Goal: Task Accomplishment & Management: Use online tool/utility

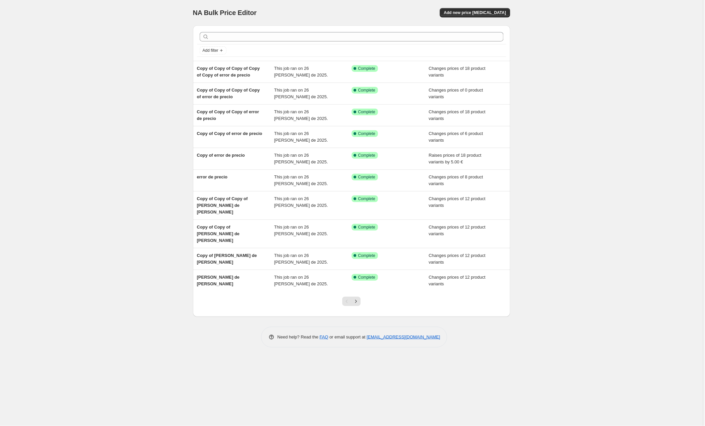
click at [633, 101] on div "NA Bulk Price Editor. This page is ready NA Bulk Price Editor Add new price [ME…" at bounding box center [351, 213] width 703 height 426
click at [484, 17] on button "Add new price [MEDICAL_DATA]" at bounding box center [475, 12] width 70 height 9
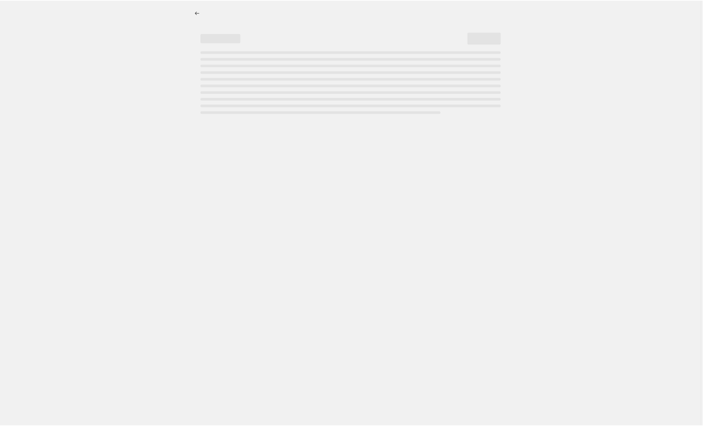
select select "percentage"
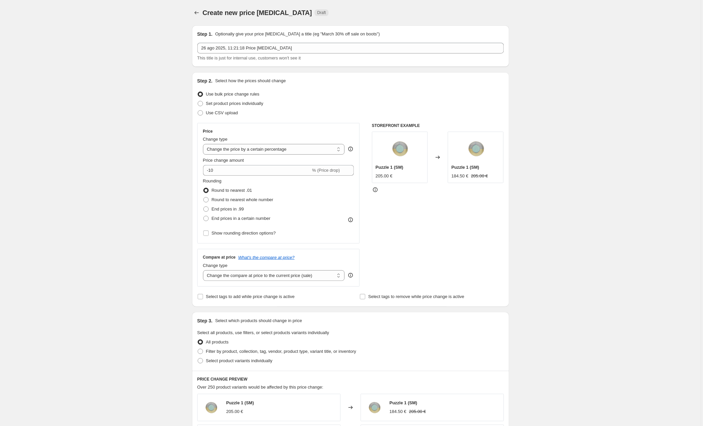
scroll to position [1, 0]
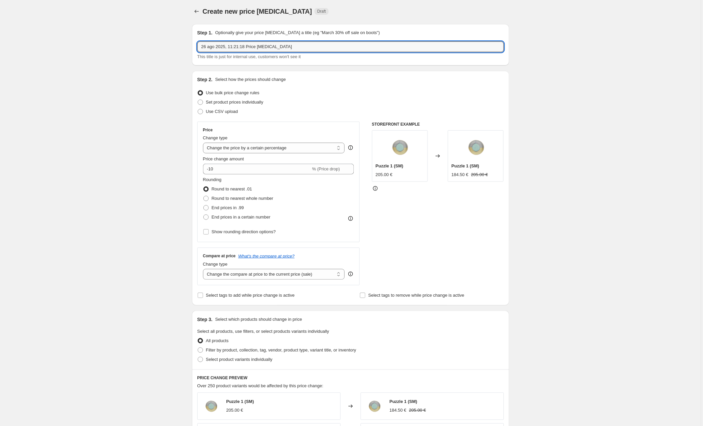
drag, startPoint x: 275, startPoint y: 47, endPoint x: 169, endPoint y: 47, distance: 106.2
click at [169, 47] on div "Create new price [MEDICAL_DATA]. This page is ready Create new price [MEDICAL_D…" at bounding box center [350, 351] width 701 height 705
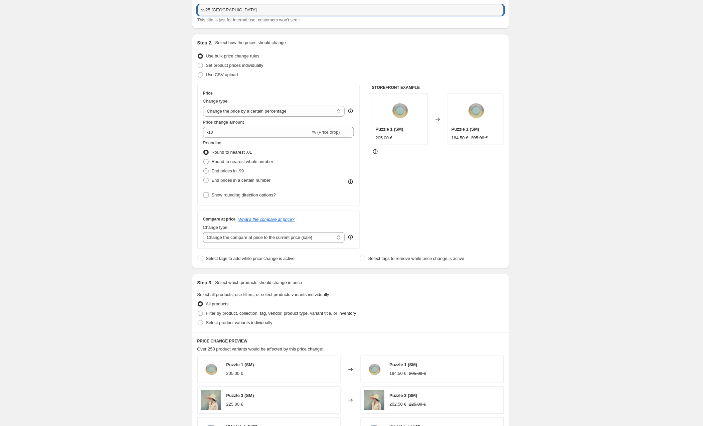
scroll to position [52, 0]
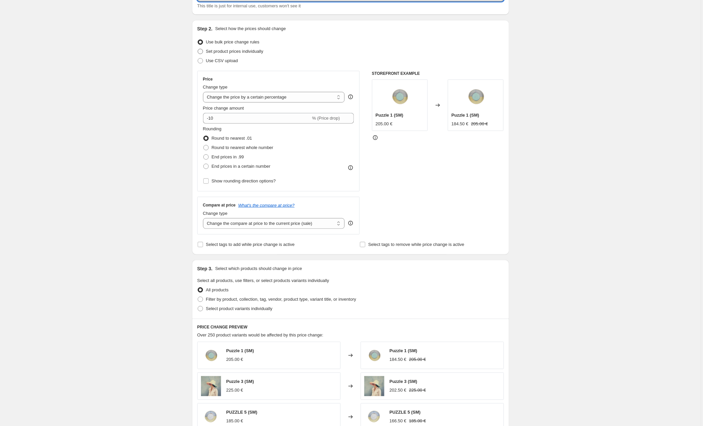
type input "ss25 [GEOGRAPHIC_DATA]"
click at [247, 51] on span "Set product prices individually" at bounding box center [234, 51] width 57 height 5
click at [198, 49] on input "Set product prices individually" at bounding box center [198, 49] width 0 height 0
radio input "true"
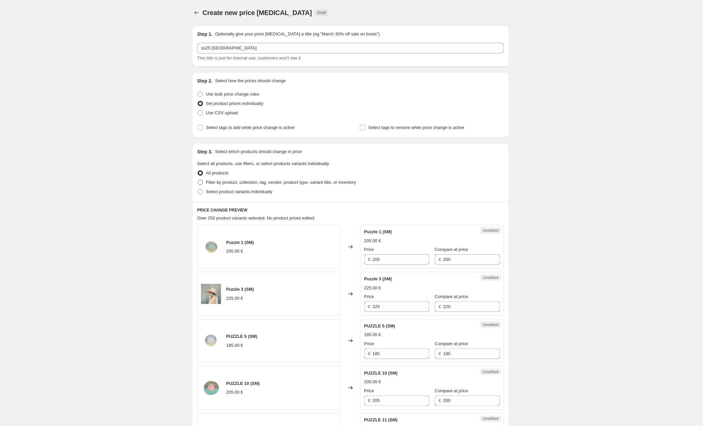
scroll to position [0, 0]
click at [203, 181] on span at bounding box center [200, 182] width 5 height 5
click at [198, 180] on input "Filter by product, collection, tag, vendor, product type, variant title, or inv…" at bounding box center [198, 180] width 0 height 0
radio input "true"
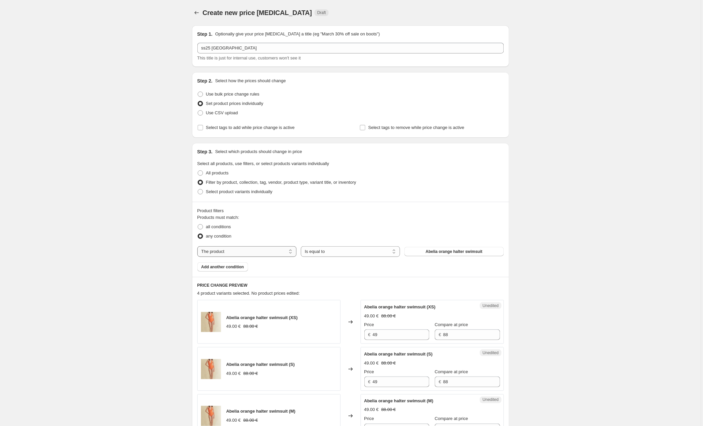
select select "collection"
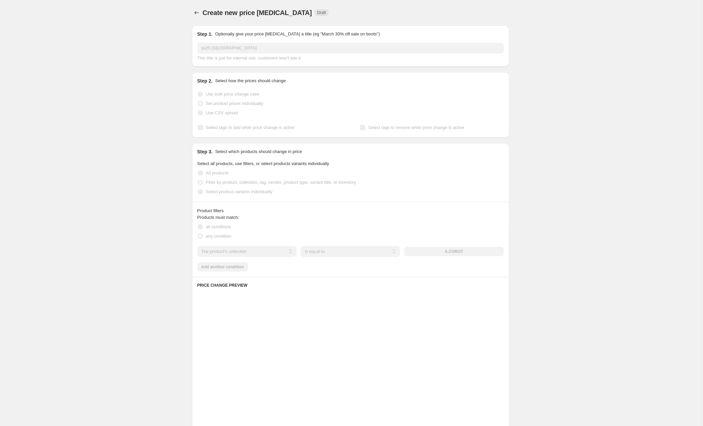
click at [429, 253] on div "The product The product's collection The product's tag The product's vendor The…" at bounding box center [350, 251] width 306 height 11
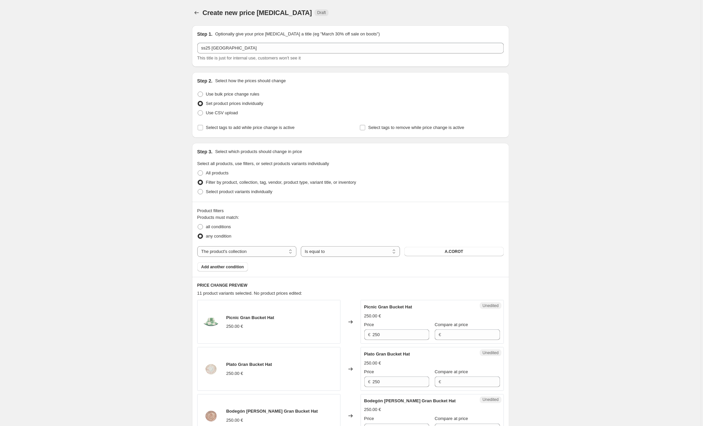
click at [429, 253] on button "A.COROT" at bounding box center [453, 251] width 99 height 9
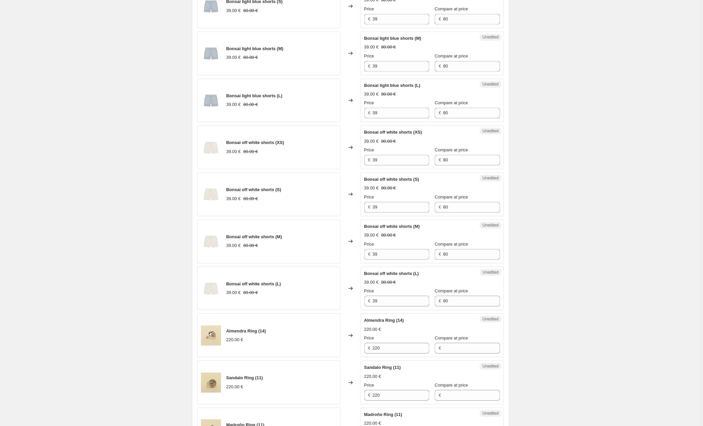
scroll to position [84, 0]
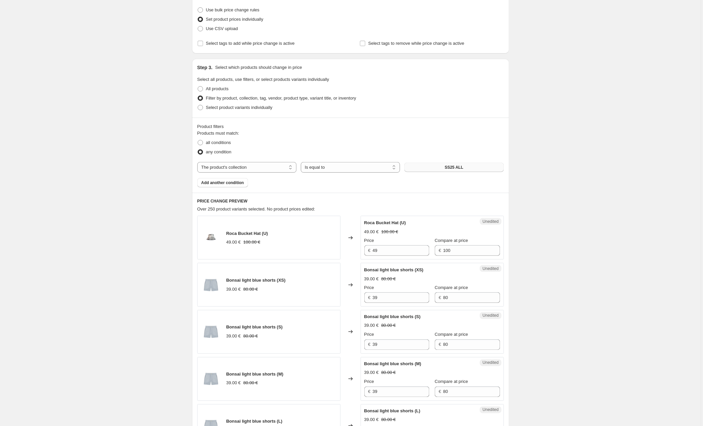
click at [440, 170] on button "SS25 ALL" at bounding box center [453, 167] width 99 height 9
click at [430, 166] on button "SS25 ALL" at bounding box center [453, 167] width 99 height 9
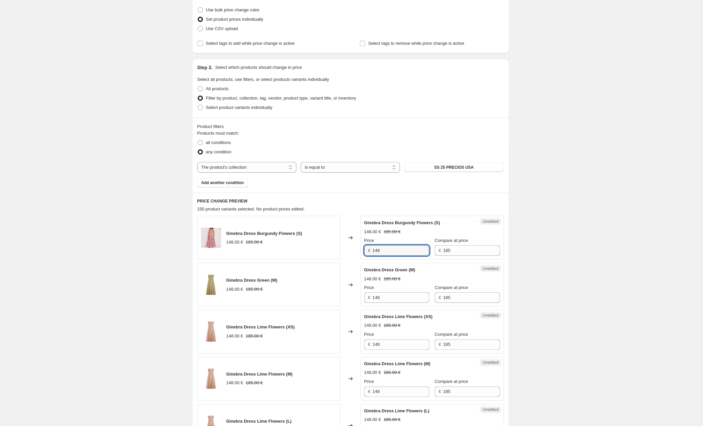
drag, startPoint x: 389, startPoint y: 251, endPoint x: 353, endPoint y: 250, distance: 35.7
click at [353, 250] on div "Ginebra Dress Burgundy Flowers (S) 148.00 € 185.00 € Changed to Unedited Ginebr…" at bounding box center [350, 238] width 306 height 44
type input "182"
drag, startPoint x: 467, startPoint y: 249, endPoint x: 408, endPoint y: 249, distance: 59.4
click at [408, 249] on div "Price € 182 Compare at price € 185" at bounding box center [432, 246] width 136 height 19
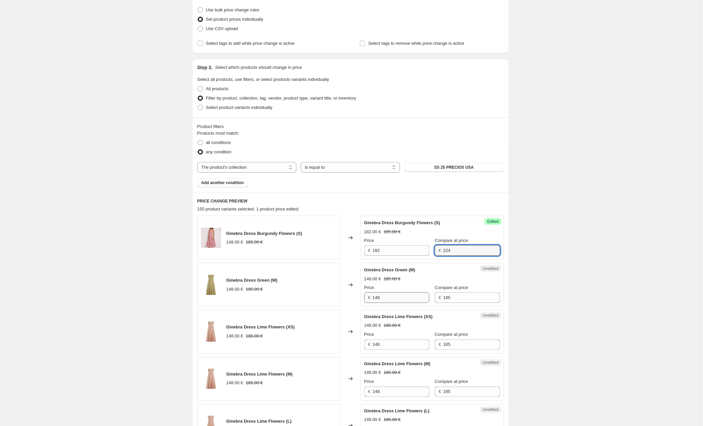
type input "224"
drag, startPoint x: 389, startPoint y: 297, endPoint x: 347, endPoint y: 295, distance: 41.1
click at [347, 295] on div "Ginebra Dress Green (M) 148.00 € 185.00 € Changed to Unedited Ginebra Dress Gre…" at bounding box center [350, 285] width 306 height 44
type input "182"
drag, startPoint x: 461, startPoint y: 296, endPoint x: 424, endPoint y: 296, distance: 37.1
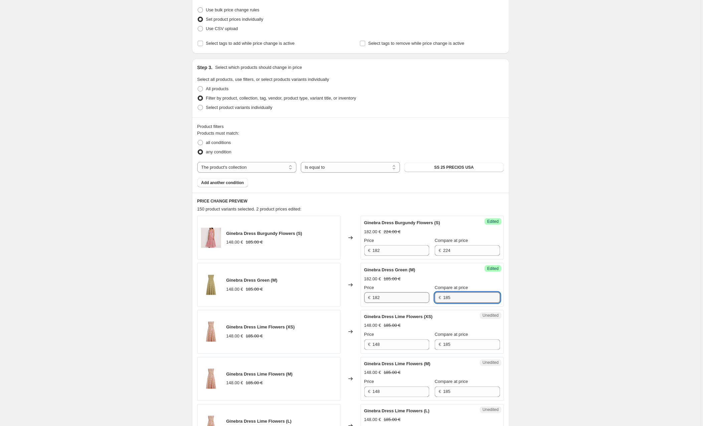
click at [424, 296] on div "Price € 182 Compare at price € 185" at bounding box center [432, 293] width 136 height 19
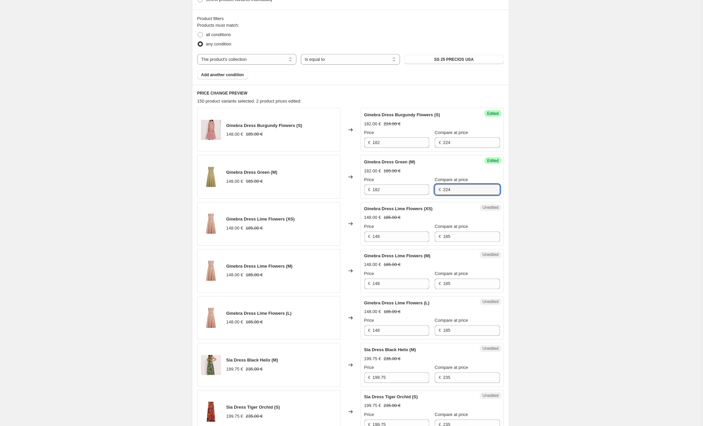
scroll to position [213, 0]
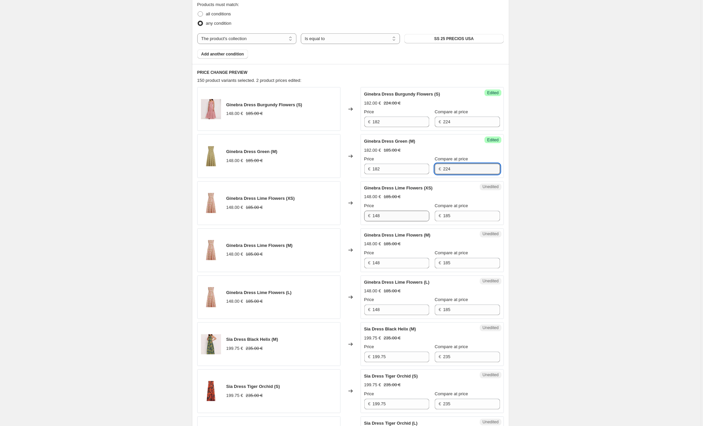
type input "224"
drag, startPoint x: 393, startPoint y: 214, endPoint x: 362, endPoint y: 216, distance: 31.4
click at [362, 216] on div "Unedited Ginebra Dress Lime Flowers (XS) 148.00 € 185.00 € Price € 148 Compare …" at bounding box center [432, 203] width 143 height 44
type input "182"
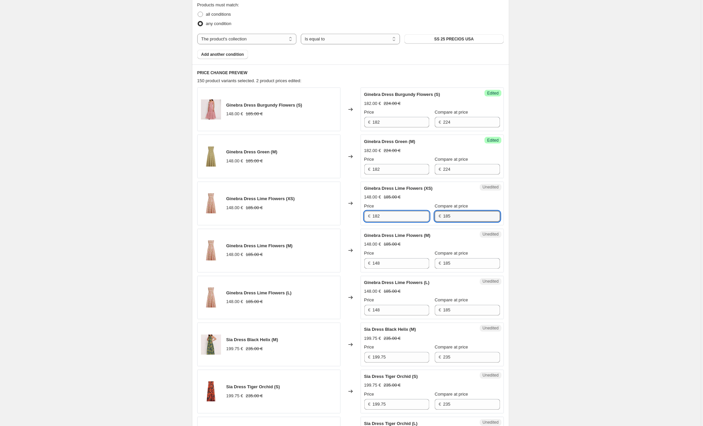
drag, startPoint x: 463, startPoint y: 217, endPoint x: 422, endPoint y: 213, distance: 41.0
click at [422, 213] on div "Price € 182 Compare at price € 185" at bounding box center [432, 212] width 136 height 19
type input "224"
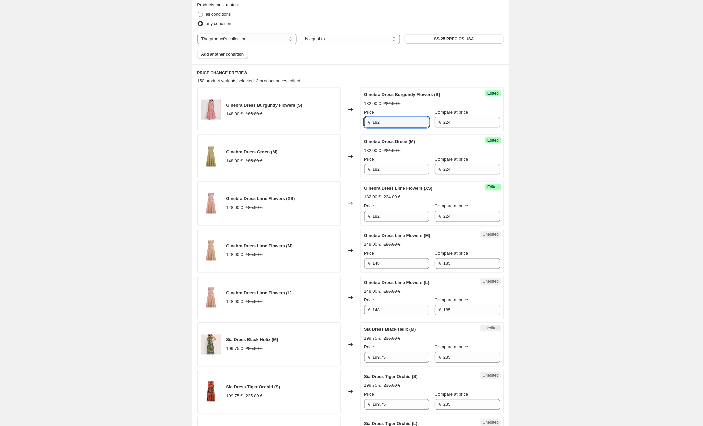
drag, startPoint x: 370, startPoint y: 124, endPoint x: 343, endPoint y: 124, distance: 26.7
click at [343, 124] on div "Ginebra Dress Burgundy Flowers (S) 148.00 € 185.00 € Changed to Success Edited …" at bounding box center [350, 109] width 306 height 44
type input "212"
drag, startPoint x: 468, startPoint y: 121, endPoint x: 428, endPoint y: 120, distance: 39.7
click at [428, 120] on div "Price € 212 Compare at price € 224" at bounding box center [432, 118] width 136 height 19
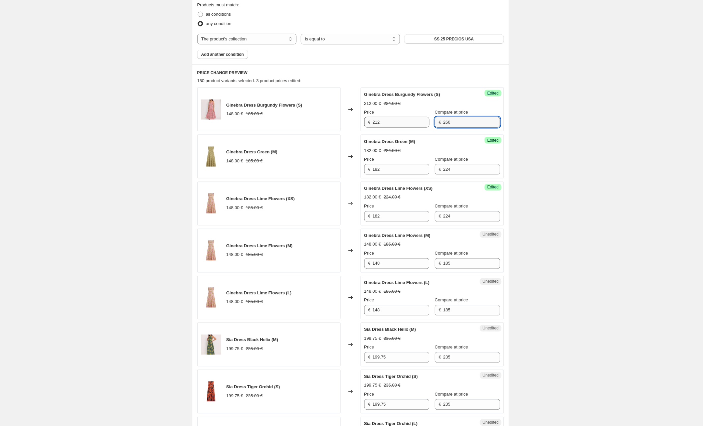
type input "260"
type input "212"
type input "260"
type input "212"
type input "260"
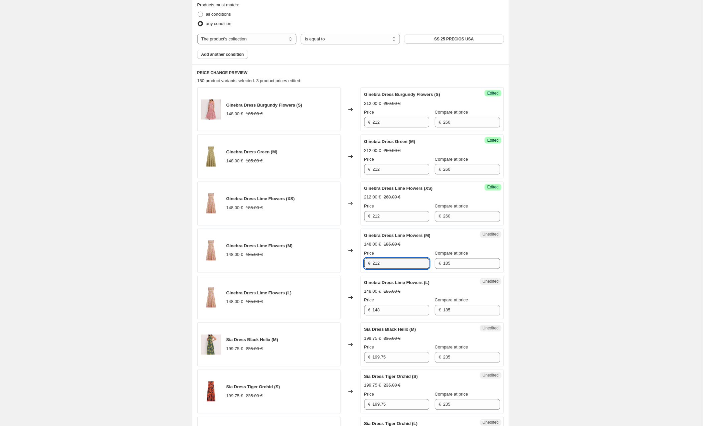
type input "212"
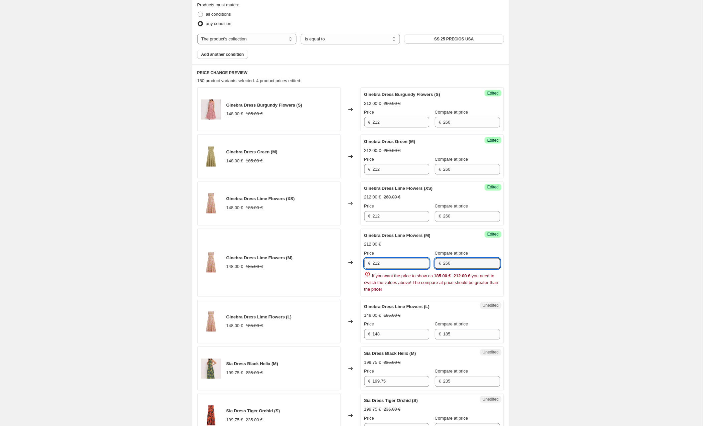
click at [408, 264] on input "212" at bounding box center [401, 263] width 57 height 11
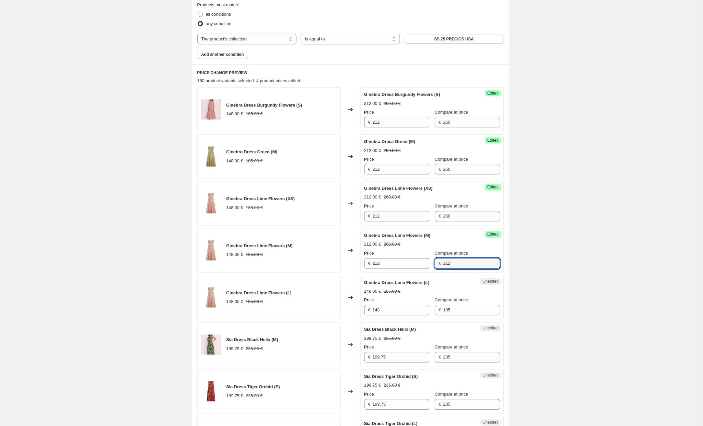
type input "212"
type input "260"
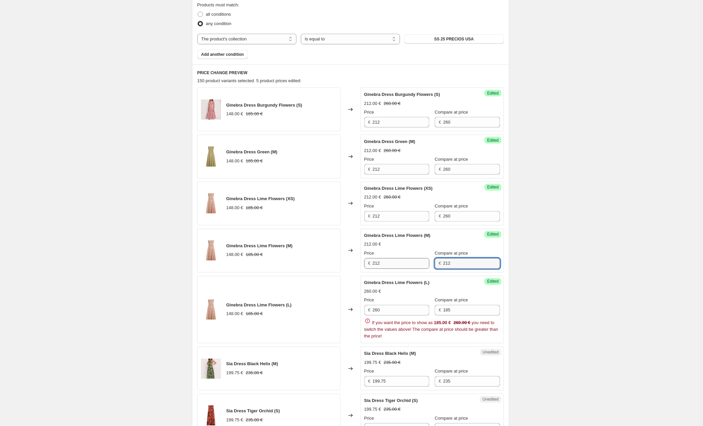
drag, startPoint x: 468, startPoint y: 263, endPoint x: 429, endPoint y: 264, distance: 39.4
click at [429, 264] on div "Price € 212 Compare at price € 212" at bounding box center [432, 259] width 136 height 19
type input "260"
drag, startPoint x: 402, startPoint y: 310, endPoint x: 354, endPoint y: 310, distance: 48.1
click at [354, 310] on div "Ginebra Dress Lime Flowers (L) 148.00 € 185.00 € Changed to Success Edited Gine…" at bounding box center [350, 310] width 306 height 68
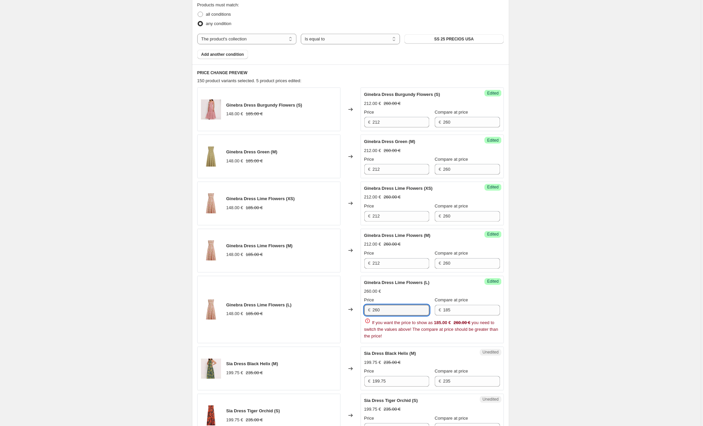
type input "1"
type input "212"
drag, startPoint x: 465, startPoint y: 310, endPoint x: 423, endPoint y: 310, distance: 42.4
click at [423, 310] on div "Price € 212 Compare at price € 185" at bounding box center [432, 306] width 136 height 19
type input "260"
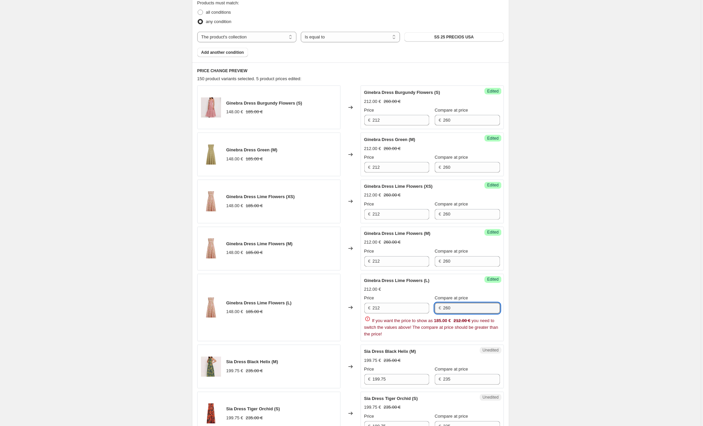
click at [416, 363] on div "Unedited Sia Dress Black Helix (M) 199.75 € 235.00 € Price € 199.75 Compare at …" at bounding box center [432, 366] width 143 height 44
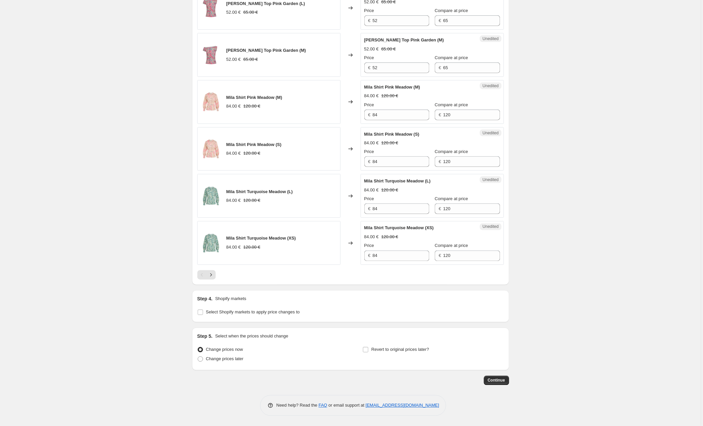
scroll to position [975, 0]
click at [201, 312] on input "Select Shopify markets to apply price changes to" at bounding box center [200, 311] width 5 height 5
checkbox input "true"
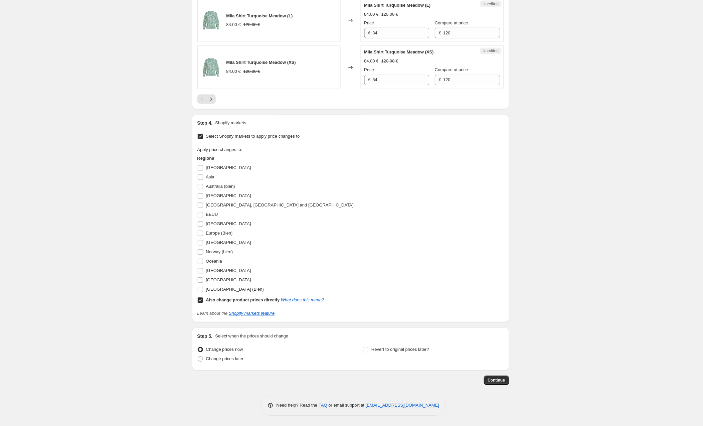
scroll to position [1151, 0]
drag, startPoint x: 202, startPoint y: 299, endPoint x: 204, endPoint y: 285, distance: 13.8
click at [202, 299] on input "Also change product prices directly What does this mean?" at bounding box center [200, 299] width 5 height 5
checkbox input "false"
click at [199, 213] on input "EEUU" at bounding box center [200, 214] width 5 height 5
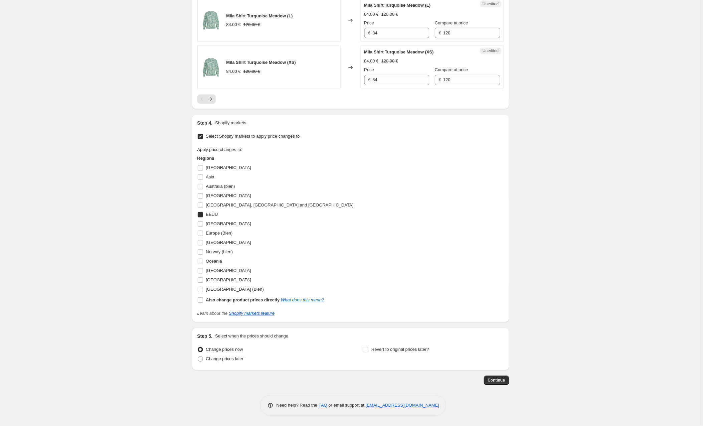
checkbox input "true"
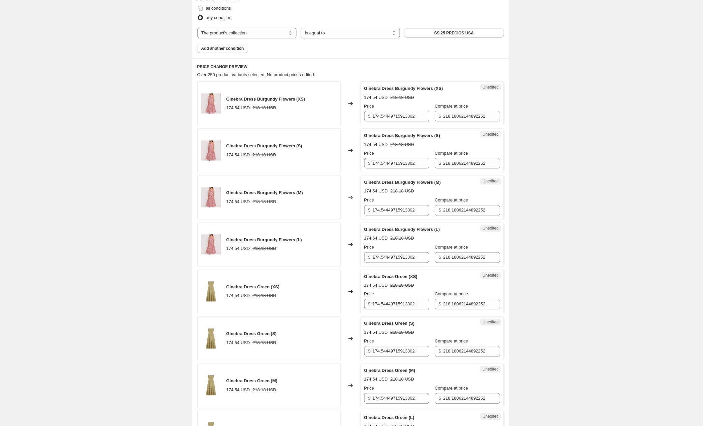
scroll to position [217, 0]
drag, startPoint x: 388, startPoint y: 117, endPoint x: 348, endPoint y: 116, distance: 39.7
click at [348, 116] on div "Ginebra Dress Burgundy Flowers (XS) 174.54 USD 218.18 USD Changed to Unedited G…" at bounding box center [350, 104] width 306 height 44
type input "212"
type input "260"
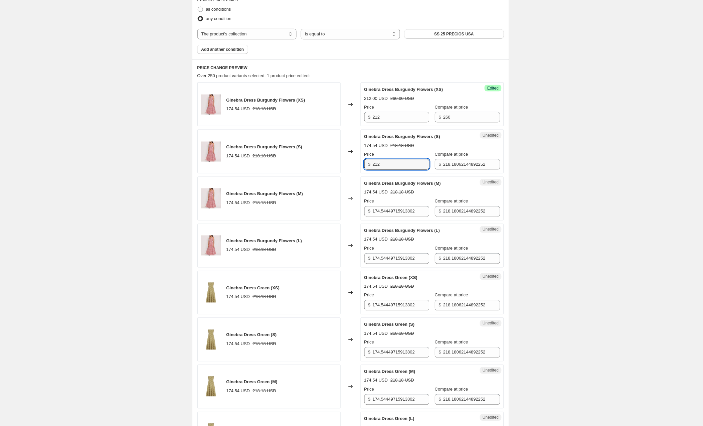
type input "212"
type input "260"
type input "212"
type input "260"
type input "212"
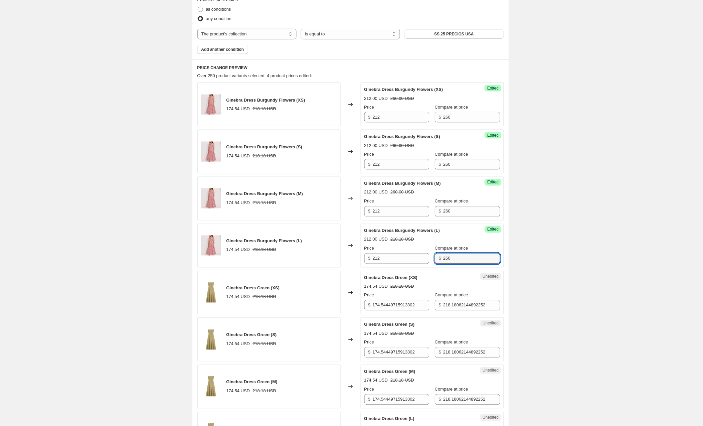
type input "260"
type input "212"
type input "260"
type input "212"
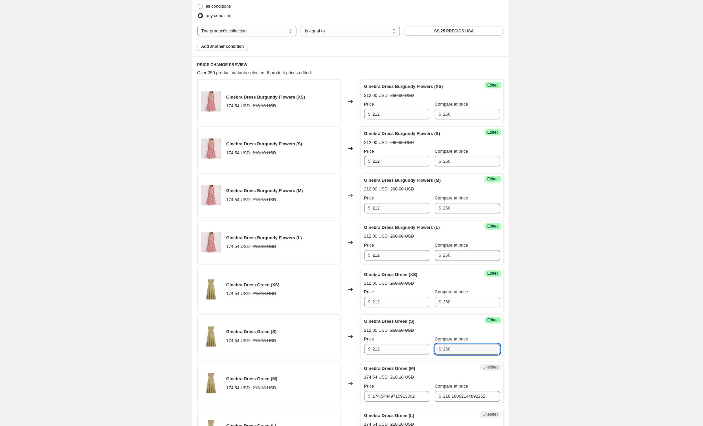
type input "260"
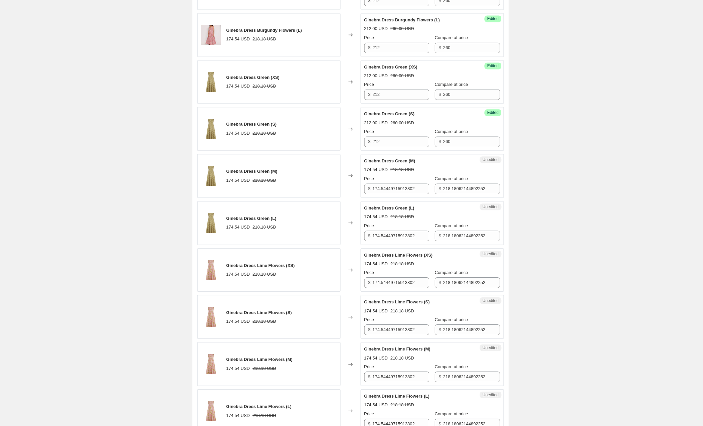
scroll to position [428, 0]
click at [406, 185] on input "174.54449715913802" at bounding box center [401, 188] width 57 height 11
drag, startPoint x: 424, startPoint y: 187, endPoint x: 318, endPoint y: 184, distance: 105.9
click at [318, 184] on div "Ginebra Dress Green (M) 174.54 USD 218.18 USD Changed to Unedited Ginebra Dress…" at bounding box center [350, 176] width 306 height 44
type input "212"
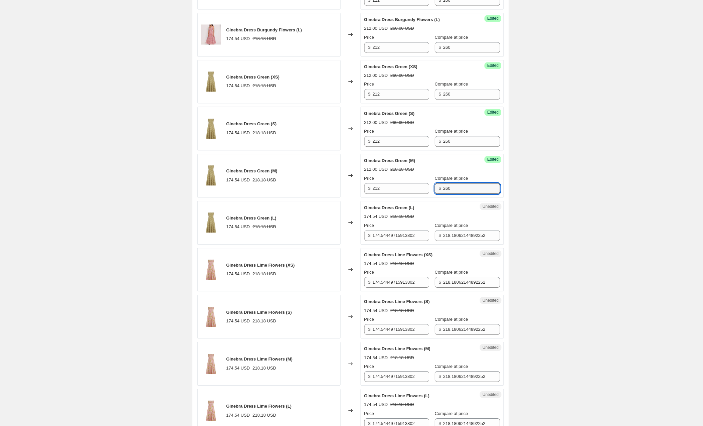
type input "260"
type input "212"
type input "260"
type input "212"
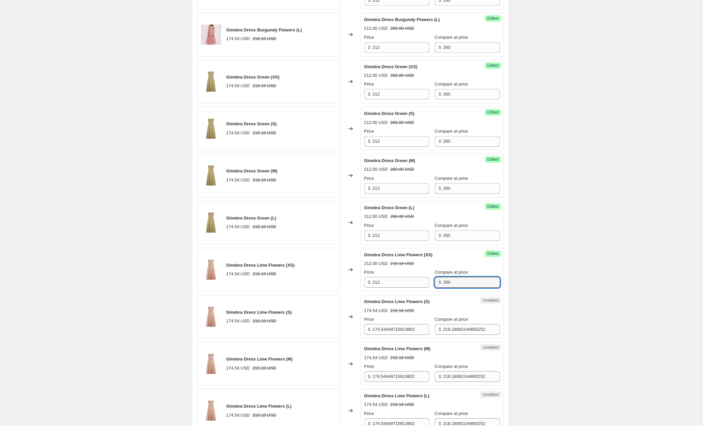
type input "260"
type input "212"
type input "260"
type input "212"
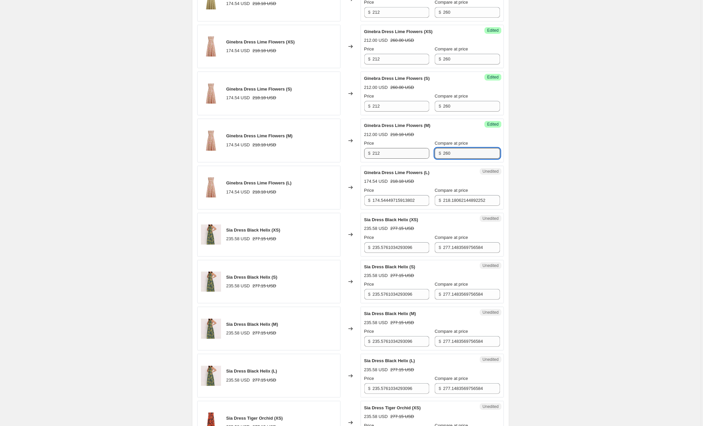
scroll to position [658, 0]
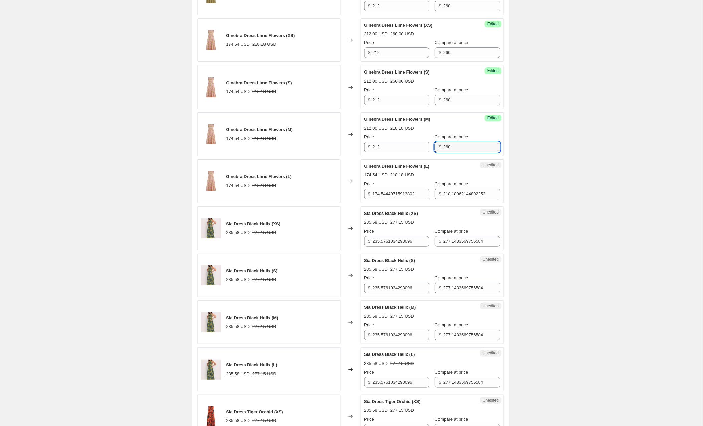
type input "260"
type input "212"
type input "260"
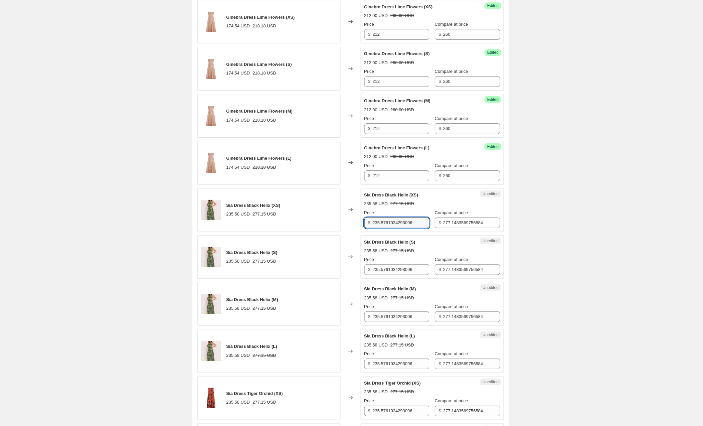
scroll to position [672, 0]
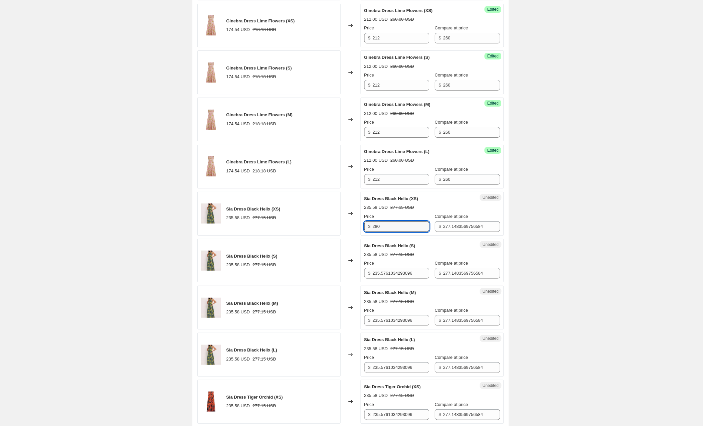
type input "280"
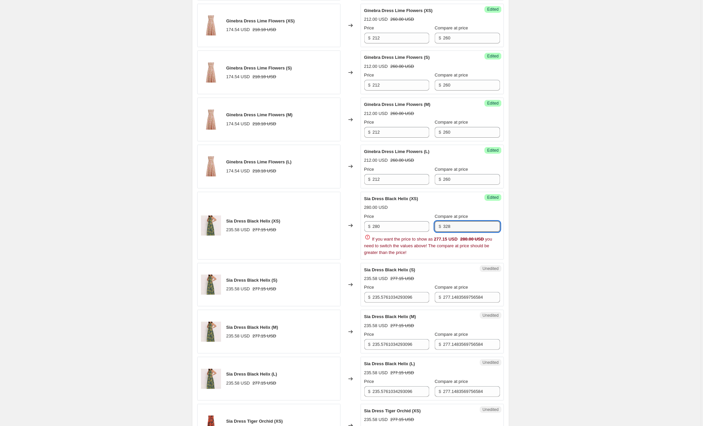
type input "328"
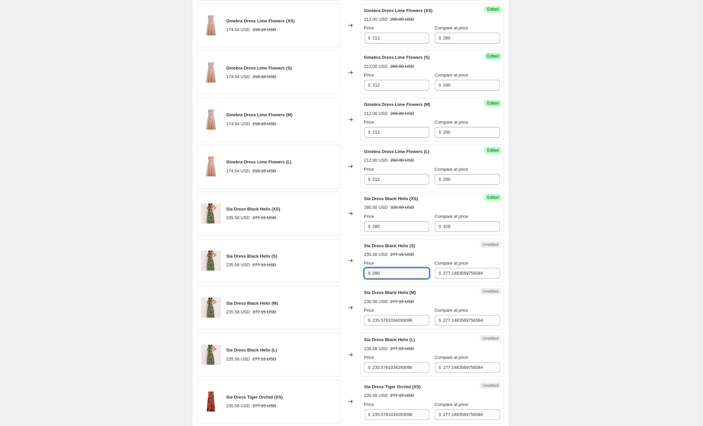
type input "280"
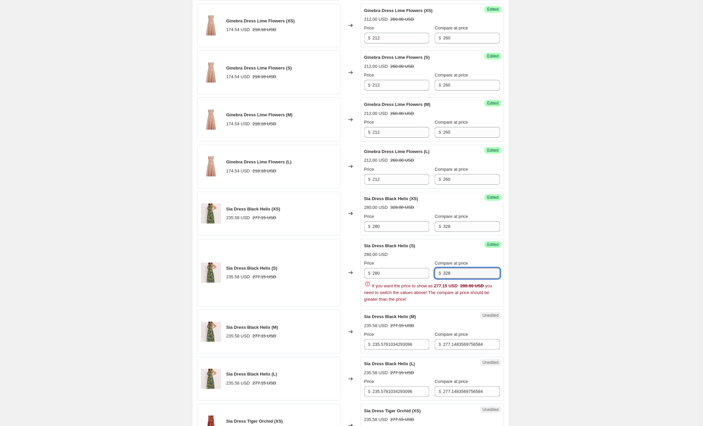
type input "328"
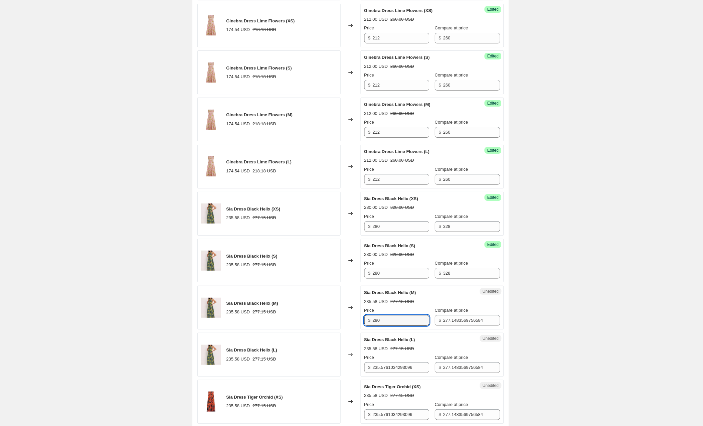
type input "280"
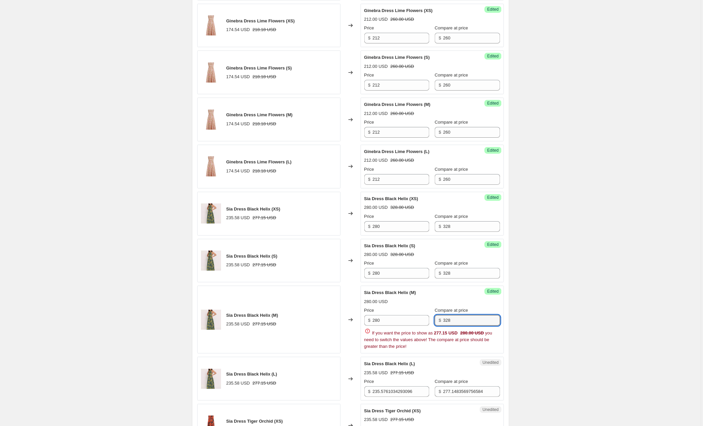
type input "328"
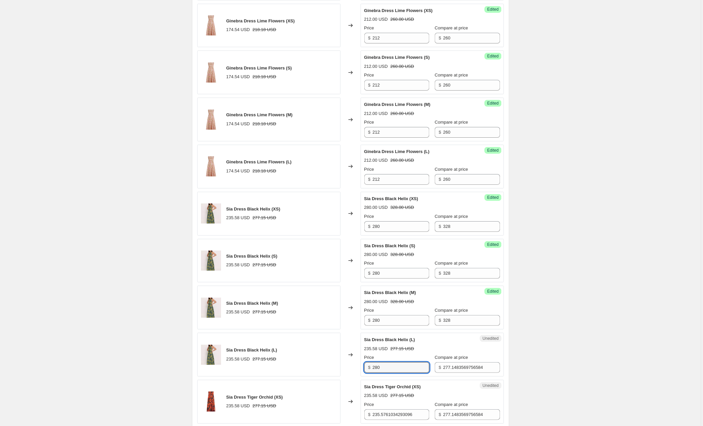
type input "280"
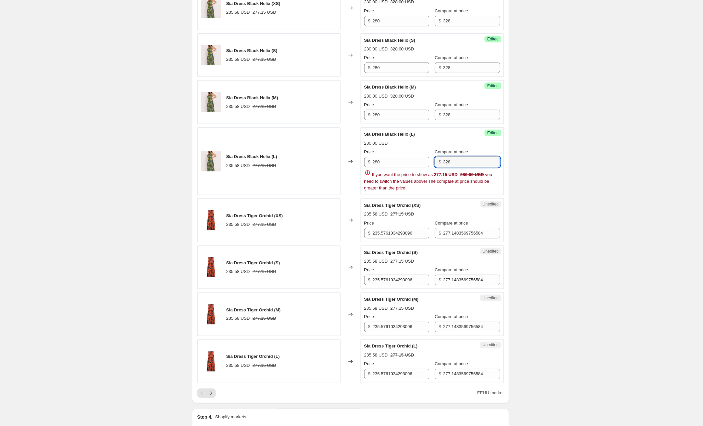
scroll to position [880, 0]
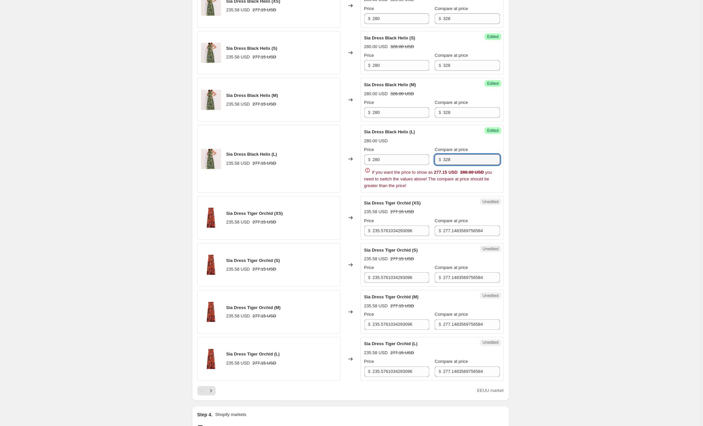
type input "328"
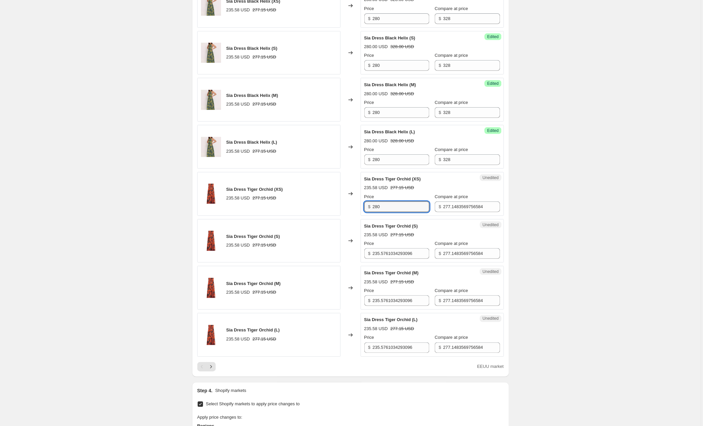
type input "280"
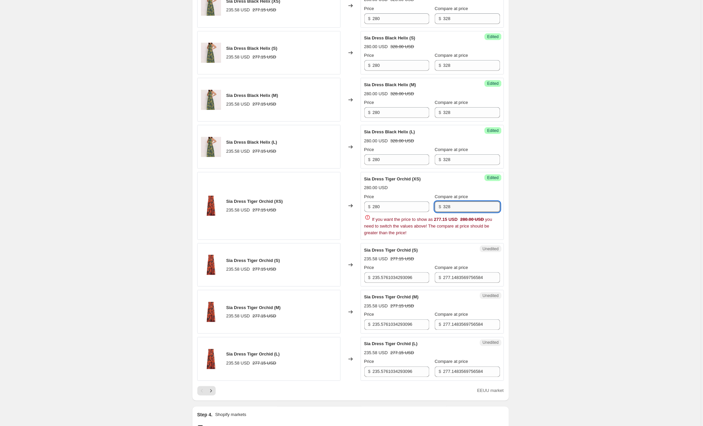
type input "328"
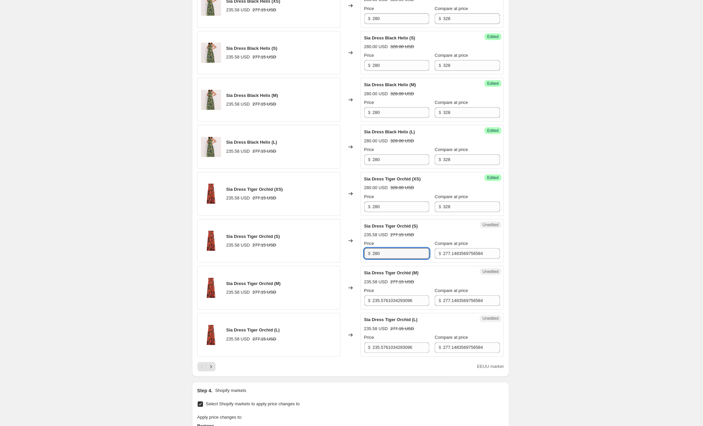
type input "280"
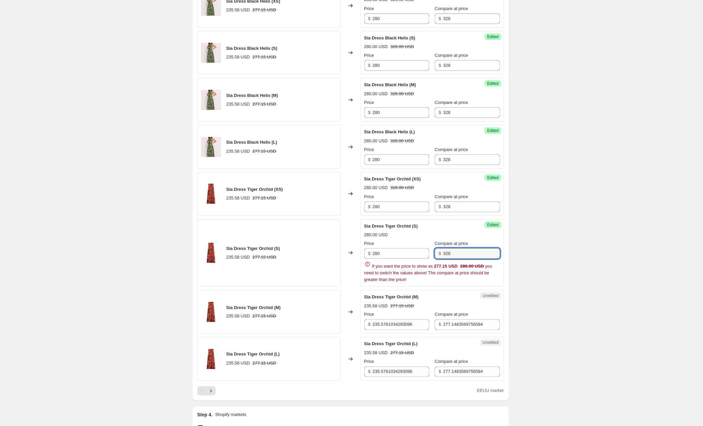
type input "328"
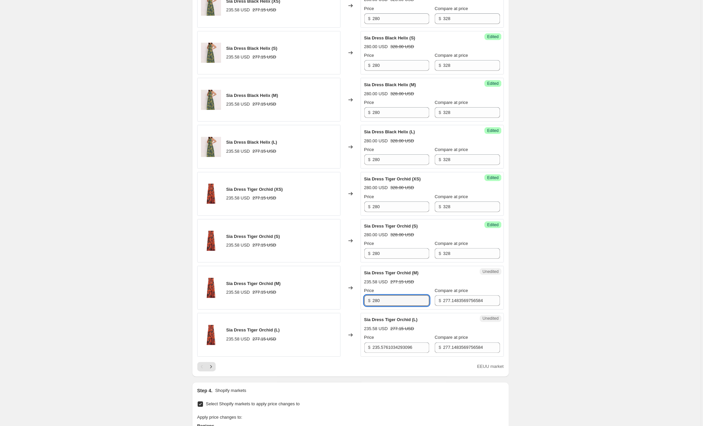
type input "280"
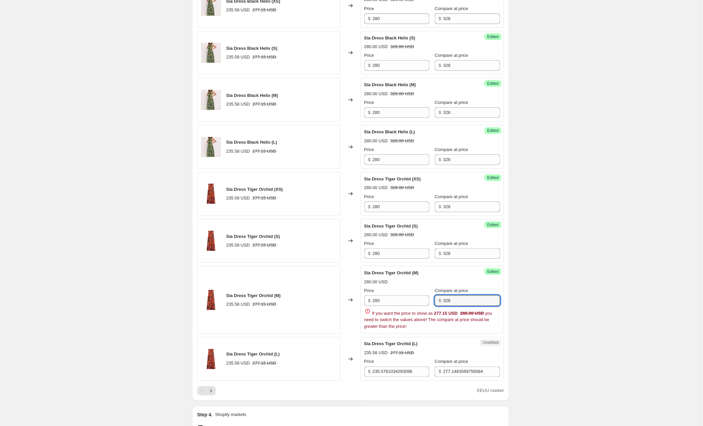
type input "328"
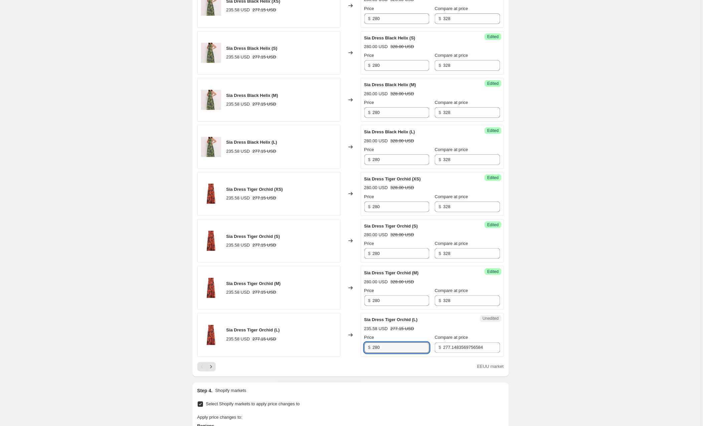
type input "280"
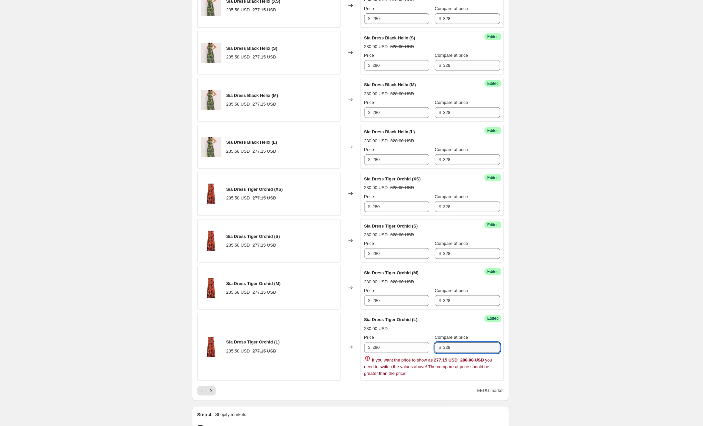
type input "328"
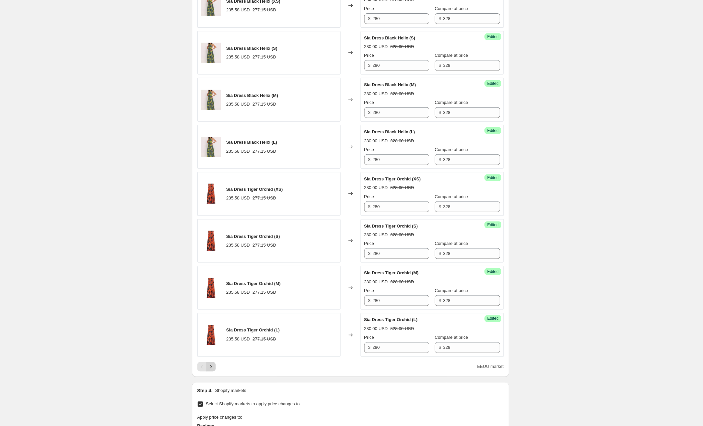
click at [212, 368] on icon "Next" at bounding box center [211, 366] width 7 height 7
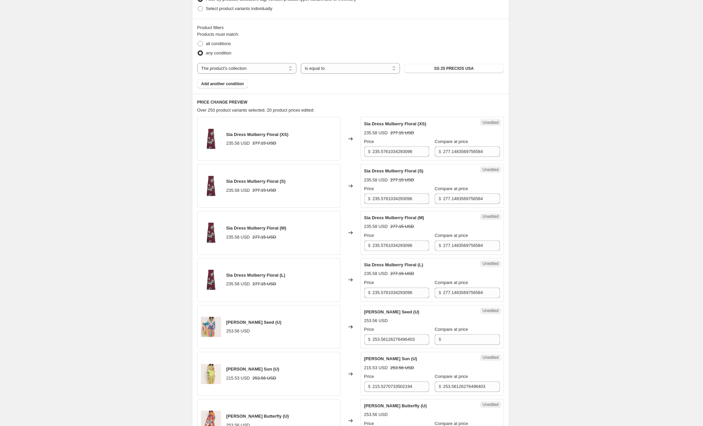
scroll to position [178, 0]
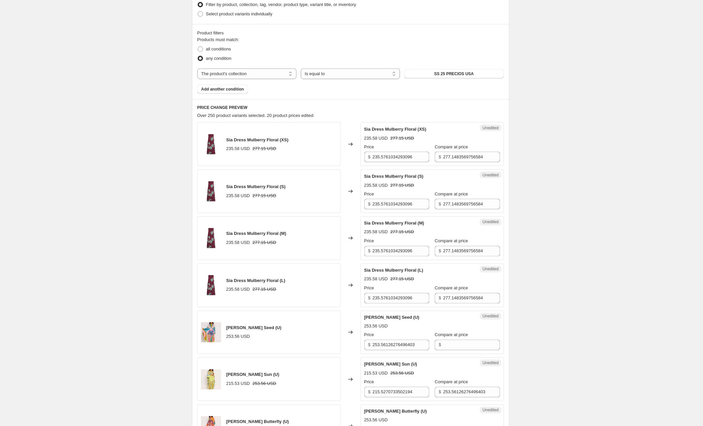
click at [373, 157] on div "$ 235.5761034293096" at bounding box center [396, 157] width 65 height 11
drag, startPoint x: 422, startPoint y: 157, endPoint x: 364, endPoint y: 157, distance: 58.4
click at [364, 157] on div "Unedited Sia Dress Mulberry Floral (XS) 235.58 USD 277.15 USD Price $ 235.57610…" at bounding box center [432, 144] width 143 height 44
type input "280"
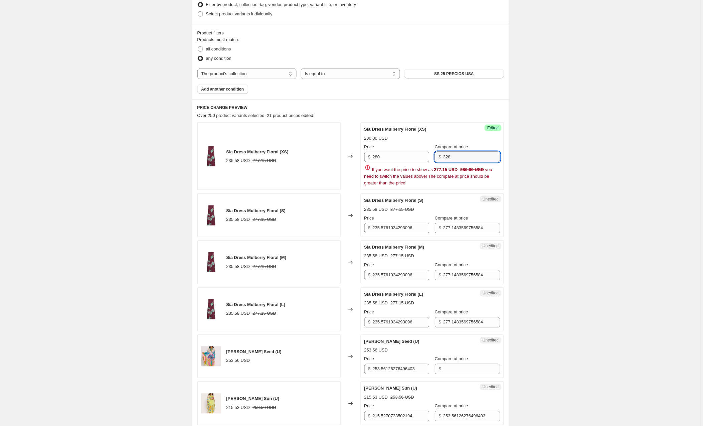
type input "328"
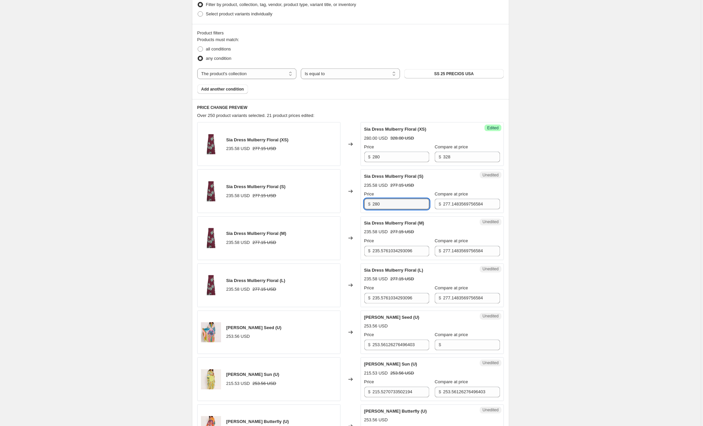
type input "280"
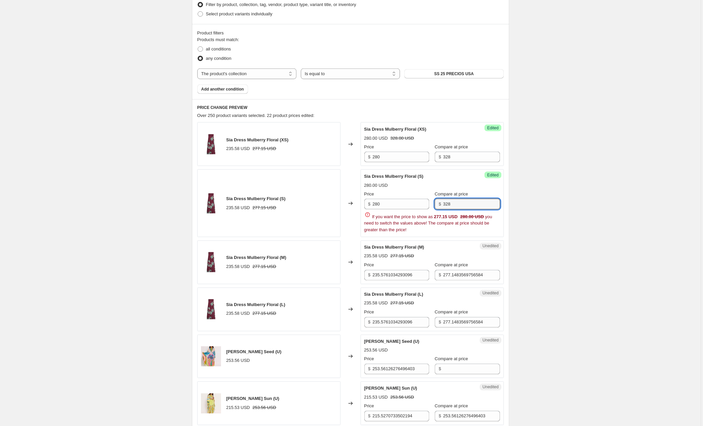
type input "328"
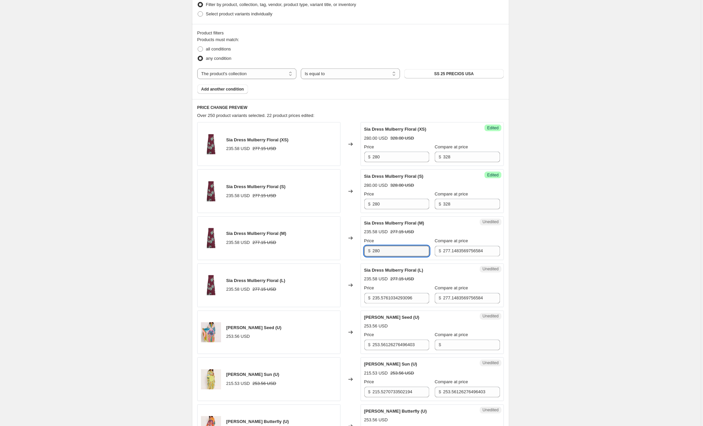
type input "280"
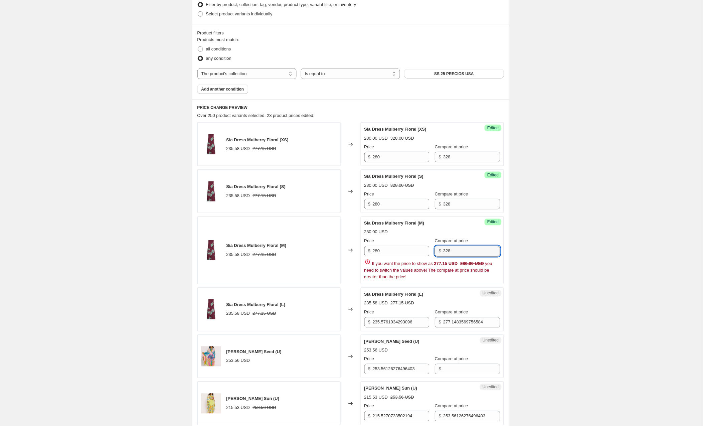
type input "328"
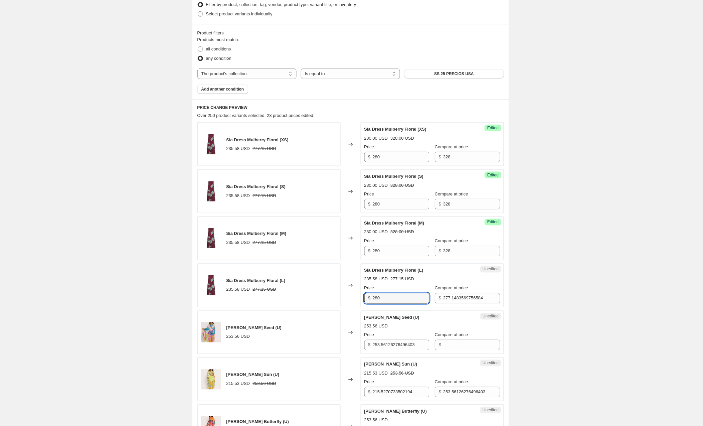
type input "280"
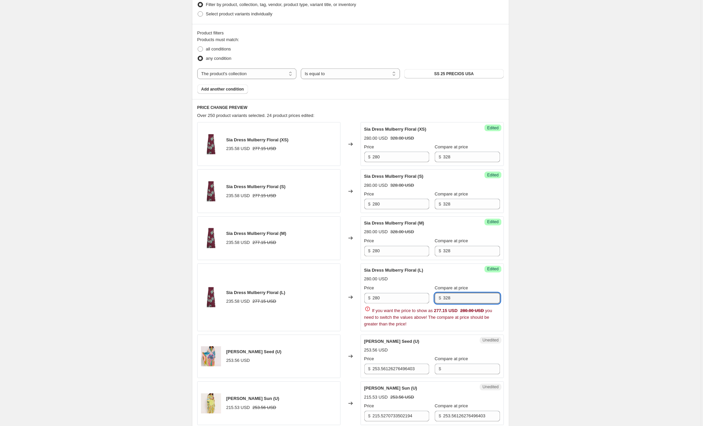
type input "328"
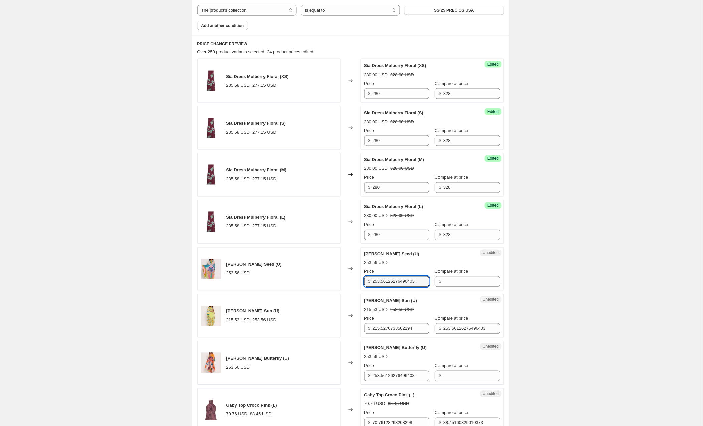
scroll to position [255, 0]
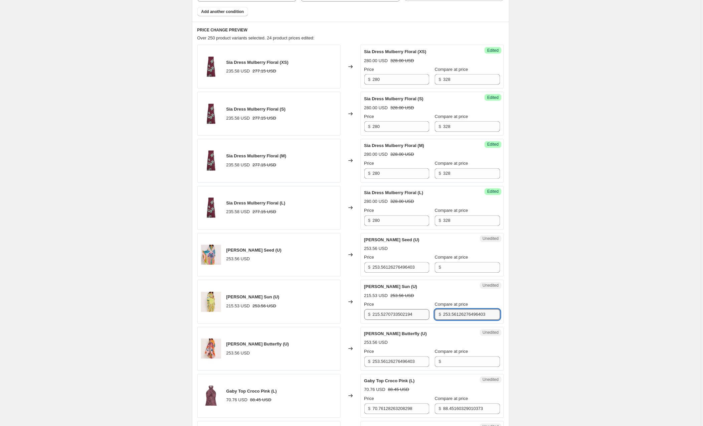
drag, startPoint x: 498, startPoint y: 314, endPoint x: 415, endPoint y: 315, distance: 83.5
click at [415, 315] on div "Price $ 215.5270733502194 Compare at price $ 253.56126276496403" at bounding box center [432, 310] width 136 height 19
type input "300"
drag, startPoint x: 421, startPoint y: 316, endPoint x: 334, endPoint y: 315, distance: 86.5
click at [334, 315] on div "[PERSON_NAME] (U) 215.53 USD 253.56 USD Changed to Success Edited [PERSON_NAME]…" at bounding box center [350, 302] width 306 height 44
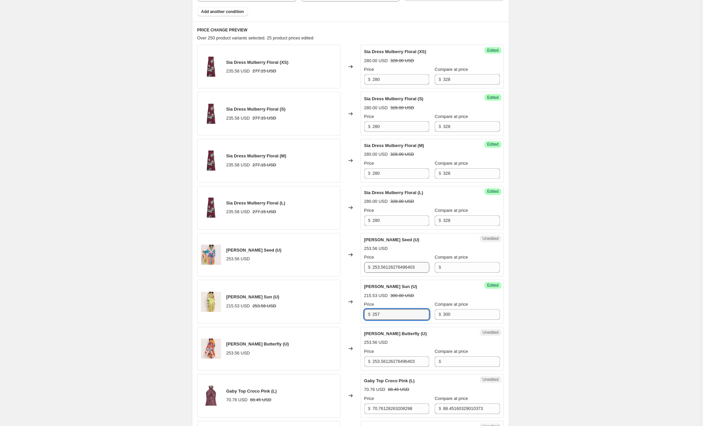
type input "257"
drag, startPoint x: 426, startPoint y: 269, endPoint x: 372, endPoint y: 267, distance: 54.1
click at [372, 267] on div "$ 253.56126276496403" at bounding box center [396, 267] width 65 height 11
type input "300"
drag, startPoint x: 426, startPoint y: 363, endPoint x: 375, endPoint y: 361, distance: 51.1
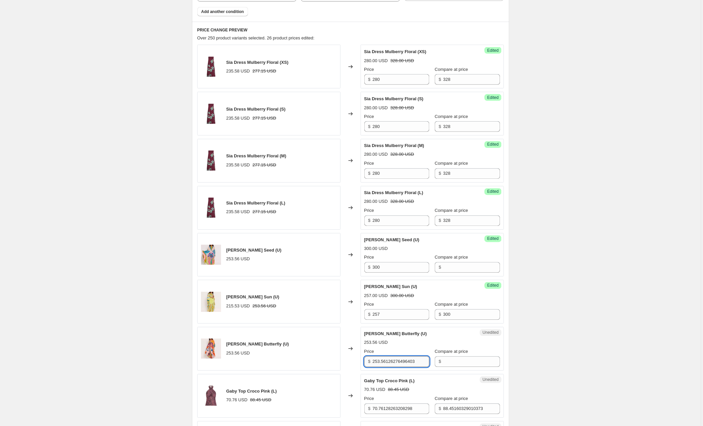
click at [375, 361] on input "253.56126276496403" at bounding box center [401, 361] width 57 height 11
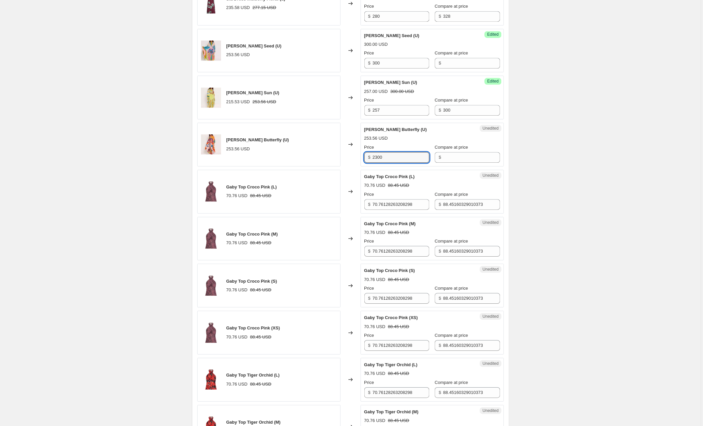
scroll to position [463, 0]
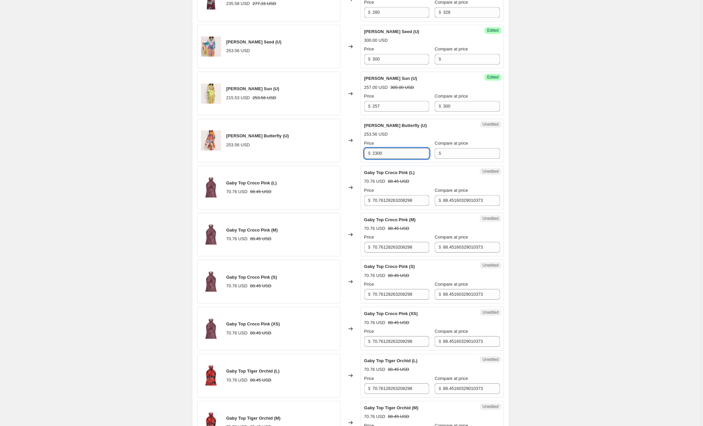
click at [377, 155] on input "2300" at bounding box center [401, 153] width 57 height 11
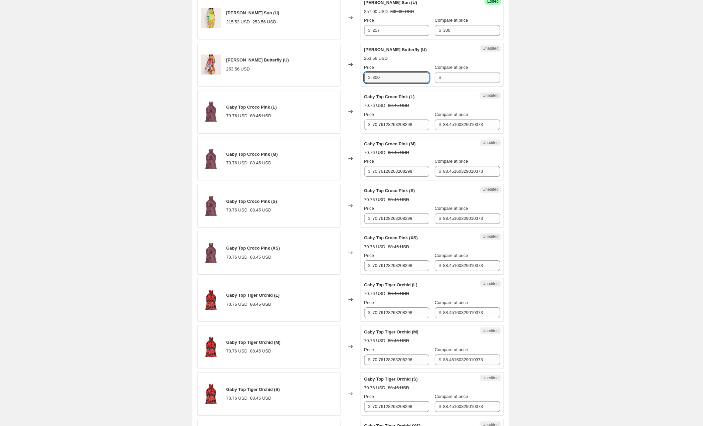
scroll to position [537, 0]
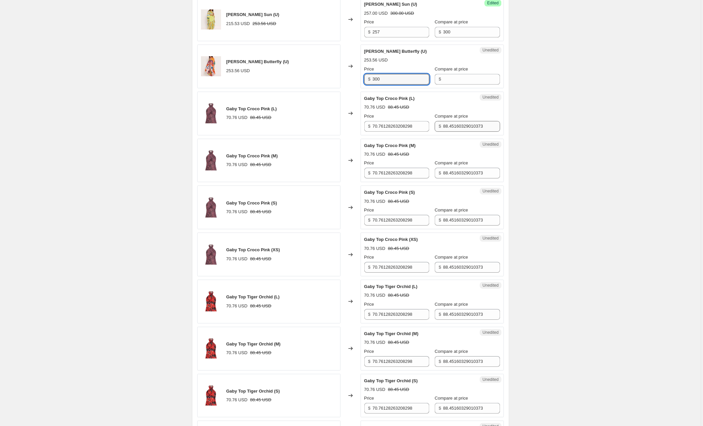
type input "300"
drag, startPoint x: 499, startPoint y: 129, endPoint x: 429, endPoint y: 123, distance: 70.7
click at [429, 123] on div "Price $ 70.76128263208298 Compare at price $ 88.45160329010373" at bounding box center [432, 122] width 136 height 19
type input "113"
drag, startPoint x: 421, startPoint y: 127, endPoint x: 355, endPoint y: 123, distance: 66.9
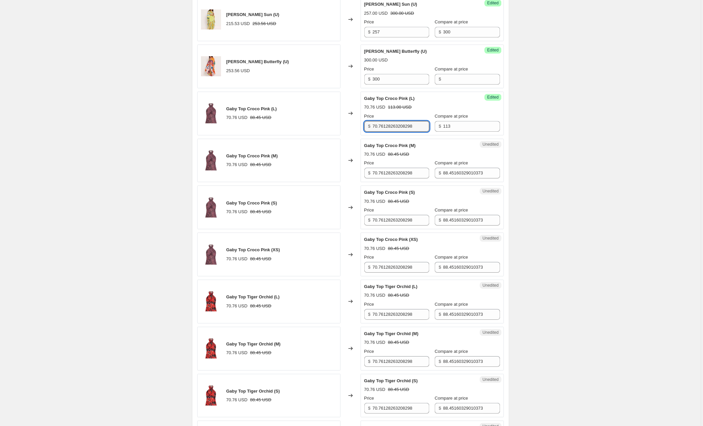
click at [355, 123] on div "Gaby Top Croco Pink (L) 70.76 USD 88.45 USD Changed to Success Edited Gaby Top …" at bounding box center [350, 113] width 306 height 44
type input "93"
drag, startPoint x: 402, startPoint y: 175, endPoint x: 366, endPoint y: 175, distance: 36.1
click at [366, 175] on div "$ 70.76128263208298" at bounding box center [396, 173] width 65 height 11
type input "93"
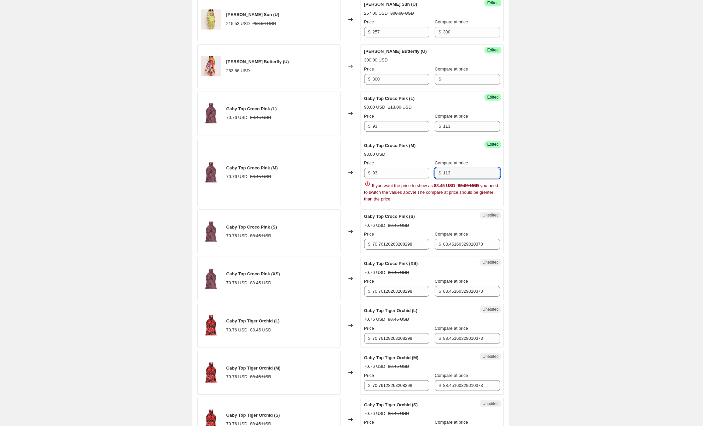
type input "113"
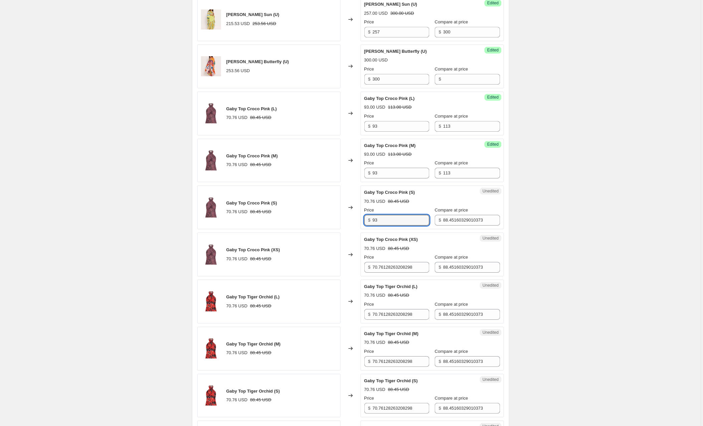
type input "93"
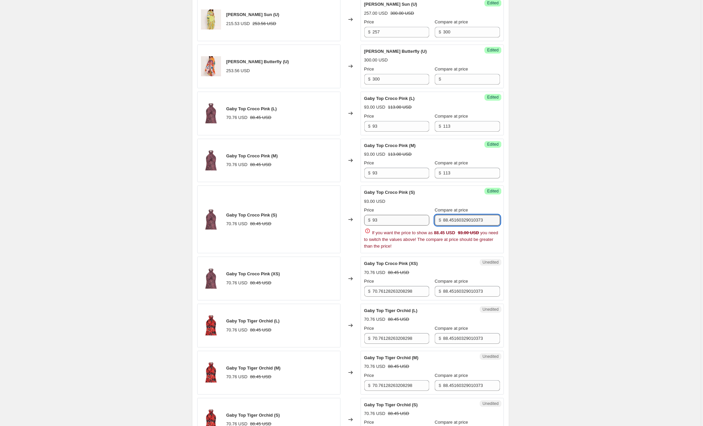
drag, startPoint x: 486, startPoint y: 221, endPoint x: 424, endPoint y: 222, distance: 62.4
click at [424, 222] on div "Price $ 93 Compare at price $ 88.45160329010373" at bounding box center [432, 216] width 136 height 19
type input "113"
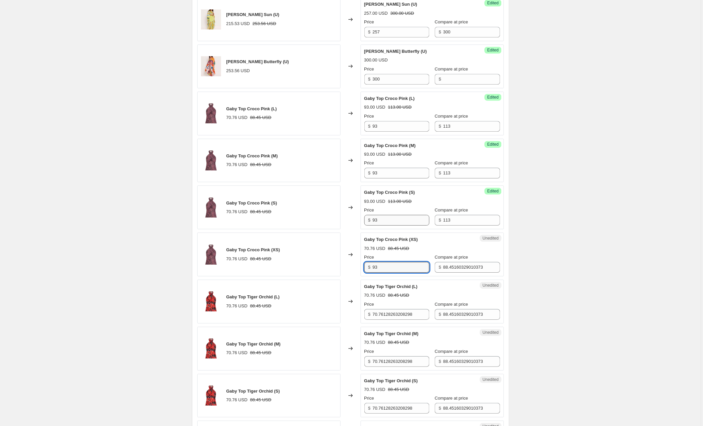
type input "93"
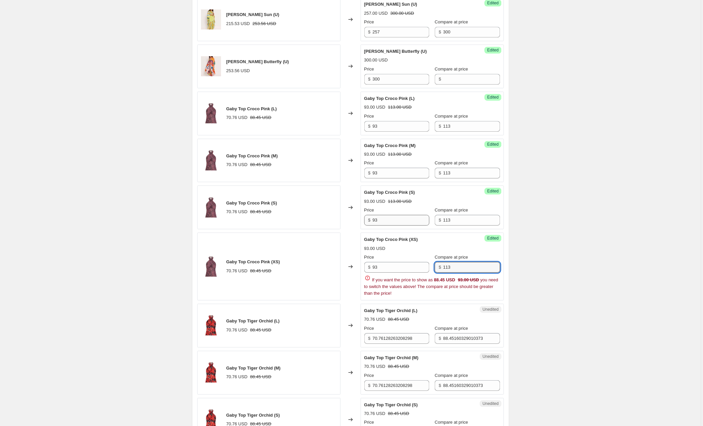
type input "113"
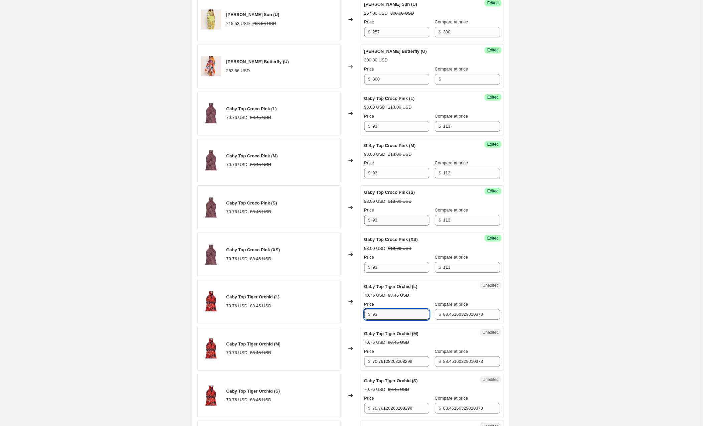
type input "93"
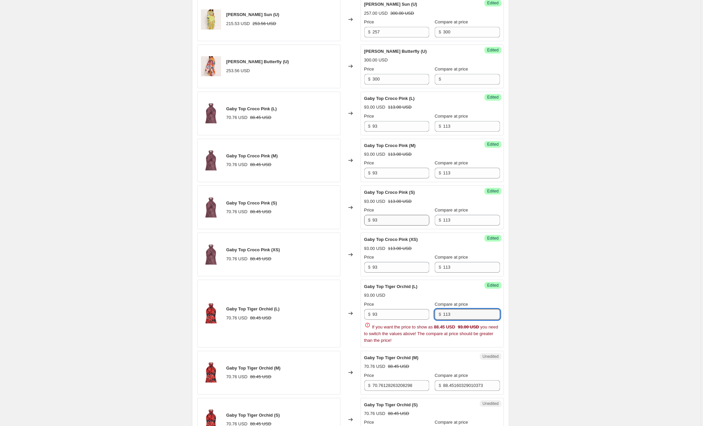
type input "113"
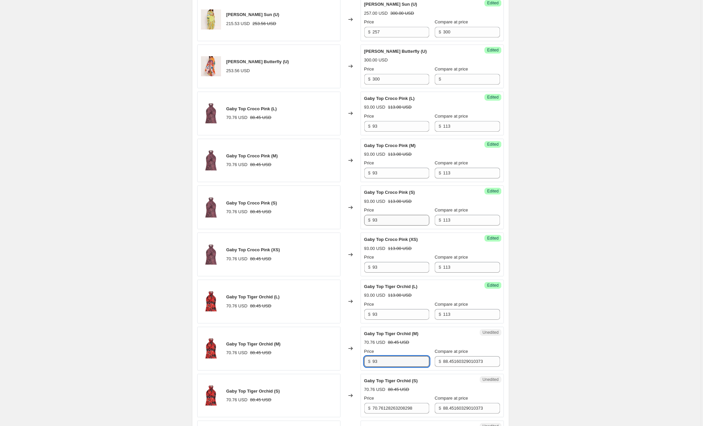
type input "93"
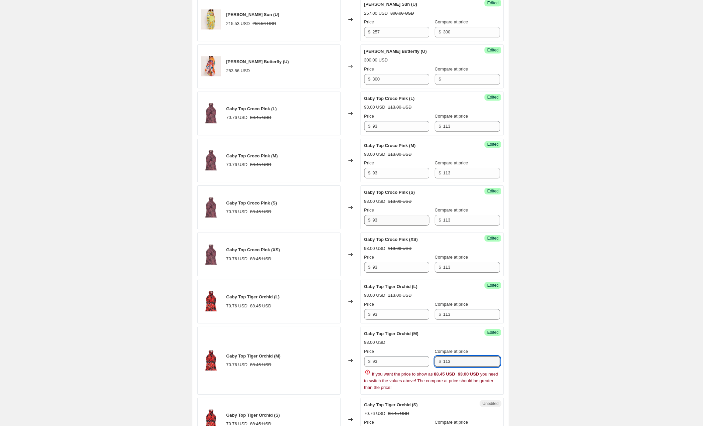
type input "113"
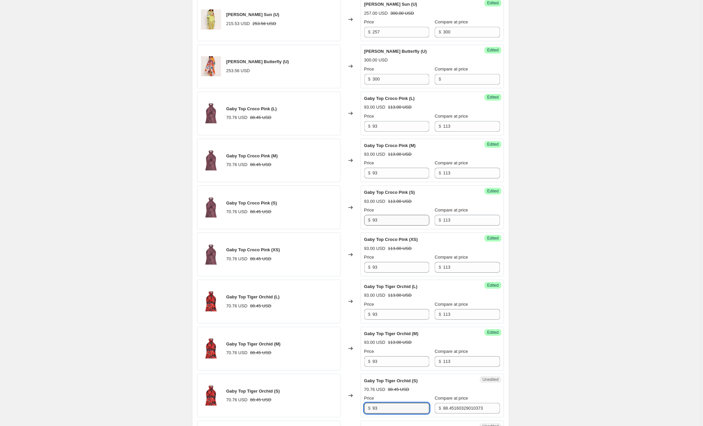
type input "93"
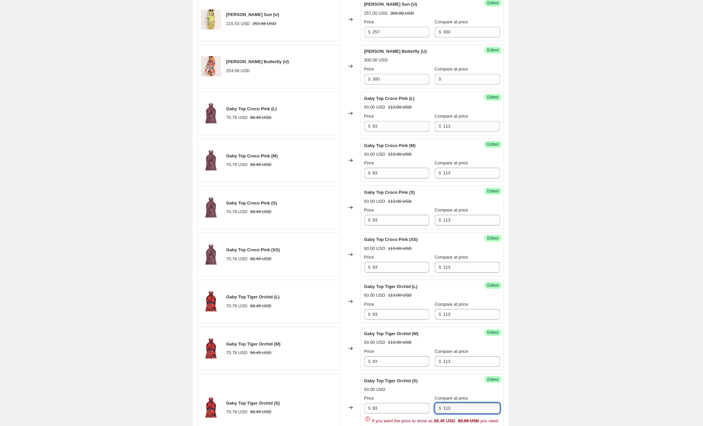
type input "113"
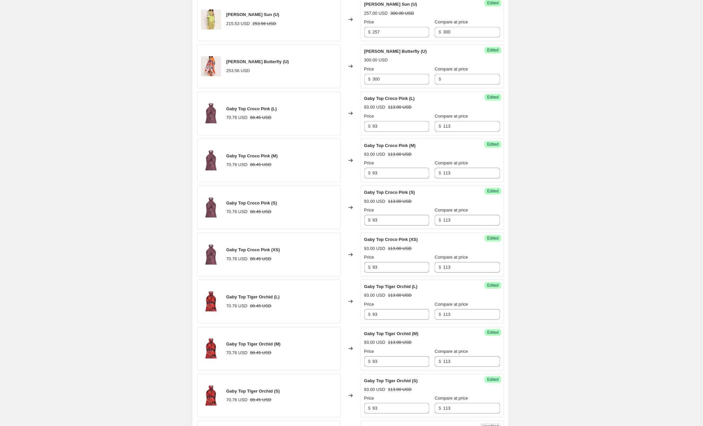
click at [578, 227] on div "Create new price [MEDICAL_DATA]. This page is ready Create new price [MEDICAL_D…" at bounding box center [350, 249] width 701 height 1573
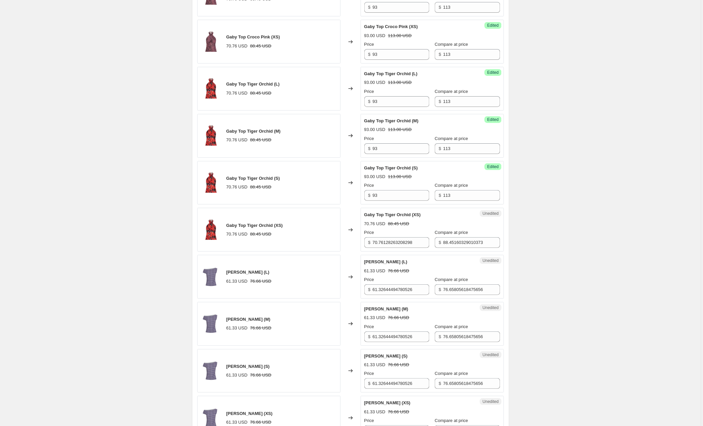
scroll to position [751, 0]
click at [476, 199] on input "113" at bounding box center [471, 194] width 57 height 11
type input "93"
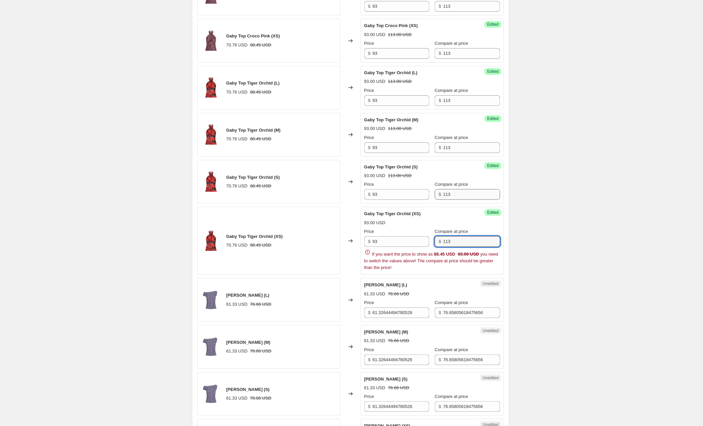
type input "113"
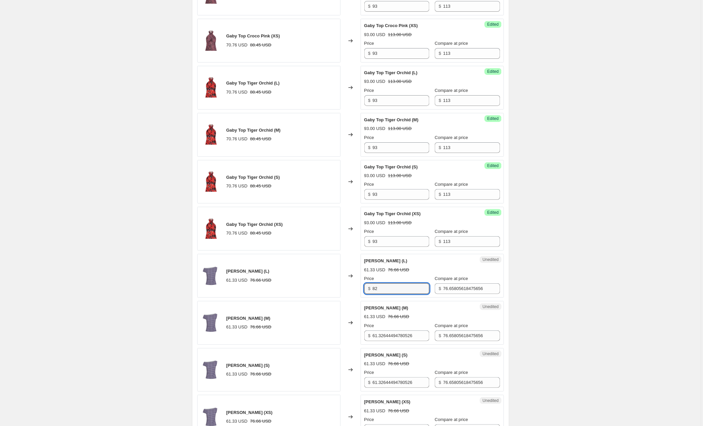
type input "82"
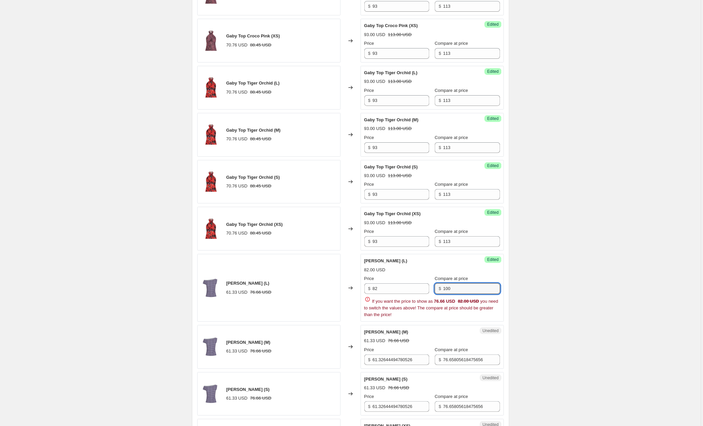
type input "100"
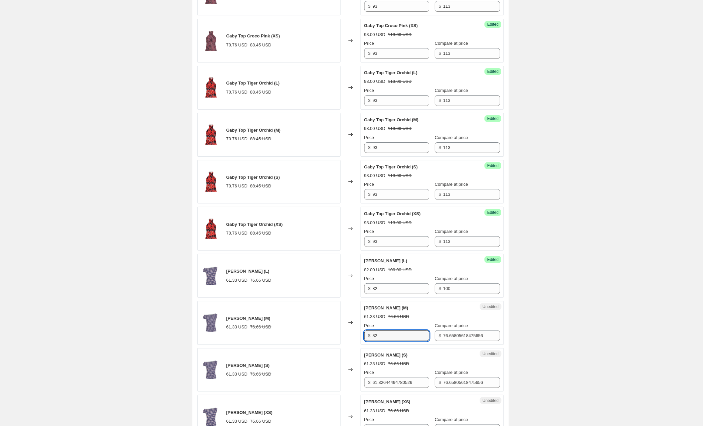
type input "82"
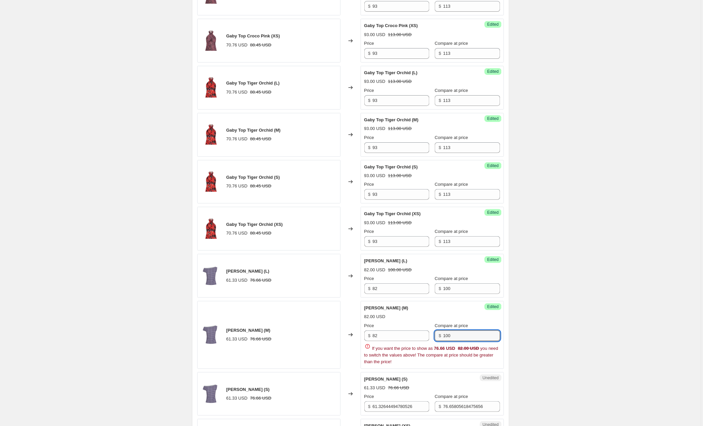
type input "100"
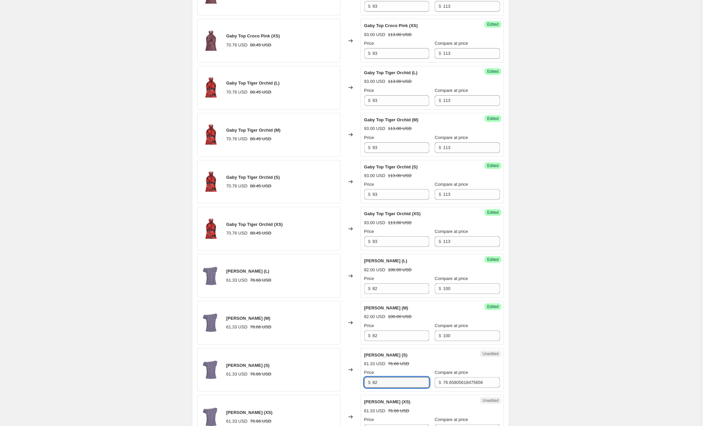
type input "82"
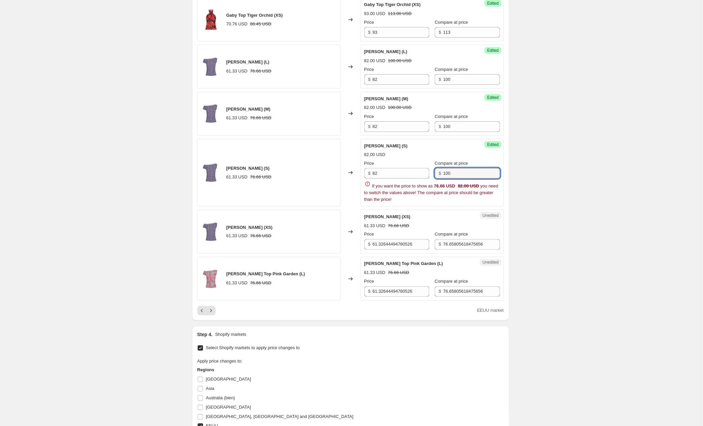
scroll to position [967, 0]
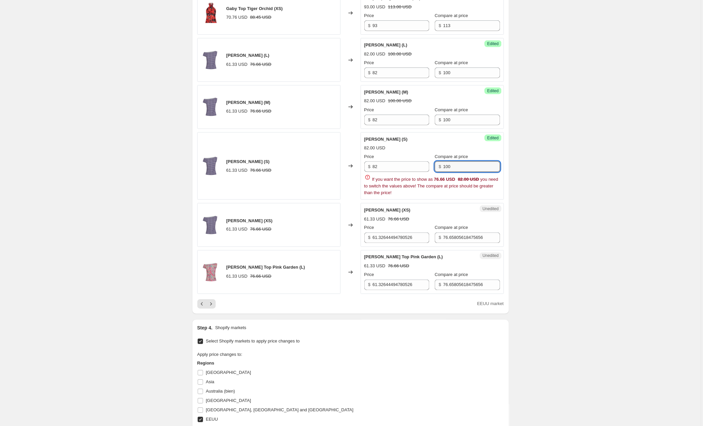
type input "100"
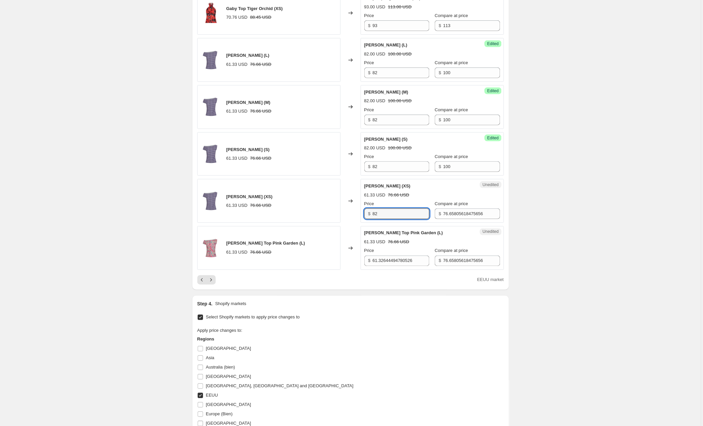
type input "82"
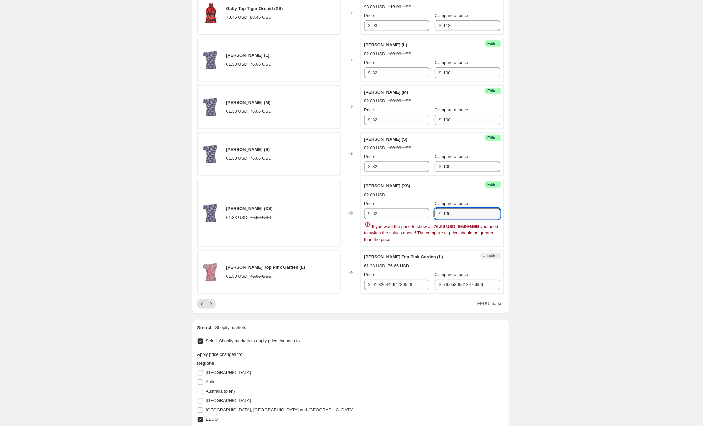
type input "100"
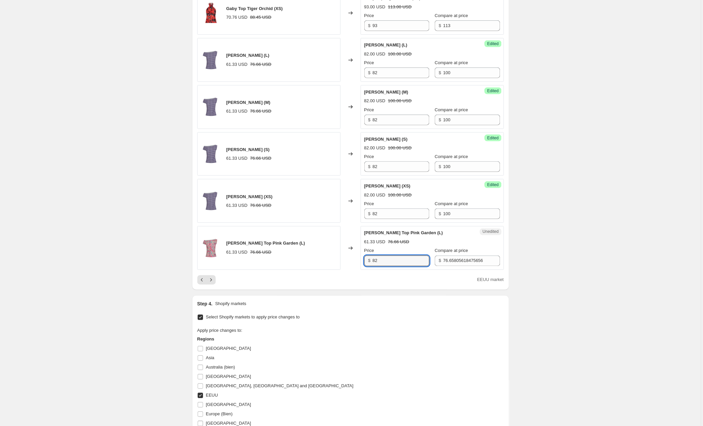
type input "82"
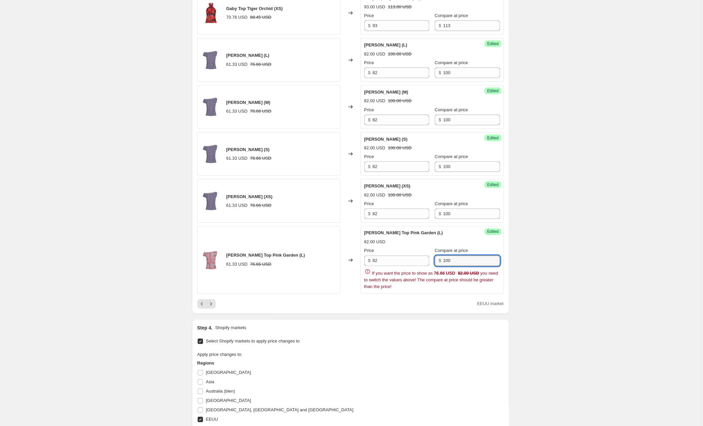
type input "100"
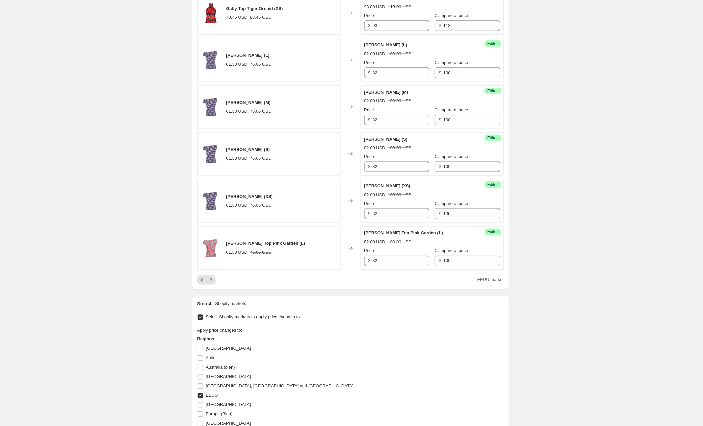
click at [213, 283] on icon "Next" at bounding box center [211, 279] width 7 height 7
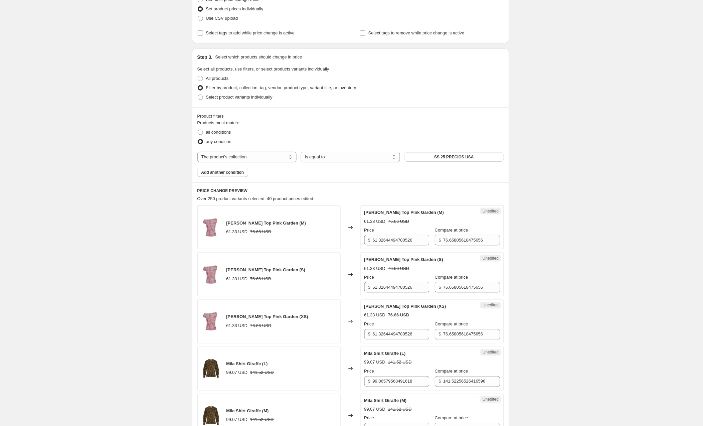
scroll to position [128, 0]
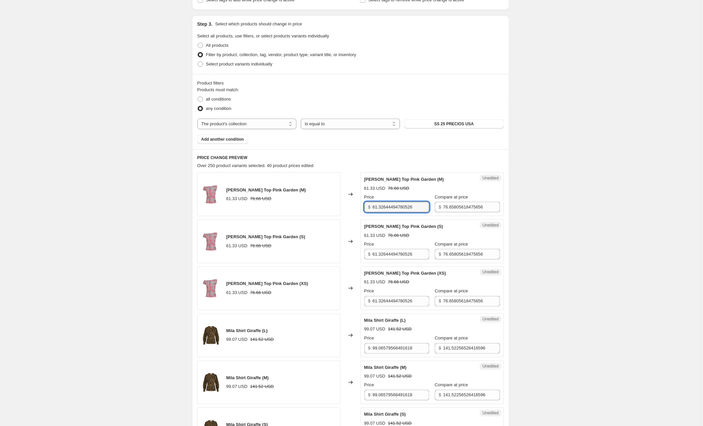
drag, startPoint x: 428, startPoint y: 208, endPoint x: 339, endPoint y: 206, distance: 89.1
click at [339, 206] on div "[PERSON_NAME] Top Pink Garden (M) 61.33 USD 76.66 USD Changed to Unedited [PERS…" at bounding box center [350, 194] width 306 height 44
type input "82"
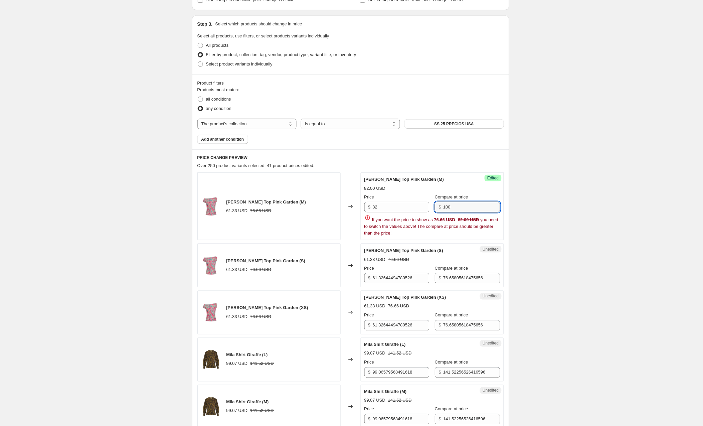
type input "100"
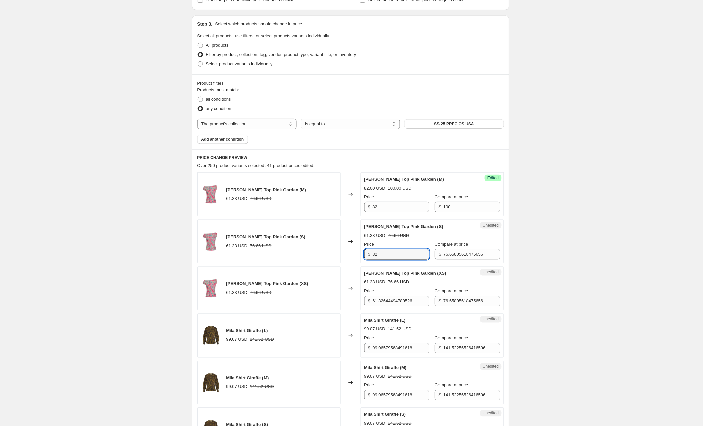
type input "82"
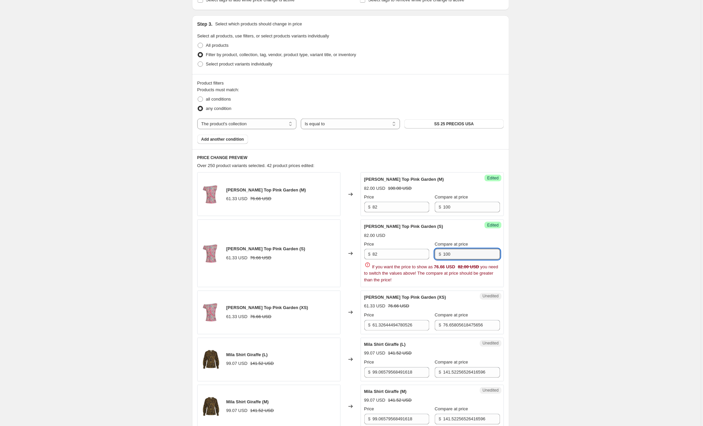
type input "100"
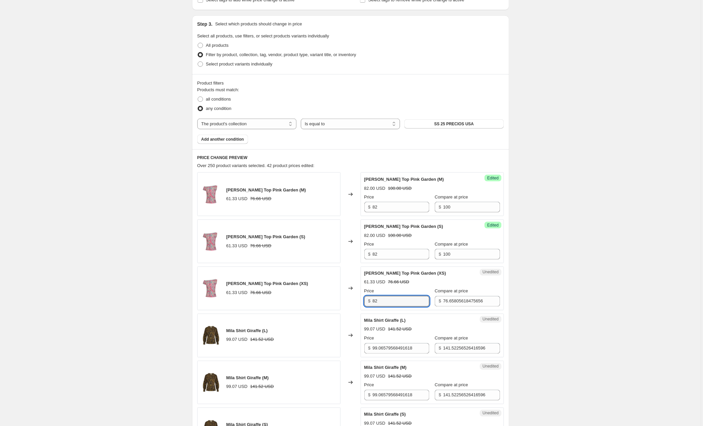
type input "82"
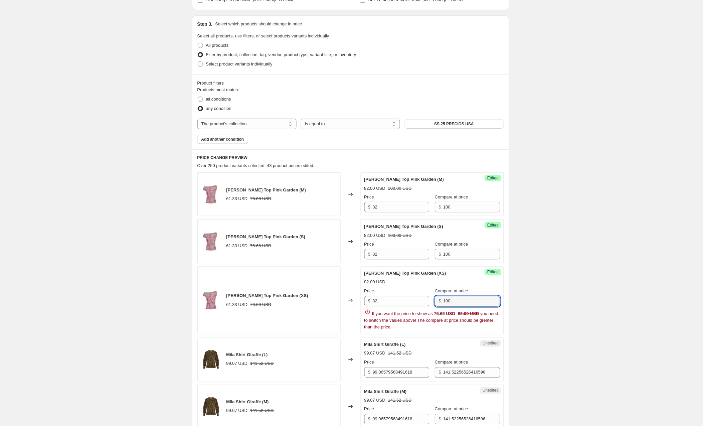
type input "100"
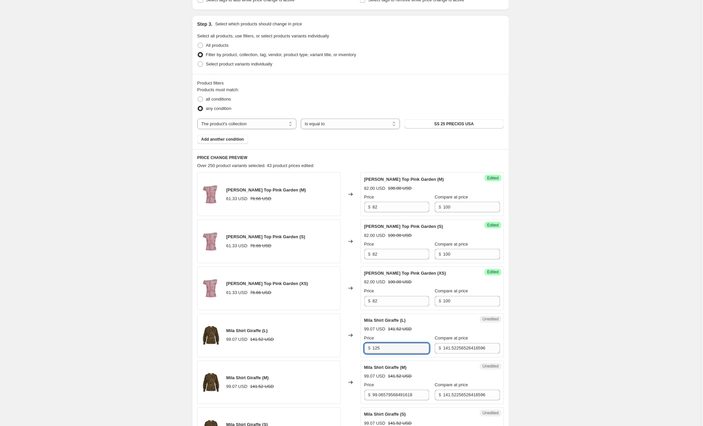
type input "125"
type input "173"
type input "1"
drag, startPoint x: 394, startPoint y: 348, endPoint x: 357, endPoint y: 347, distance: 37.4
click at [357, 347] on div "Mila Shirt Giraffe (L) 99.07 USD 141.52 USD Changed to Success Edited [PERSON_N…" at bounding box center [350, 335] width 306 height 44
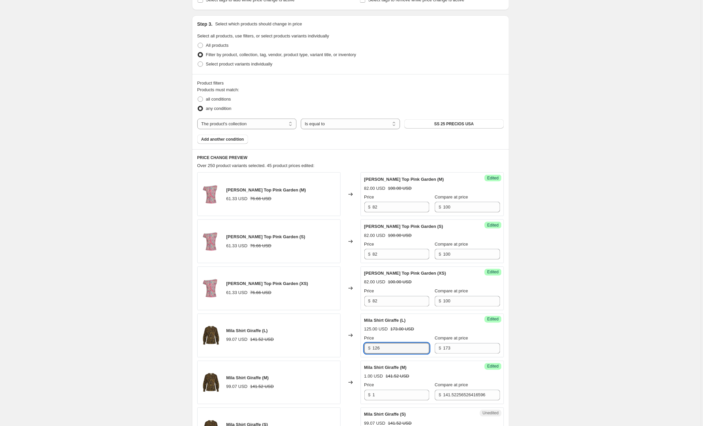
type input "126"
type input "174"
type input "126"
type input "174"
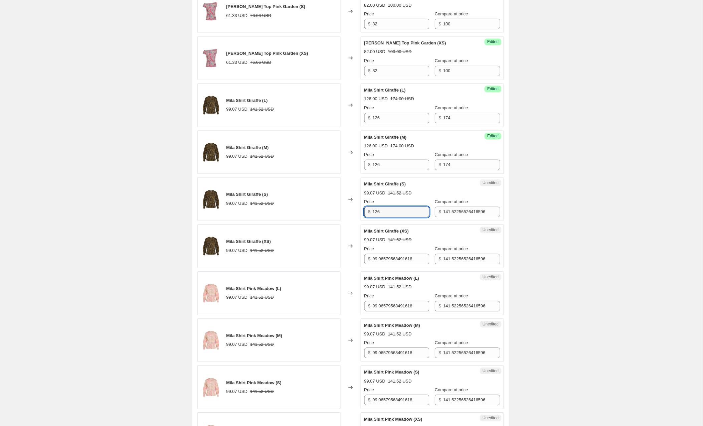
type input "126"
type input "174"
type input "126"
type input "174"
type input "126"
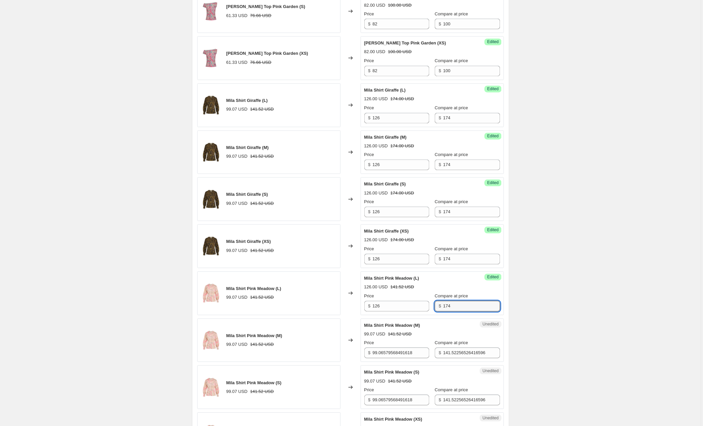
type input "174"
type input "126"
type input "174"
type input "126"
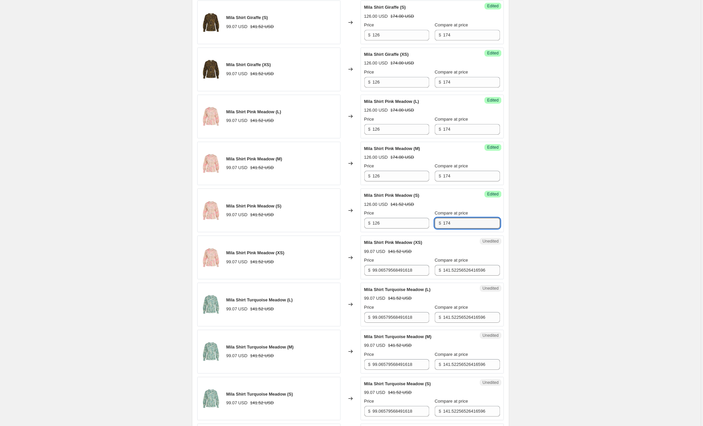
scroll to position [538, 0]
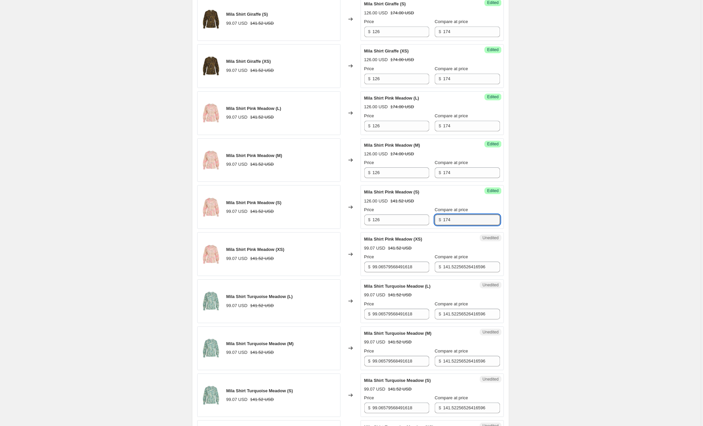
type input "174"
type input "126"
type input "174"
type input "126"
type input "174"
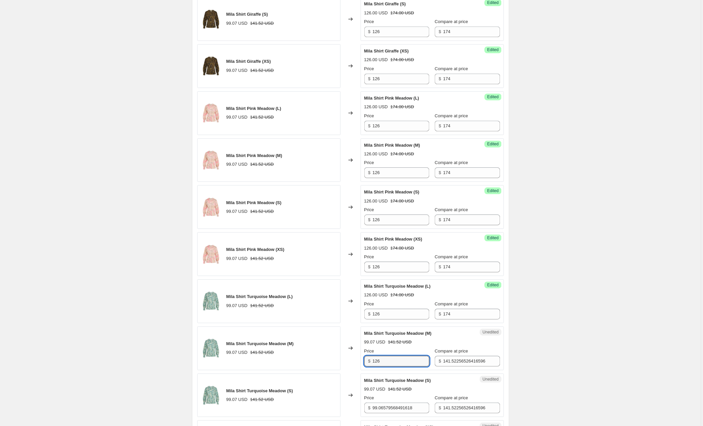
type input "126"
type input "174"
type input "126"
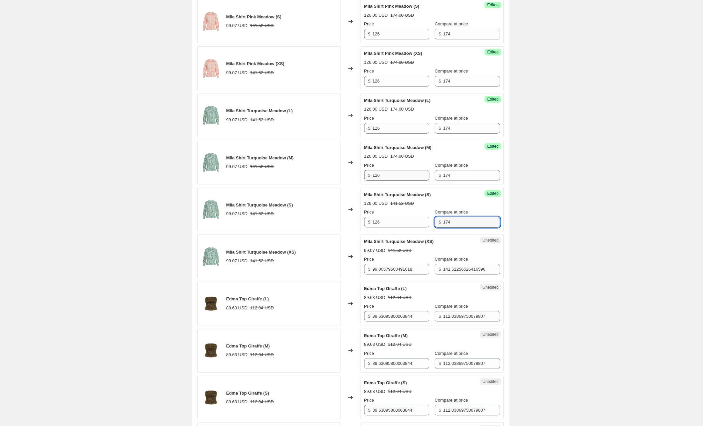
type input "174"
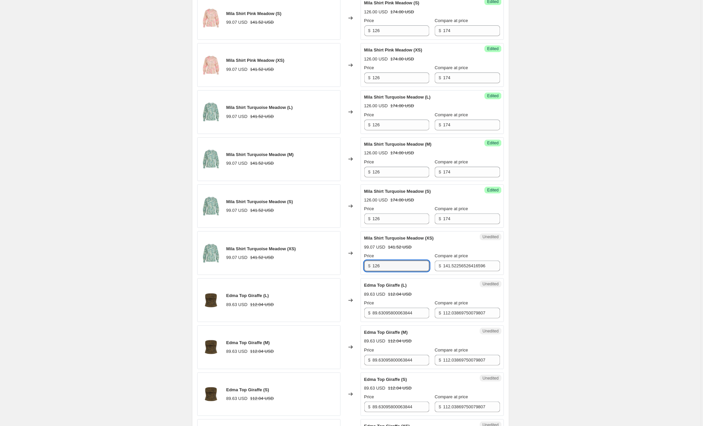
type input "126"
type input "174"
click at [114, 139] on div "Create new price [MEDICAL_DATA]. This page is ready Create new price [MEDICAL_D…" at bounding box center [350, 59] width 701 height 1573
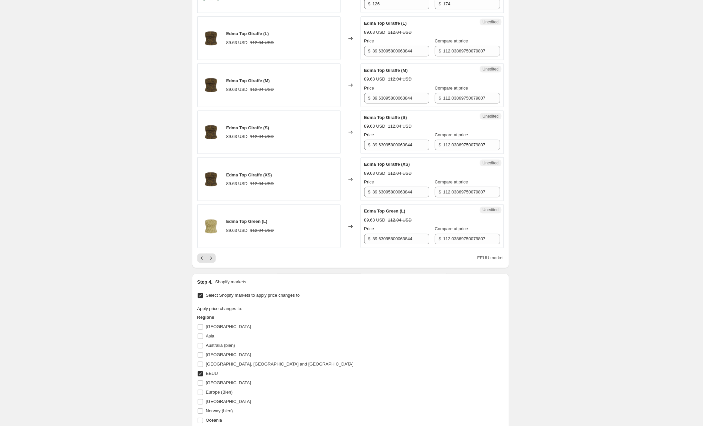
scroll to position [988, 0]
drag, startPoint x: 422, startPoint y: 54, endPoint x: 350, endPoint y: 53, distance: 72.1
click at [350, 53] on div "Edma Top Giraffe (L) 89.63 USD 112.04 USD Changed to Unedited Edma Top Giraffe …" at bounding box center [350, 39] width 306 height 44
type input "115"
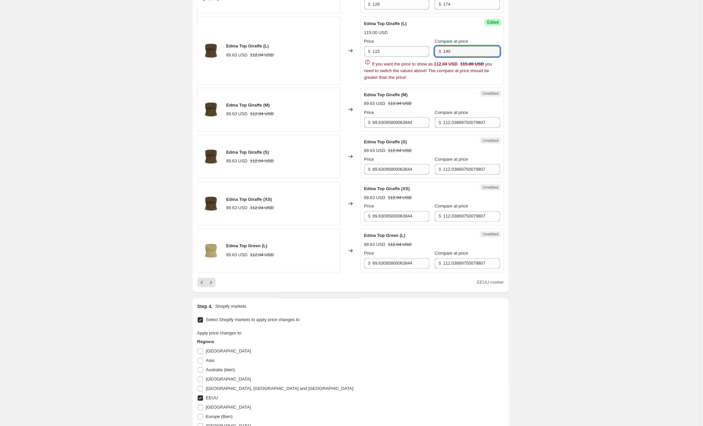
type input "140"
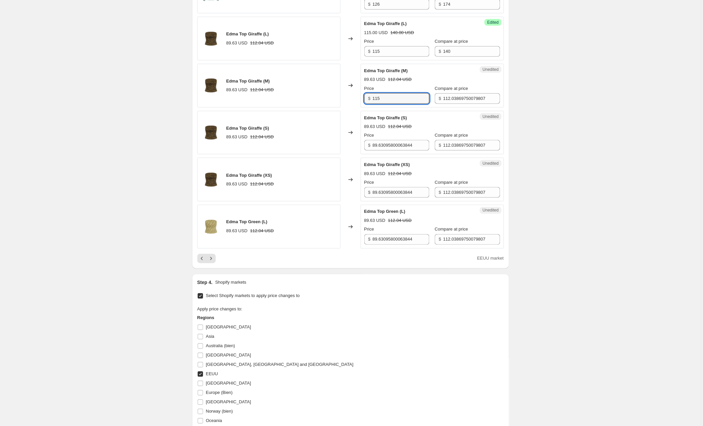
type input "115"
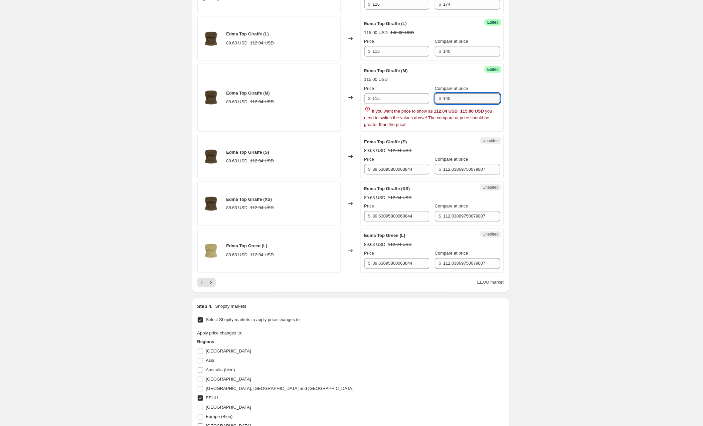
type input "140"
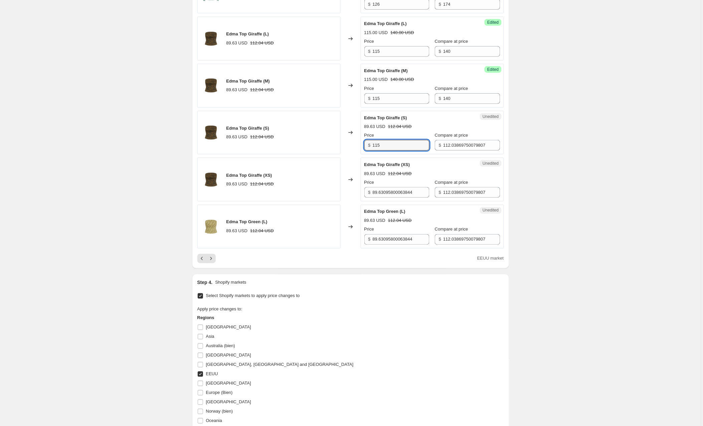
type input "115"
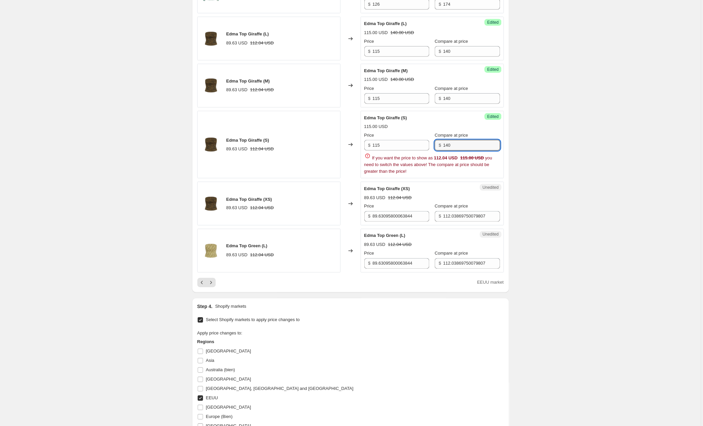
type input "140"
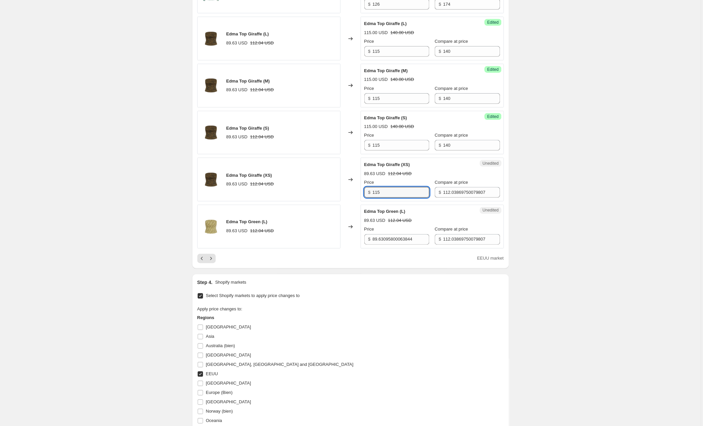
type input "115"
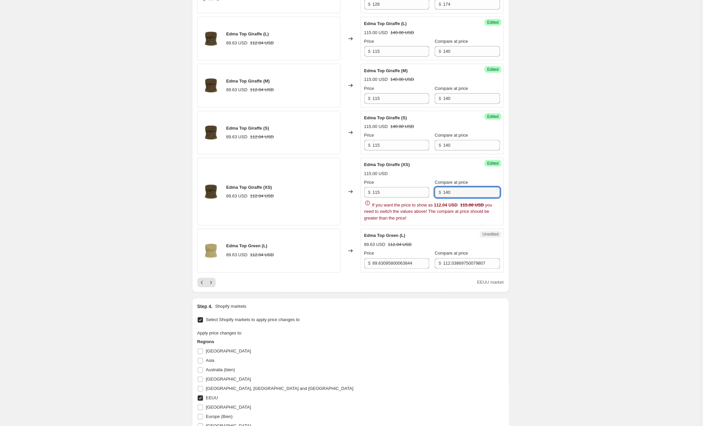
type input "140"
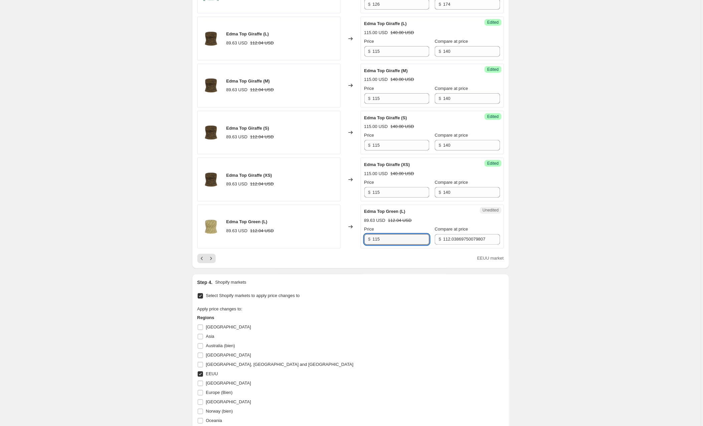
type input "115"
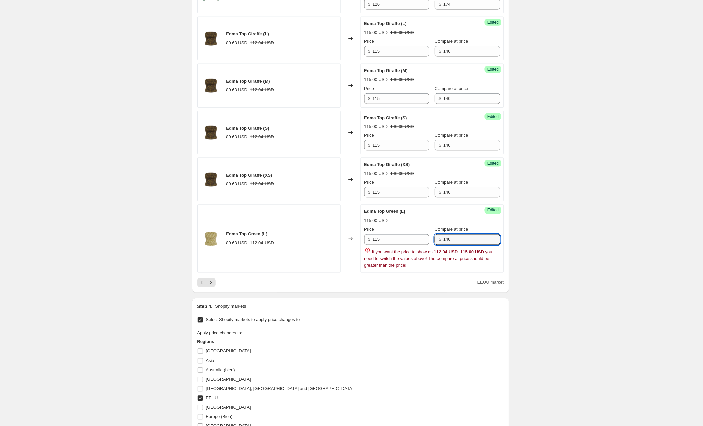
type input "140"
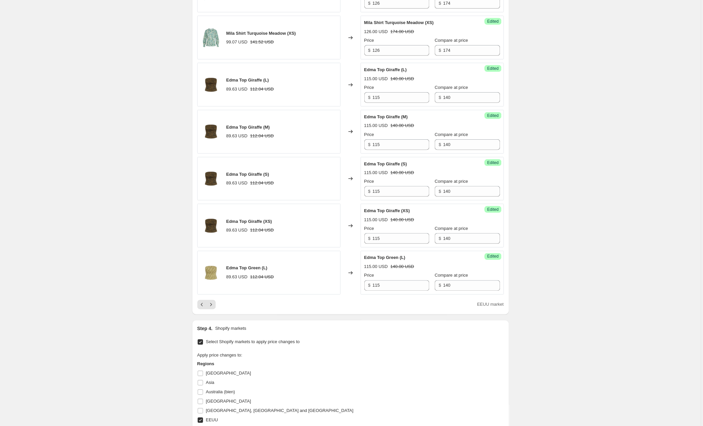
scroll to position [972, 0]
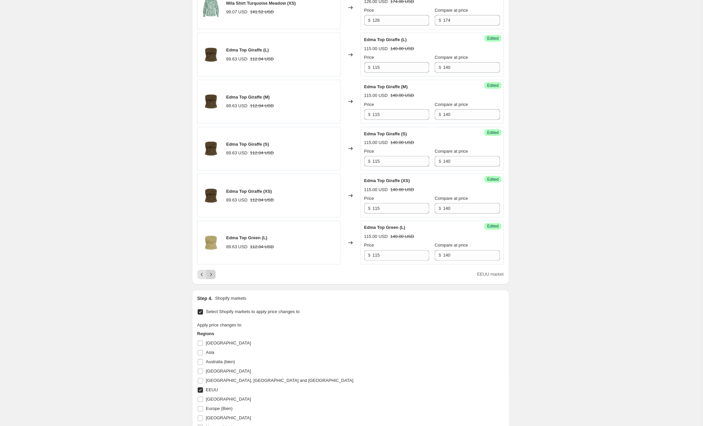
click at [216, 276] on button "Next" at bounding box center [210, 274] width 9 height 9
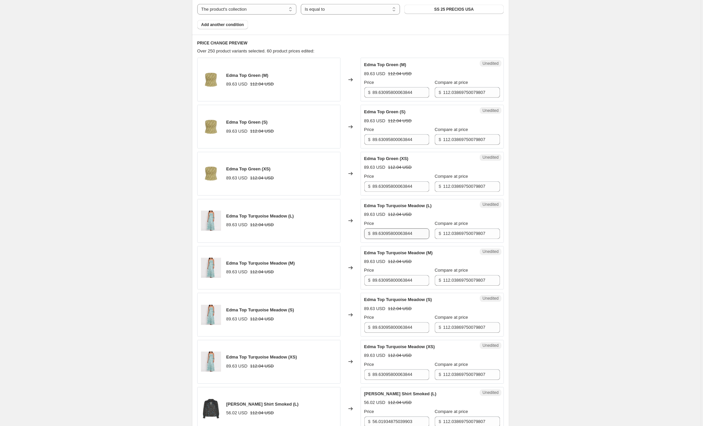
scroll to position [215, 0]
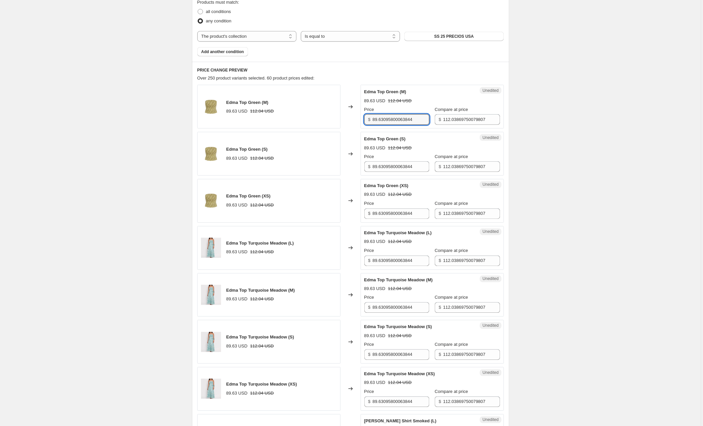
drag, startPoint x: 429, startPoint y: 119, endPoint x: 346, endPoint y: 120, distance: 82.8
click at [346, 120] on div "Edma Top Green (M) 89.63 USD 112.04 USD Changed to Unedited Edma Top Green (M) …" at bounding box center [350, 107] width 306 height 44
type input "115"
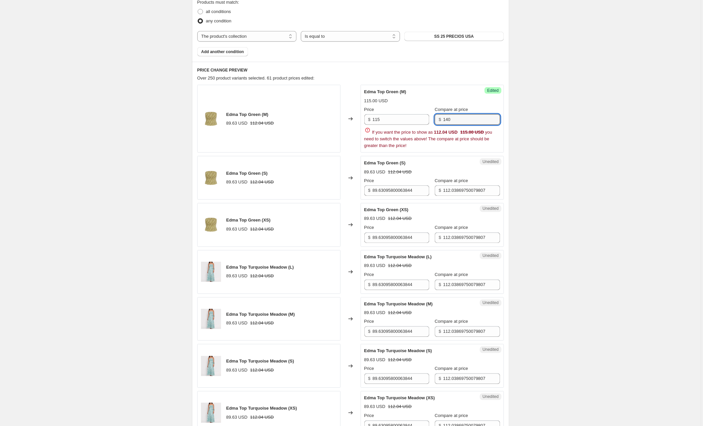
type input "140"
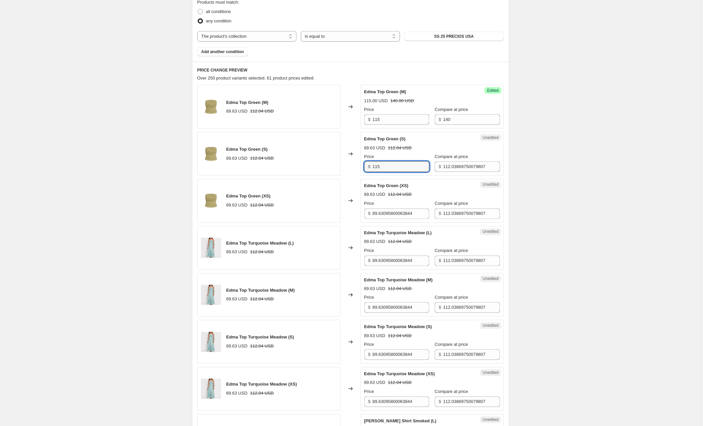
type input "115"
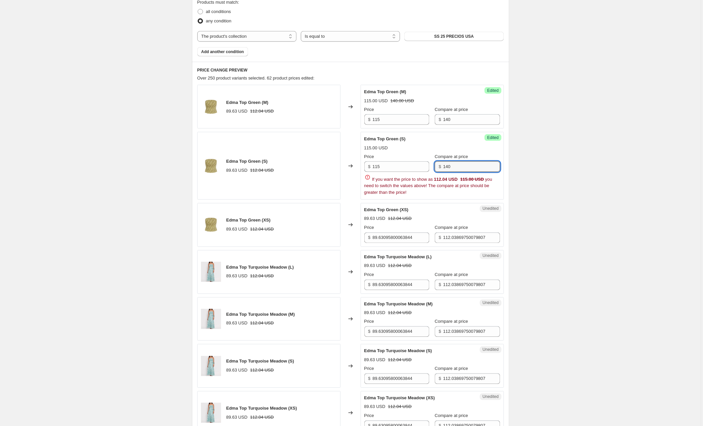
type input "140"
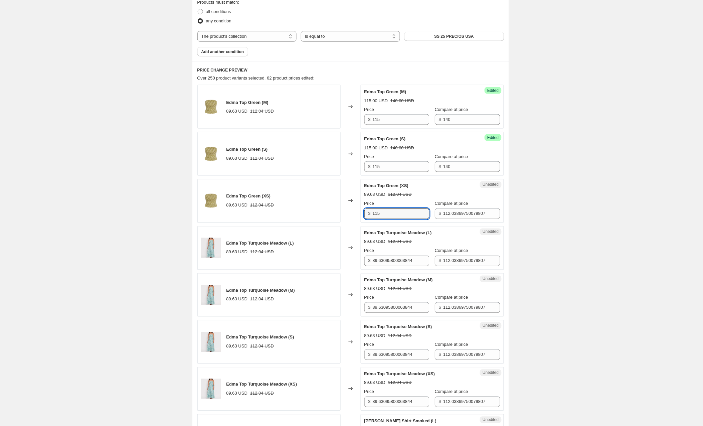
type input "115"
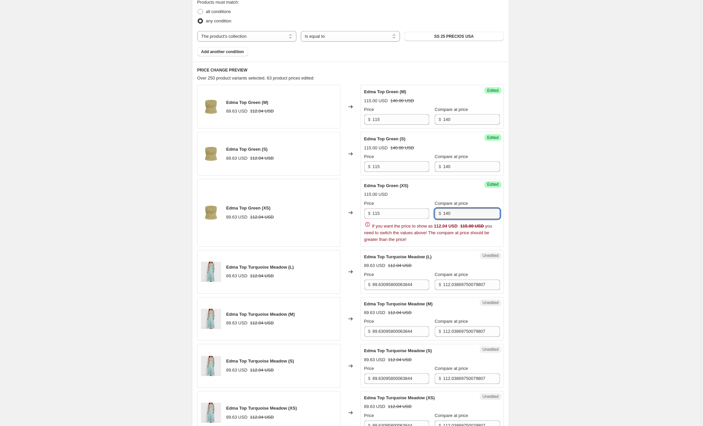
scroll to position [215, 0]
type input "140"
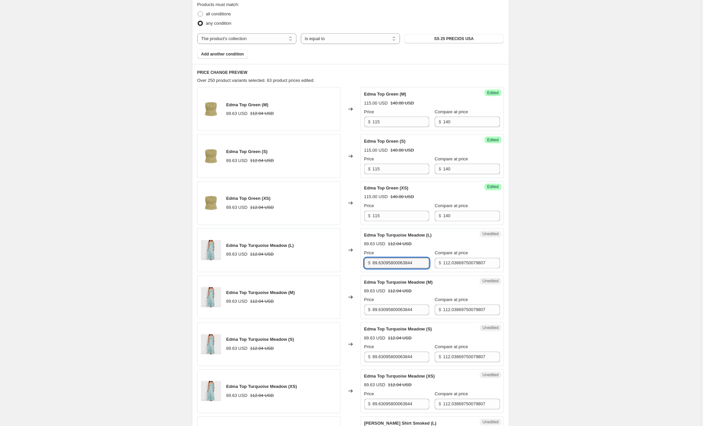
drag, startPoint x: 422, startPoint y: 263, endPoint x: 327, endPoint y: 262, distance: 95.1
click at [327, 262] on div "Edma Top Turquoise Meadow (L) 89.63 USD 112.04 USD Changed to Unedited Edma Top…" at bounding box center [350, 250] width 306 height 44
type input "115"
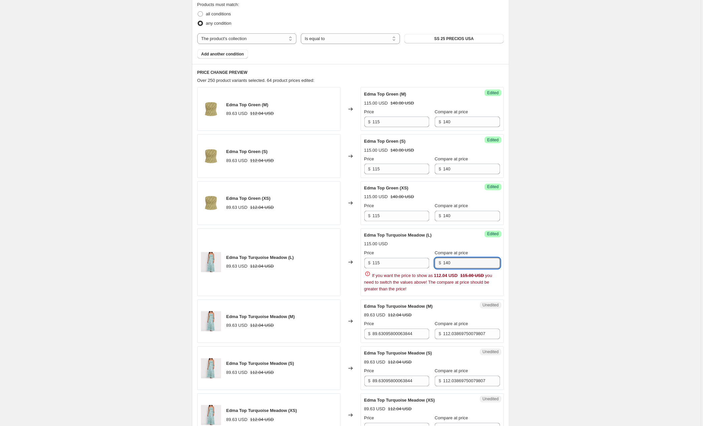
type input "140"
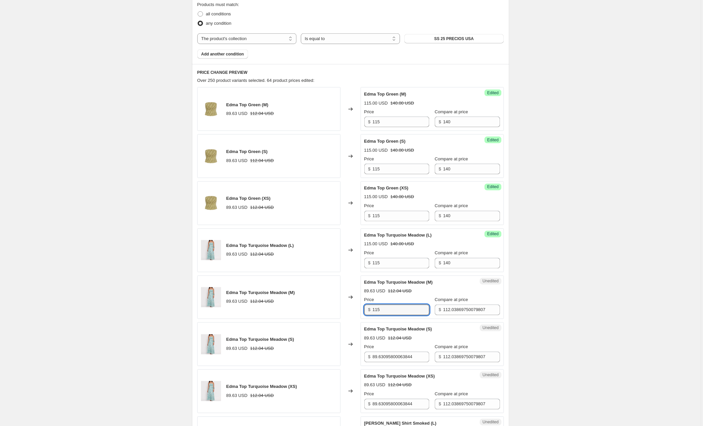
type input "115"
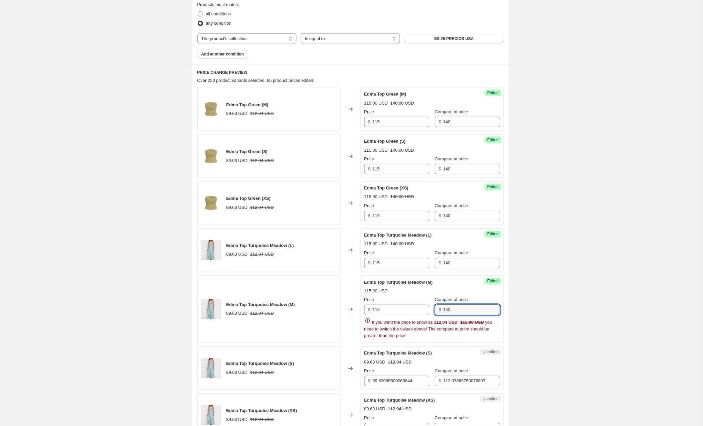
type input "140"
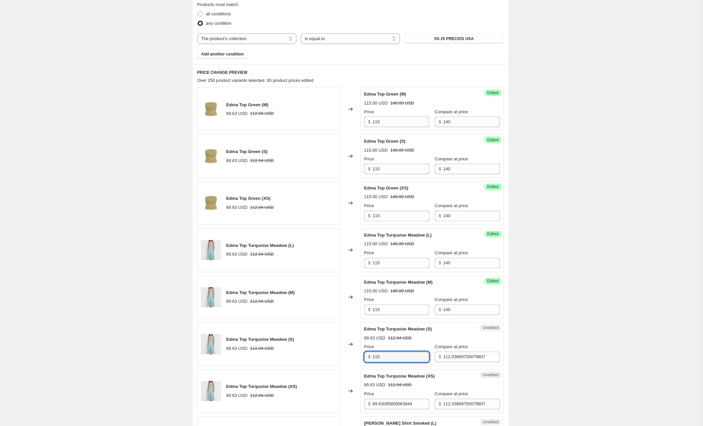
type input "115"
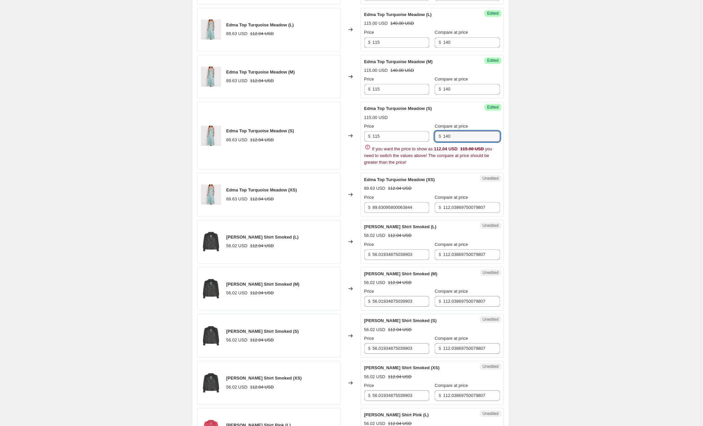
scroll to position [434, 0]
type input "140"
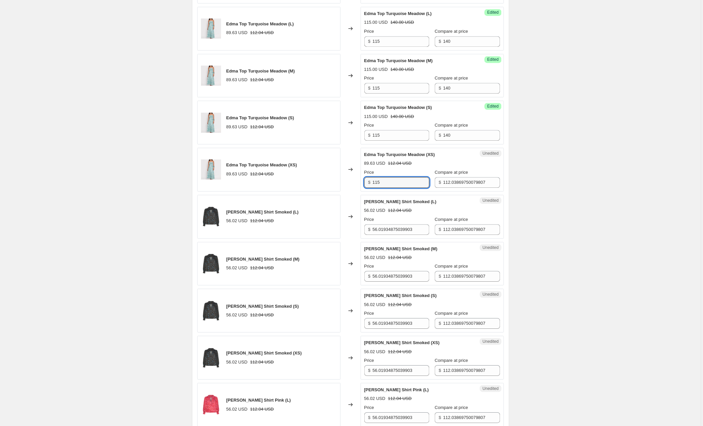
type input "115"
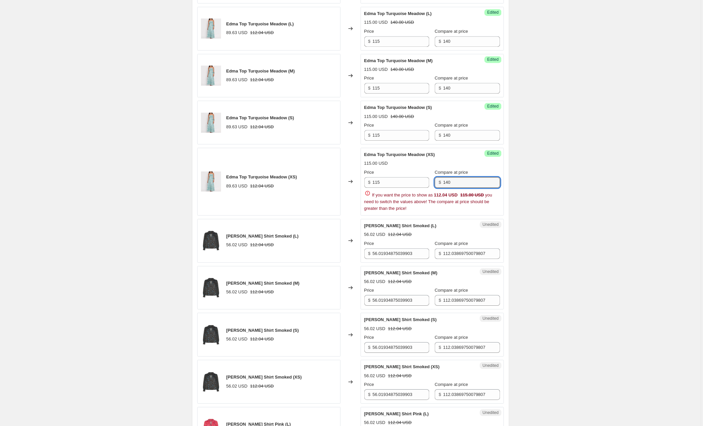
type input "140"
click at [580, 200] on div "Create new price [MEDICAL_DATA]. This page is ready Create new price [MEDICAL_D…" at bounding box center [350, 364] width 701 height 1597
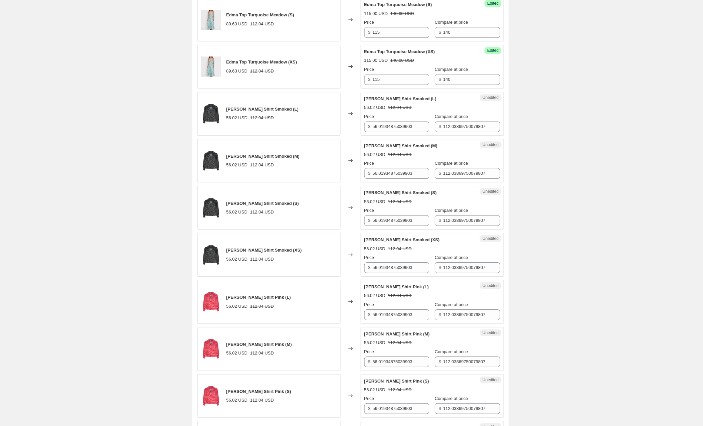
scroll to position [575, 0]
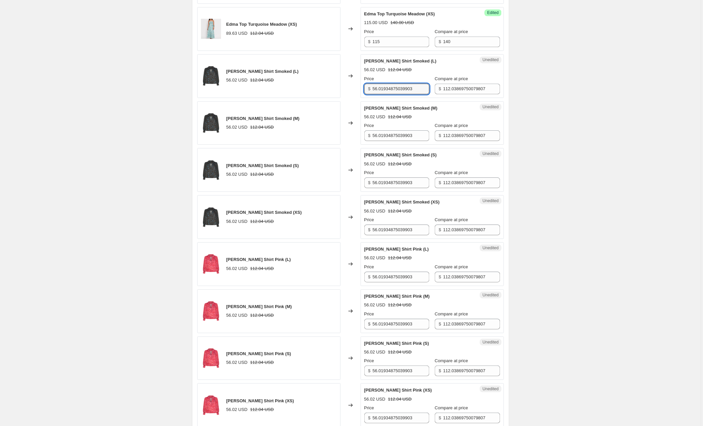
drag, startPoint x: 422, startPoint y: 90, endPoint x: 353, endPoint y: 91, distance: 69.8
click at [353, 91] on div "[PERSON_NAME] Shirt Smoked (L) 56.02 USD 112.04 USD Changed to Unedited [PERSON…" at bounding box center [350, 76] width 306 height 44
type input "76"
type input "140"
type input "76"
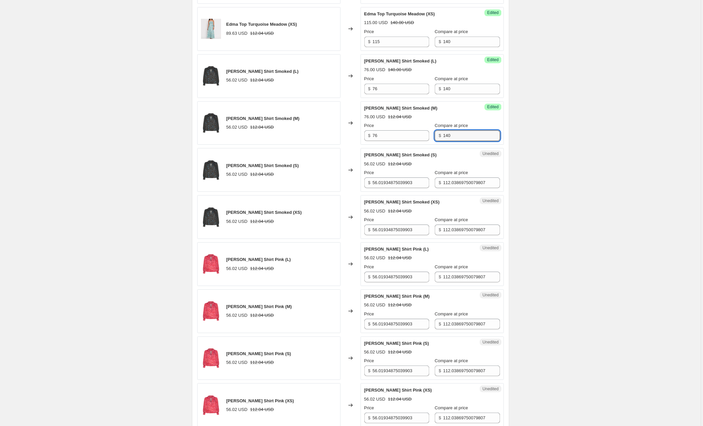
type input "140"
type input "76"
type input "140"
type input "76"
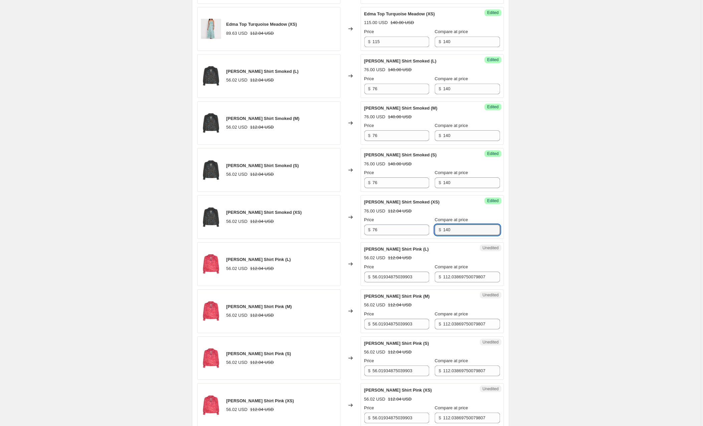
type input "140"
type input "76"
type input "140"
type input "76"
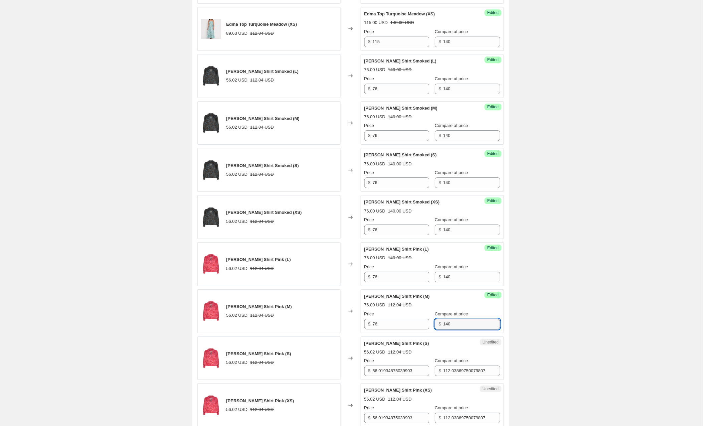
type input "140"
type input "76"
type input "140"
type input "76"
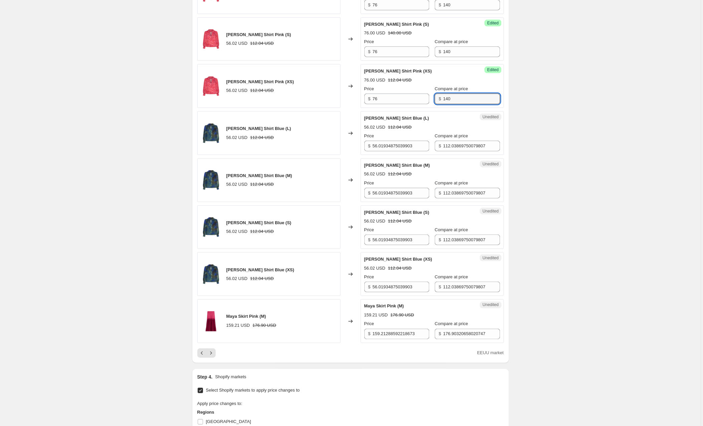
type input "140"
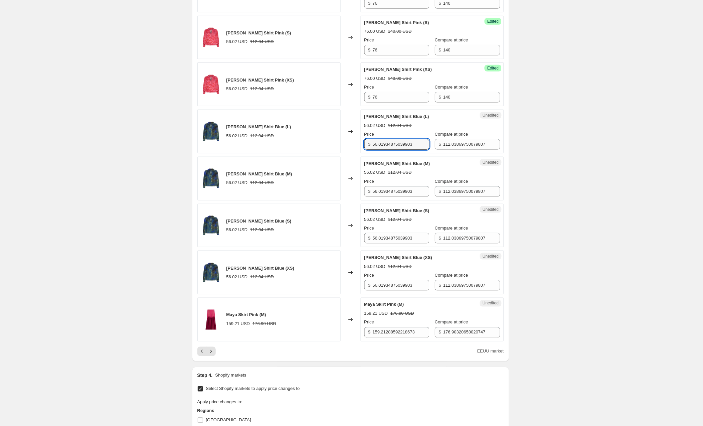
scroll to position [896, 0]
type input "1"
type input "76"
type input "140"
type input "76"
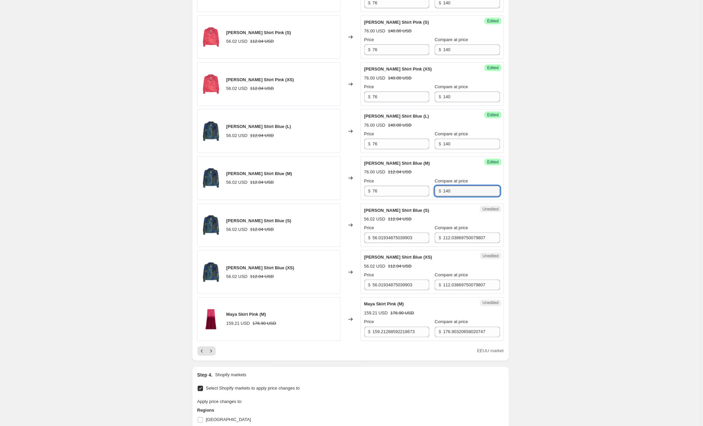
type input "140"
type input "76"
type input "140"
type input "76"
type input "140"
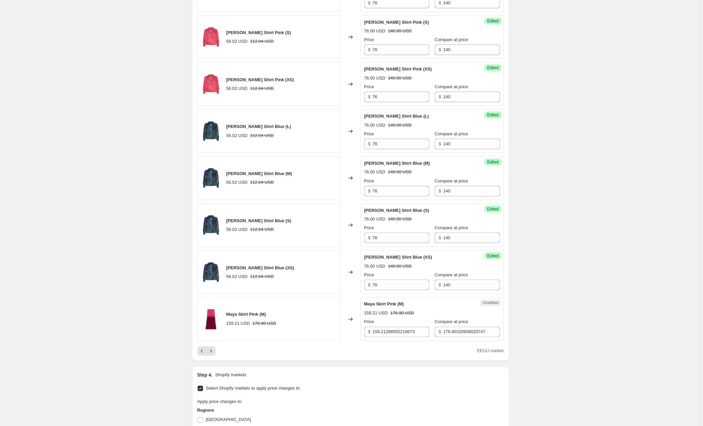
drag, startPoint x: 423, startPoint y: 334, endPoint x: 344, endPoint y: 331, distance: 79.2
click at [344, 331] on div "Maya Skirt Pink (M) 159.21 USD 176.90 USD Changed to Unedited Maya Skirt Pink (…" at bounding box center [350, 319] width 306 height 44
type input "193"
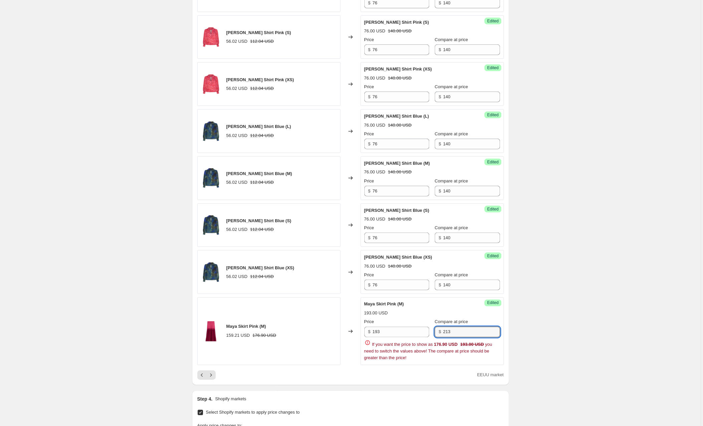
type input "213"
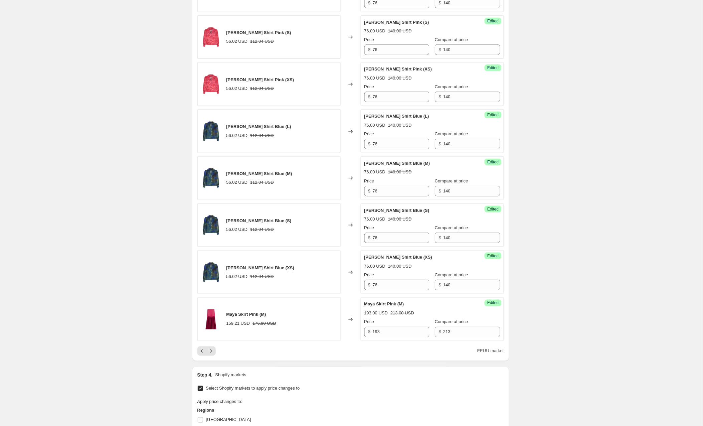
click at [211, 354] on icon "Next" at bounding box center [211, 350] width 7 height 7
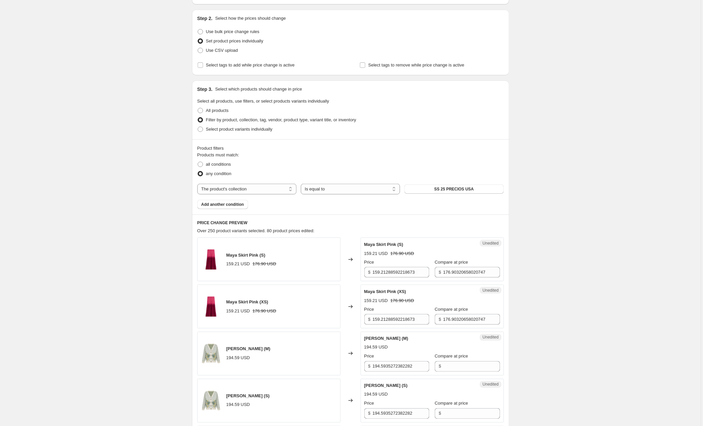
scroll to position [71, 0]
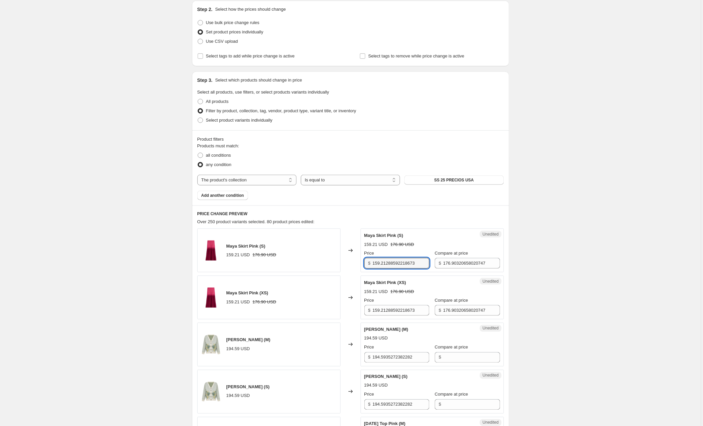
drag, startPoint x: 402, startPoint y: 263, endPoint x: 353, endPoint y: 264, distance: 49.1
click at [353, 264] on div "Maya Skirt Pink (S) 159.21 USD 176.90 USD Changed to Unedited Maya Skirt Pink (…" at bounding box center [350, 250] width 306 height 44
type input "193"
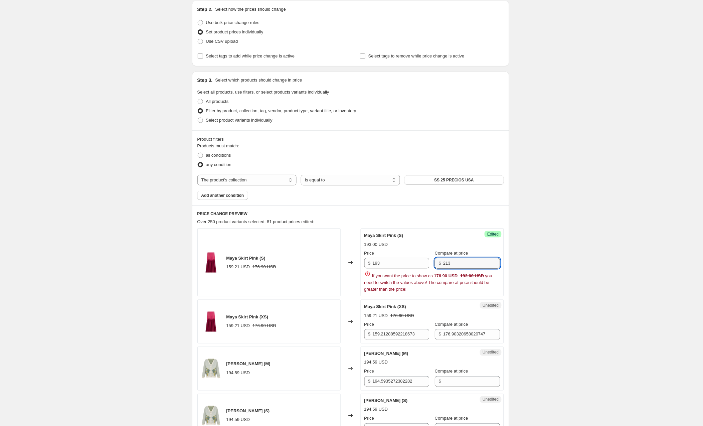
type input "213"
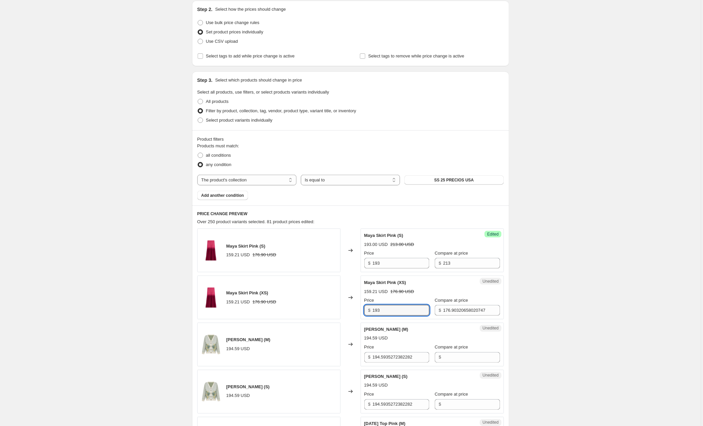
type input "193"
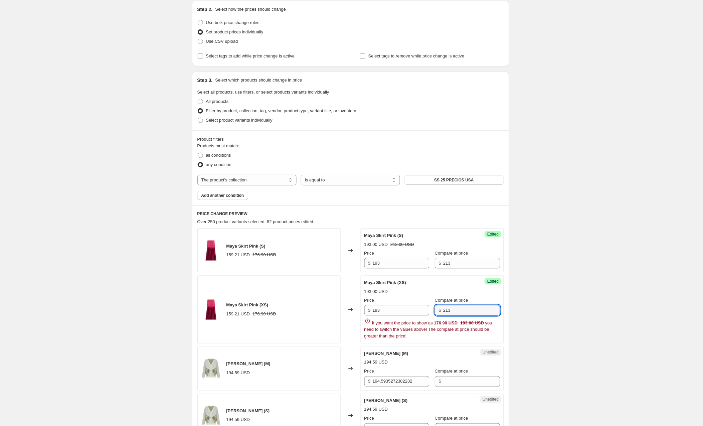
type input "213"
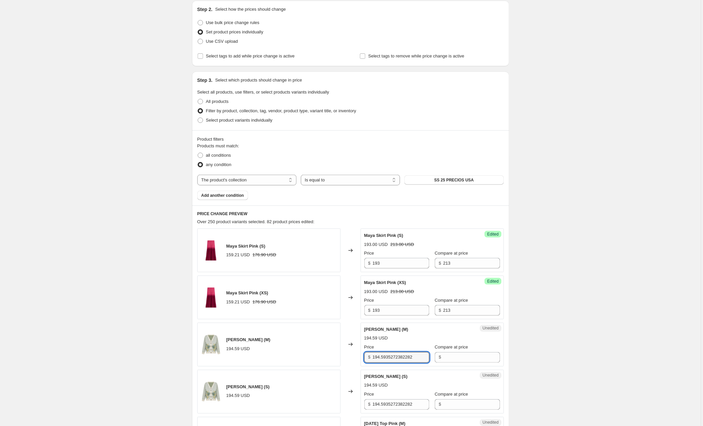
type input "1"
type input "234"
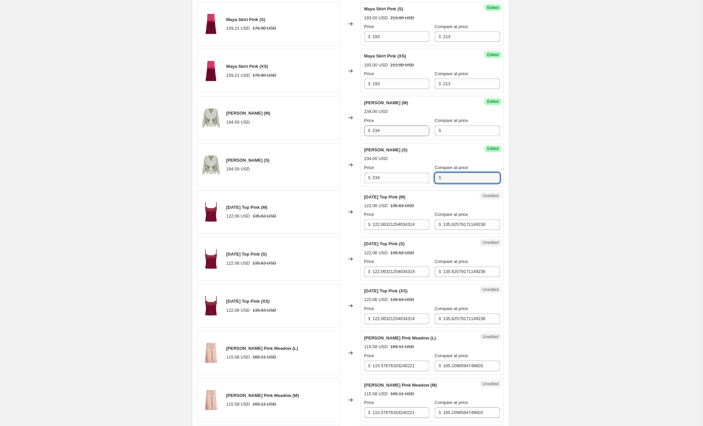
scroll to position [323, 0]
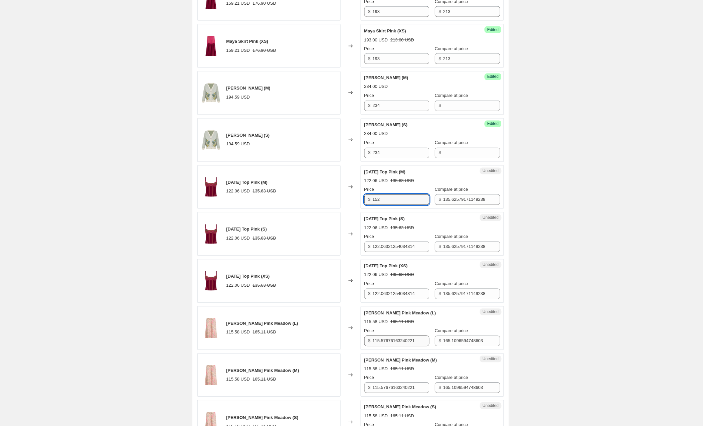
type input "152"
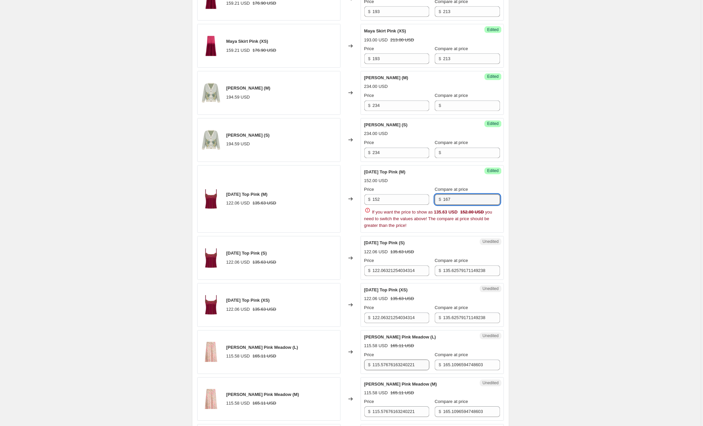
type input "167"
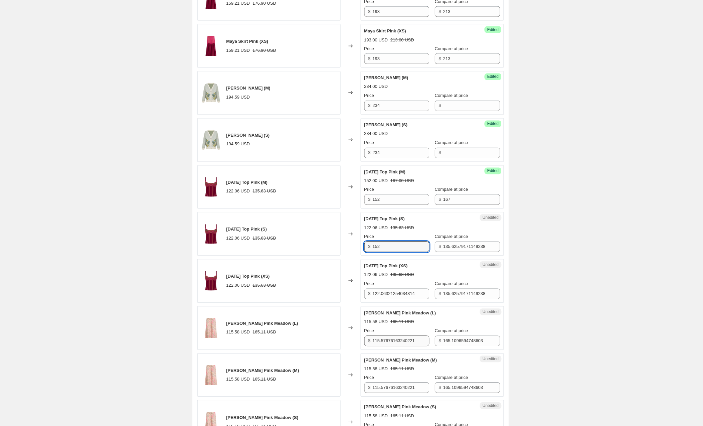
type input "152"
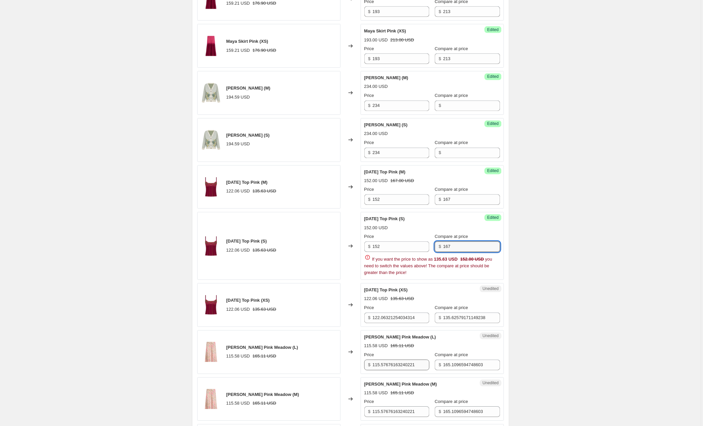
type input "167"
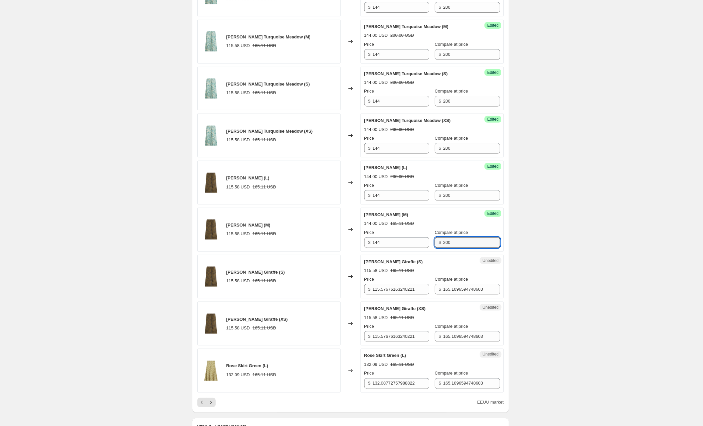
scroll to position [850, 0]
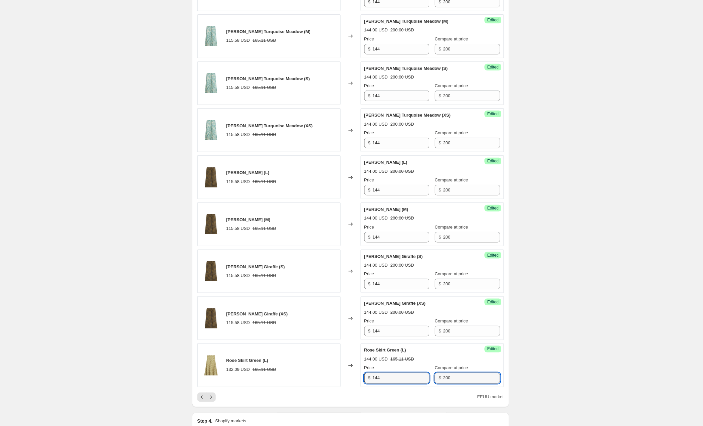
drag, startPoint x: 390, startPoint y: 380, endPoint x: 335, endPoint y: 378, distance: 54.4
click at [335, 378] on div "Rose Skirt Green (L) 132.09 USD 165.11 USD Changed to Success Edited Rose Skirt…" at bounding box center [350, 365] width 306 height 44
click at [210, 398] on icon "Next" at bounding box center [211, 397] width 7 height 7
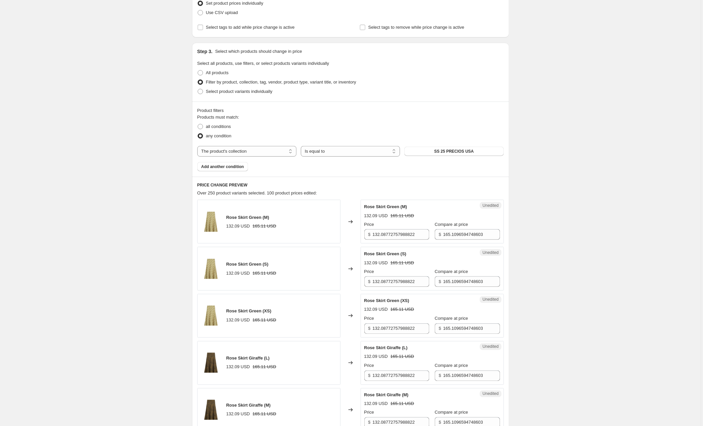
scroll to position [119, 0]
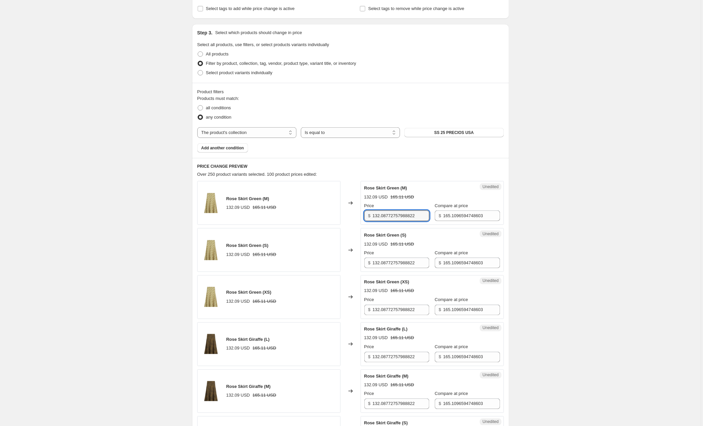
drag, startPoint x: 422, startPoint y: 215, endPoint x: 362, endPoint y: 213, distance: 60.5
click at [362, 213] on div "Unedited Rose Skirt Green (M) 132.09 USD 165.11 USD Price $ 132.08772757988822 …" at bounding box center [432, 203] width 143 height 44
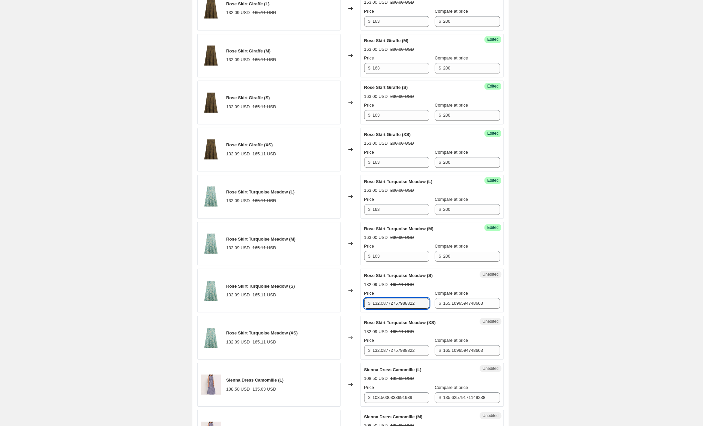
scroll to position [455, 0]
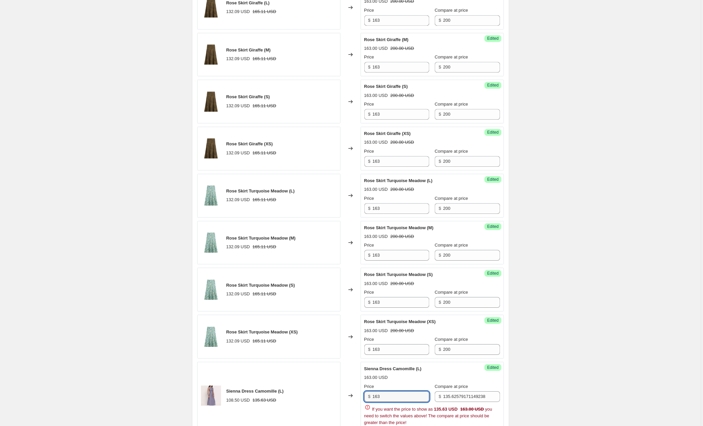
drag, startPoint x: 404, startPoint y: 396, endPoint x: 358, endPoint y: 392, distance: 46.9
click at [358, 392] on div "Sienna Dress Camomille (L) 108.50 USD 135.63 USD Changed to Success Edited [PER…" at bounding box center [350, 396] width 306 height 68
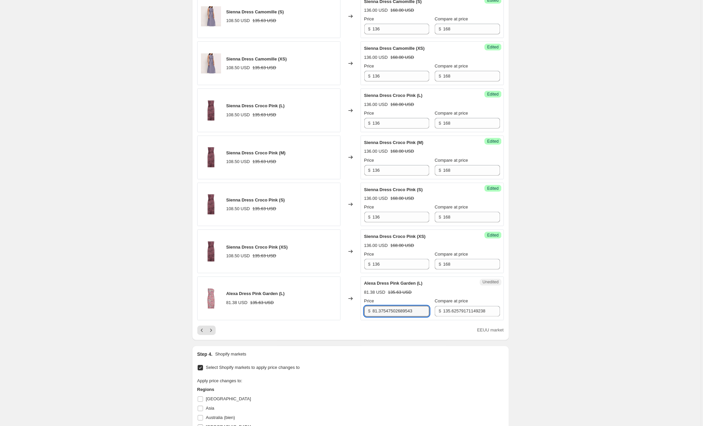
scroll to position [918, 0]
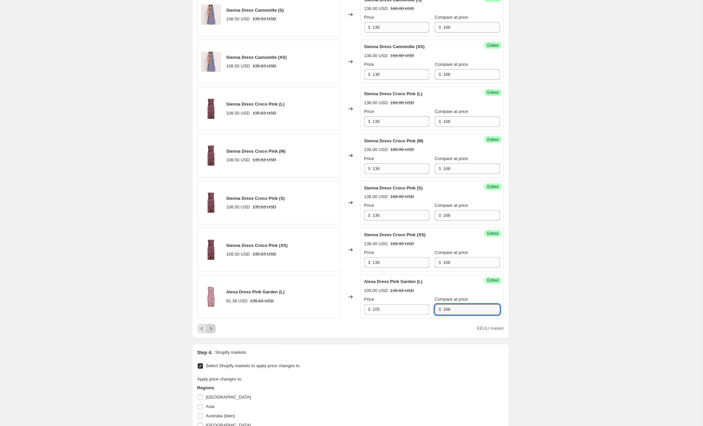
click at [214, 332] on icon "Next" at bounding box center [211, 328] width 7 height 7
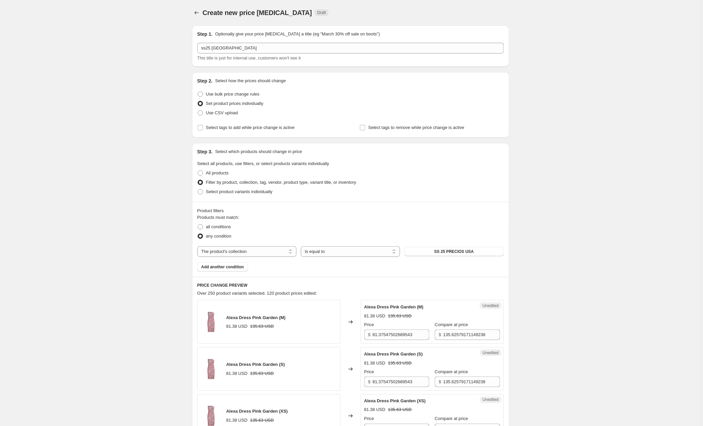
scroll to position [0, 0]
drag, startPoint x: 416, startPoint y: 335, endPoint x: 341, endPoint y: 335, distance: 74.4
click at [341, 335] on div "Alexa Dress Pink Garden (M) 81.38 USD 135.63 USD Changed to Unedited Alexa Dres…" at bounding box center [350, 322] width 306 height 44
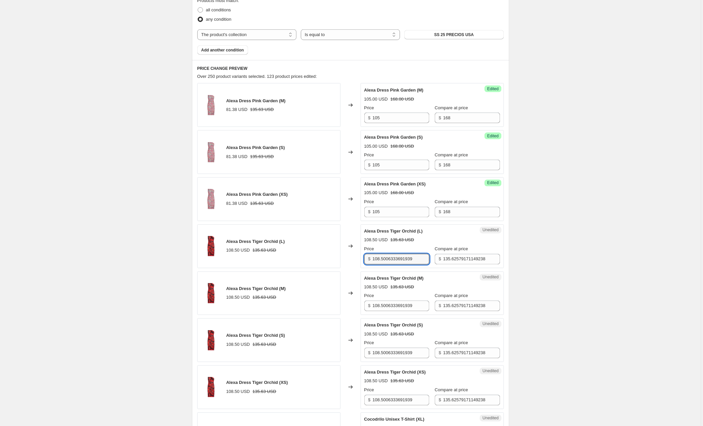
drag, startPoint x: 424, startPoint y: 258, endPoint x: 370, endPoint y: 259, distance: 54.1
click at [370, 259] on div "$ 108.5006333691939" at bounding box center [396, 259] width 65 height 11
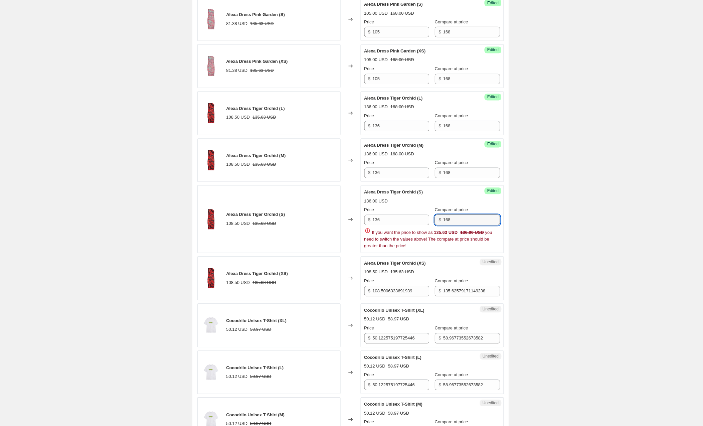
scroll to position [350, 0]
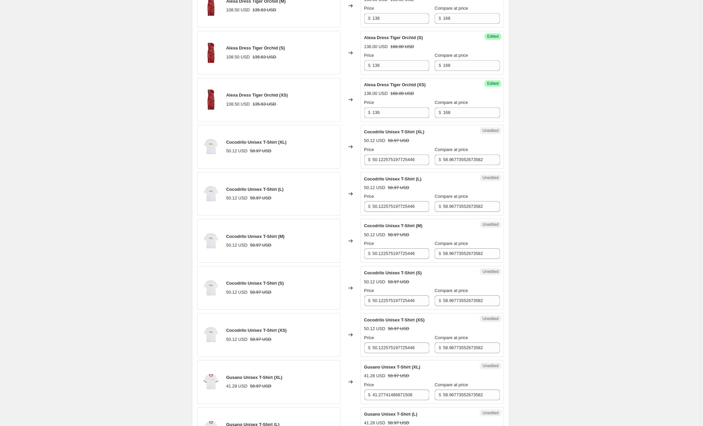
scroll to position [507, 0]
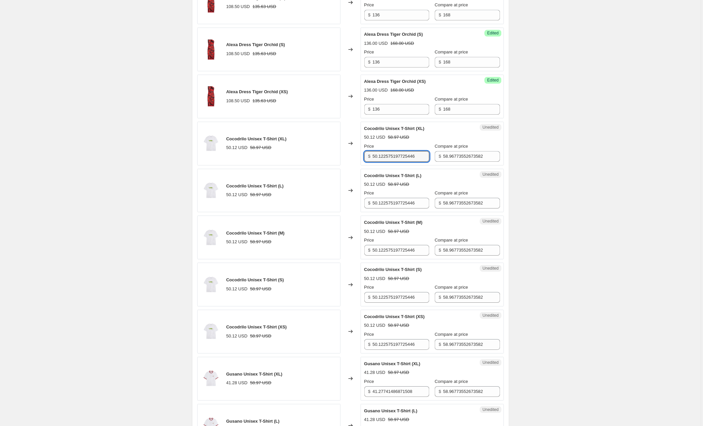
drag, startPoint x: 428, startPoint y: 159, endPoint x: 355, endPoint y: 157, distance: 72.8
click at [355, 157] on div "Cocodrilo Unisex T-Shirt (XL) 50.12 USD 58.97 USD Changed to Unedited Cocodrilo…" at bounding box center [350, 144] width 306 height 44
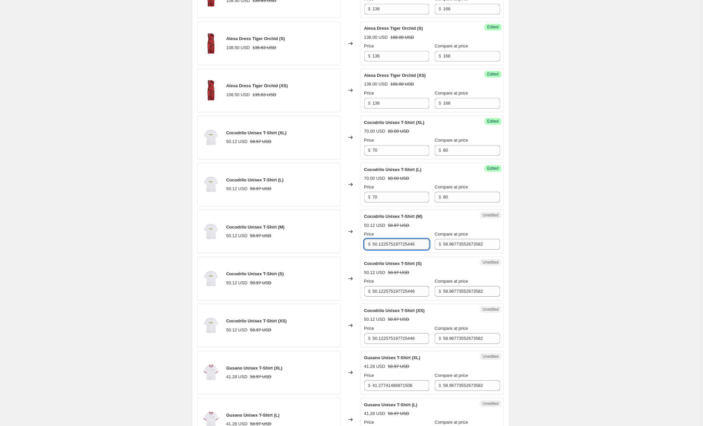
scroll to position [515, 0]
drag, startPoint x: 424, startPoint y: 247, endPoint x: 332, endPoint y: 246, distance: 91.8
click at [332, 246] on div "Cocodrilo Unisex T-Shirt (M) 50.12 USD 58.97 USD Changed to Unedited Cocodrilo …" at bounding box center [350, 229] width 306 height 44
drag, startPoint x: 409, startPoint y: 242, endPoint x: 333, endPoint y: 239, distance: 75.8
click at [333, 239] on div "Cocodrilo Unisex T-Shirt (M) 50.12 USD 58.97 USD Changed to Unedited Cocodrilo …" at bounding box center [350, 229] width 306 height 44
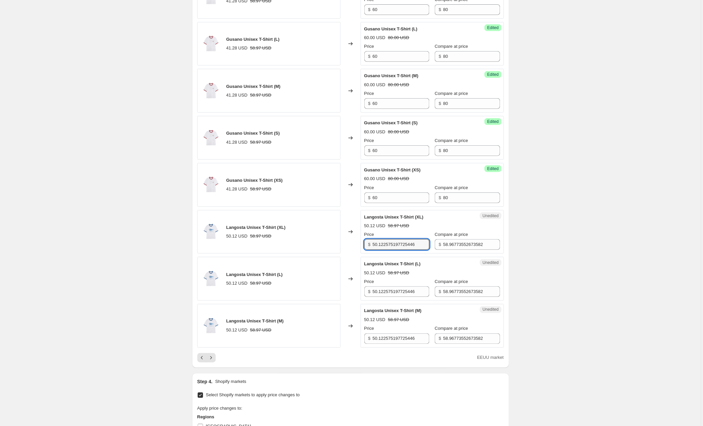
scroll to position [897, 0]
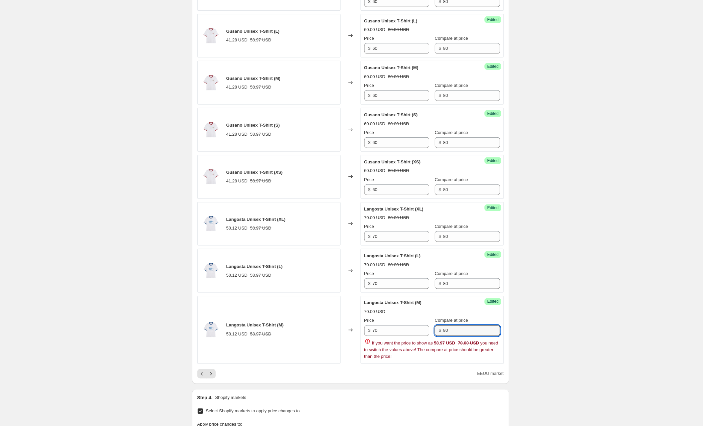
drag, startPoint x: 308, startPoint y: 362, endPoint x: 304, endPoint y: 361, distance: 3.4
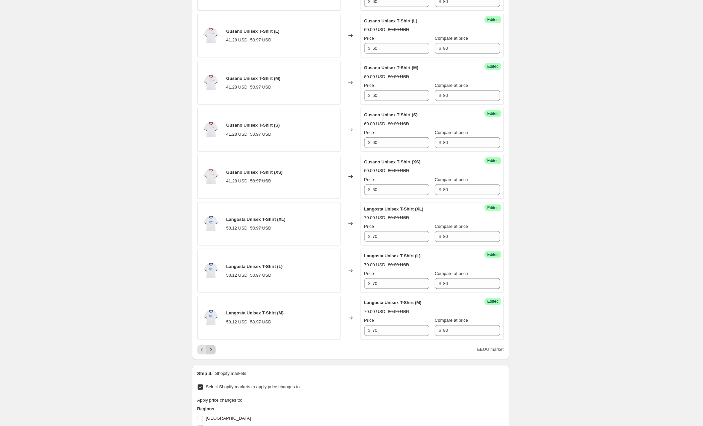
click at [212, 353] on icon "Next" at bounding box center [211, 349] width 7 height 7
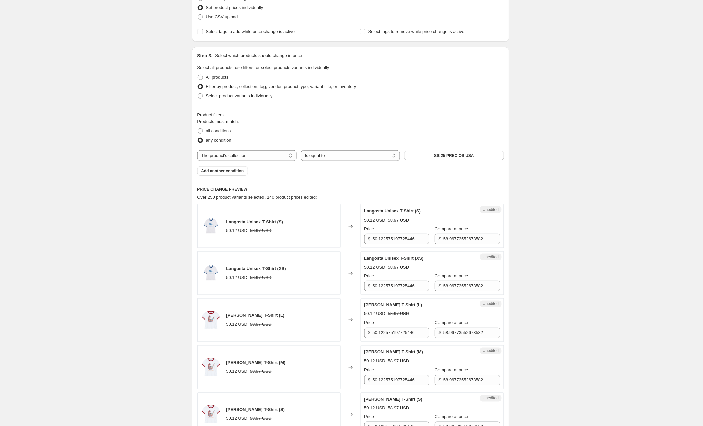
scroll to position [120, 0]
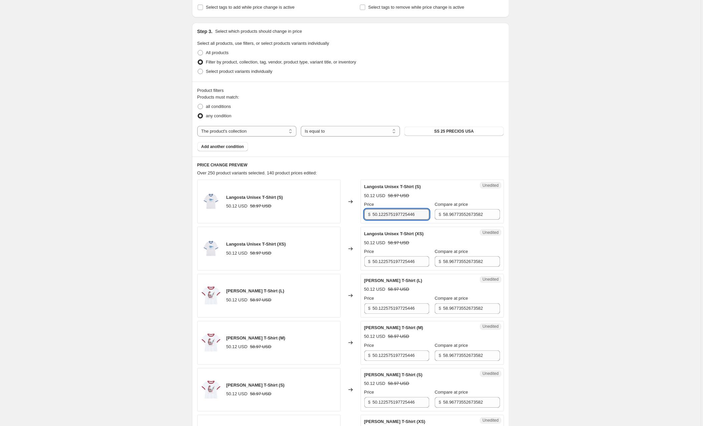
drag, startPoint x: 424, startPoint y: 217, endPoint x: 343, endPoint y: 212, distance: 80.9
click at [343, 212] on div "Langosta Unisex T-Shirt (S) 50.12 USD 58.97 USD Changed to Unedited Langosta Un…" at bounding box center [350, 202] width 306 height 44
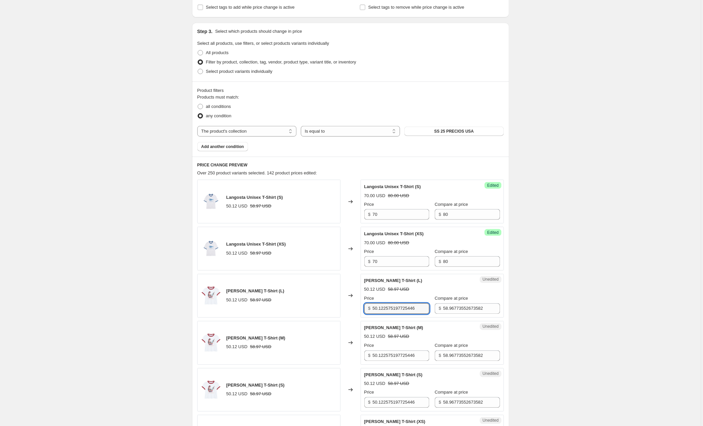
drag, startPoint x: 426, startPoint y: 333, endPoint x: 338, endPoint y: 331, distance: 88.2
drag, startPoint x: 402, startPoint y: 308, endPoint x: 354, endPoint y: 309, distance: 48.1
click at [354, 309] on div "[PERSON_NAME] T-Shirt (L) 50.12 USD 58.97 USD Changed to Unedited [PERSON_NAME]…" at bounding box center [350, 296] width 306 height 44
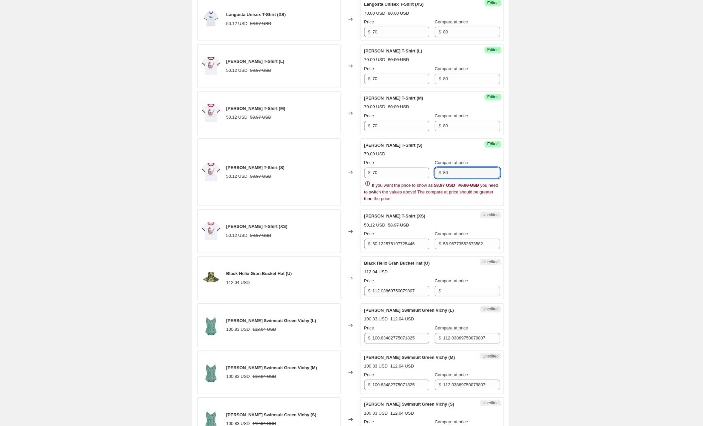
scroll to position [351, 0]
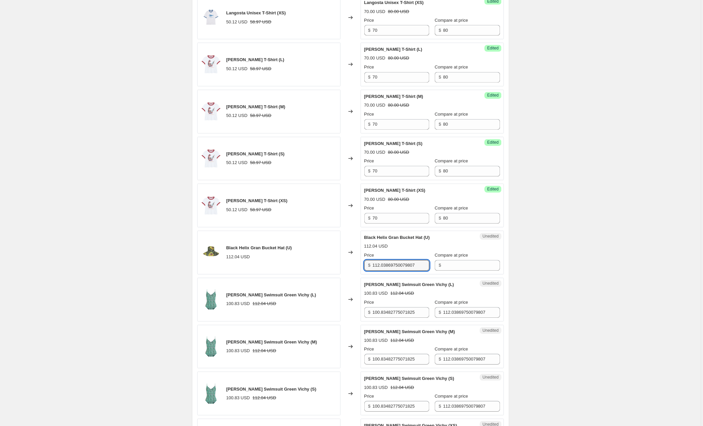
drag, startPoint x: 420, startPoint y: 291, endPoint x: 308, endPoint y: 285, distance: 112.0
click at [308, 285] on div "Langosta Unisex T-Shirt (S) 50.12 USD 58.97 USD Changed to Success Edited Lango…" at bounding box center [350, 417] width 306 height 937
drag, startPoint x: 423, startPoint y: 267, endPoint x: 360, endPoint y: 266, distance: 63.4
click at [360, 266] on div "Black Helix Gran Bucket Hat (U) 112.04 USD Changed to Unedited Black Helix Gran…" at bounding box center [350, 253] width 306 height 44
click at [448, 288] on div "[PERSON_NAME] Swimsuit Green Vichy (L)" at bounding box center [418, 284] width 109 height 7
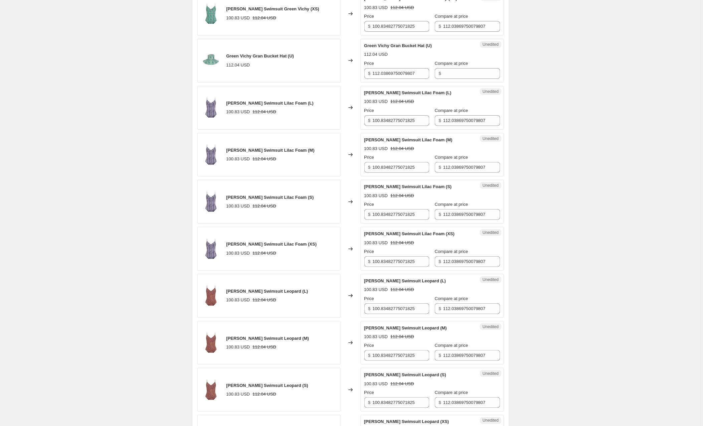
scroll to position [765, 0]
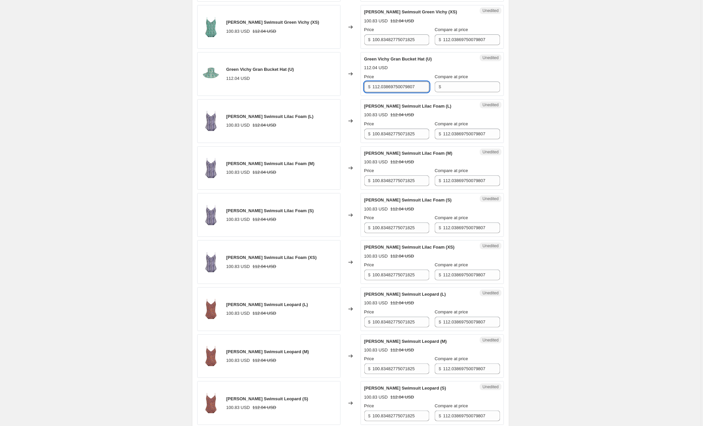
drag, startPoint x: 426, startPoint y: 88, endPoint x: 378, endPoint y: 88, distance: 48.4
click at [378, 88] on input "112.03869750079807" at bounding box center [401, 86] width 57 height 11
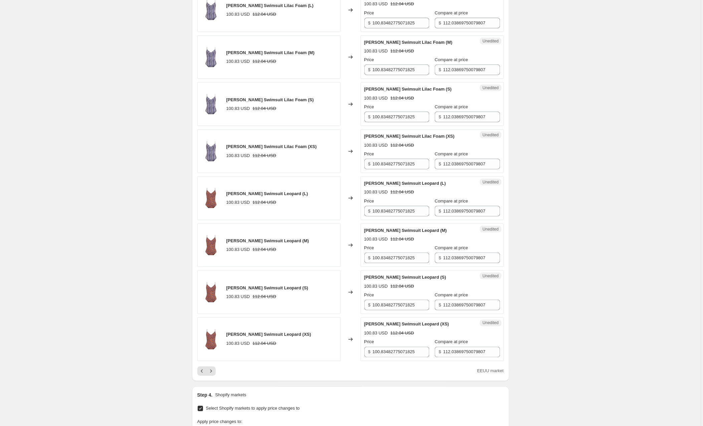
scroll to position [933, 0]
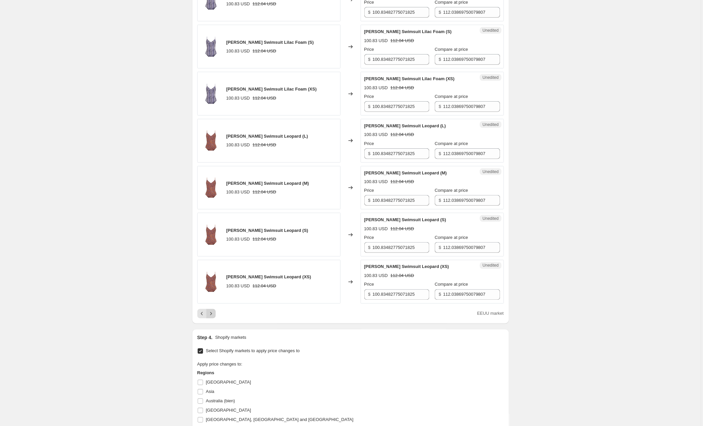
click at [213, 317] on icon "Next" at bounding box center [211, 313] width 7 height 7
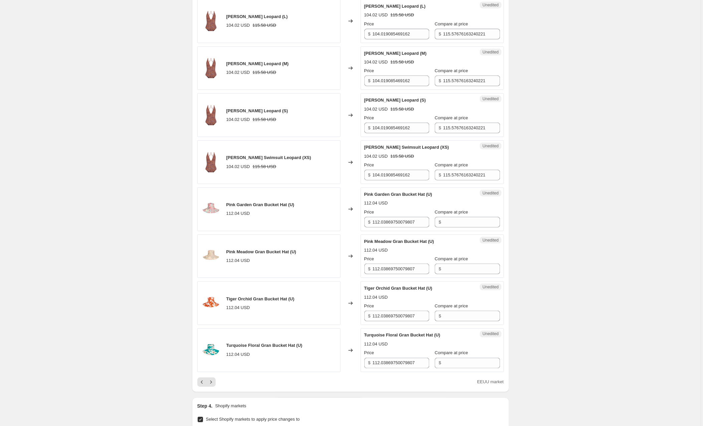
scroll to position [911, 0]
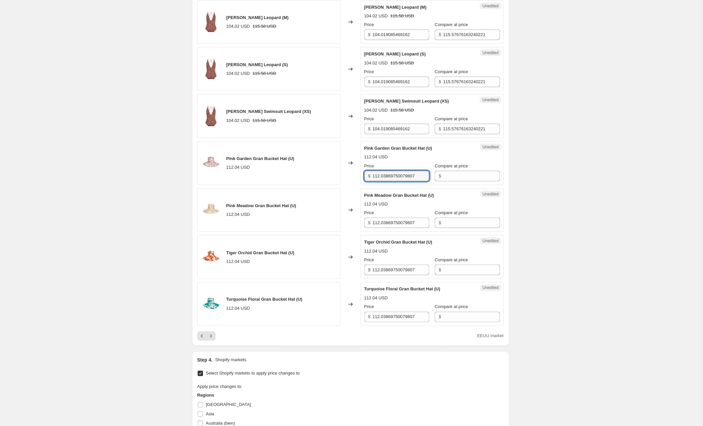
drag, startPoint x: 425, startPoint y: 180, endPoint x: 357, endPoint y: 177, distance: 68.1
click at [357, 177] on div "Pink Garden Gran Bucket Hat (U) 112.04 USD Changed to Unedited Pink Garden Gran…" at bounding box center [350, 163] width 306 height 44
drag, startPoint x: 424, startPoint y: 226, endPoint x: 364, endPoint y: 225, distance: 59.8
click at [364, 225] on div "Unedited Pink Meadow Gran Bucket Hat (U) 112.04 USD Price $ 112.03869750079807 …" at bounding box center [432, 210] width 143 height 44
drag, startPoint x: 430, startPoint y: 272, endPoint x: 391, endPoint y: 272, distance: 39.7
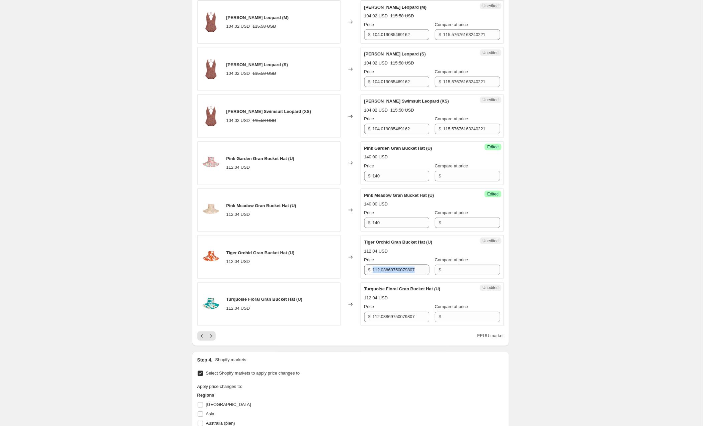
click at [391, 272] on div "Price $ 112.03869750079807 Compare at price $" at bounding box center [432, 265] width 136 height 19
click at [391, 272] on input "112.03869750079807" at bounding box center [401, 269] width 57 height 11
drag, startPoint x: 431, startPoint y: 272, endPoint x: 422, endPoint y: 272, distance: 8.4
click at [422, 272] on div "Price $ 112.03869750079807 Compare at price $" at bounding box center [432, 265] width 136 height 19
click at [425, 272] on input "112.03869750079807" at bounding box center [401, 269] width 57 height 11
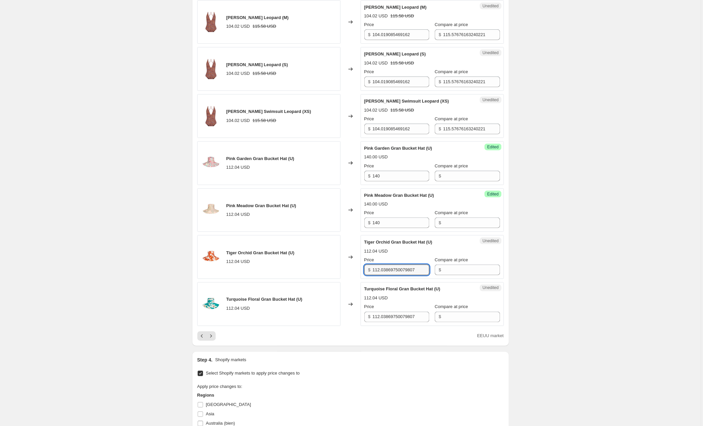
drag, startPoint x: 425, startPoint y: 272, endPoint x: 350, endPoint y: 270, distance: 74.1
click at [350, 270] on div "Tiger Orchid Gran Bucket Hat (U) 112.04 USD Changed to Unedited Tiger Orchid Gr…" at bounding box center [350, 257] width 306 height 44
drag, startPoint x: 421, startPoint y: 319, endPoint x: 358, endPoint y: 317, distance: 63.8
click at [358, 317] on div "Turquoise Floral Gran Bucket Hat (U) 112.04 USD Changed to Unedited Turquoise F…" at bounding box center [350, 304] width 306 height 44
click at [212, 336] on icon "Next" at bounding box center [211, 335] width 7 height 7
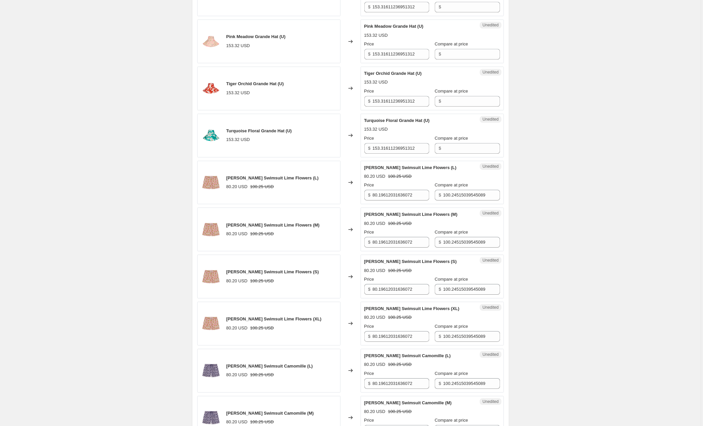
scroll to position [502, 0]
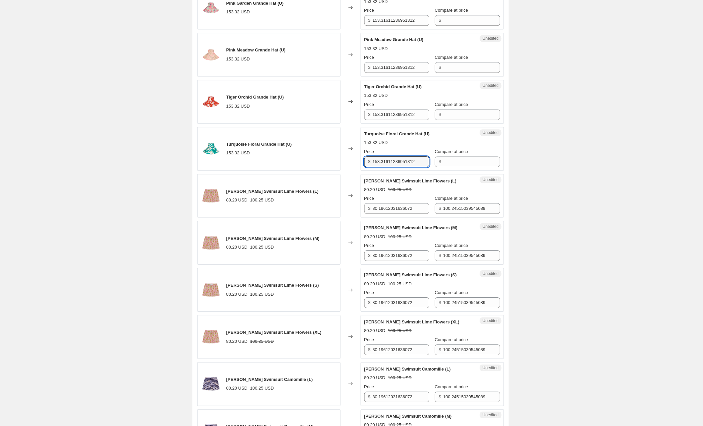
drag, startPoint x: 425, startPoint y: 163, endPoint x: 348, endPoint y: 161, distance: 76.5
click at [348, 161] on div "Turquoise Floral Grande Hat (U) 153.32 USD Changed to Unedited Turquoise Floral…" at bounding box center [350, 149] width 306 height 44
drag, startPoint x: 424, startPoint y: 115, endPoint x: 357, endPoint y: 114, distance: 66.8
click at [357, 114] on div "Tiger Orchid Grande Hat (U) 153.32 USD Changed to Unedited Tiger Orchid Grande …" at bounding box center [350, 102] width 306 height 44
drag, startPoint x: 421, startPoint y: 68, endPoint x: 352, endPoint y: 66, distance: 69.1
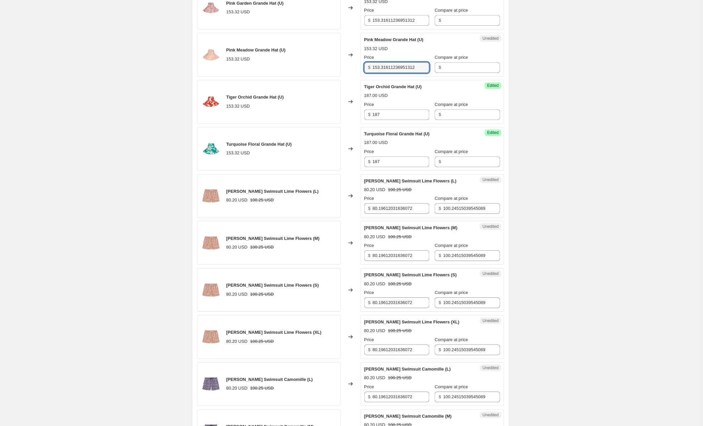
click at [352, 66] on div "Pink Meadow Grande Hat (U) 153.32 USD Changed to Unedited Pink Meadow Grande Ha…" at bounding box center [350, 55] width 306 height 44
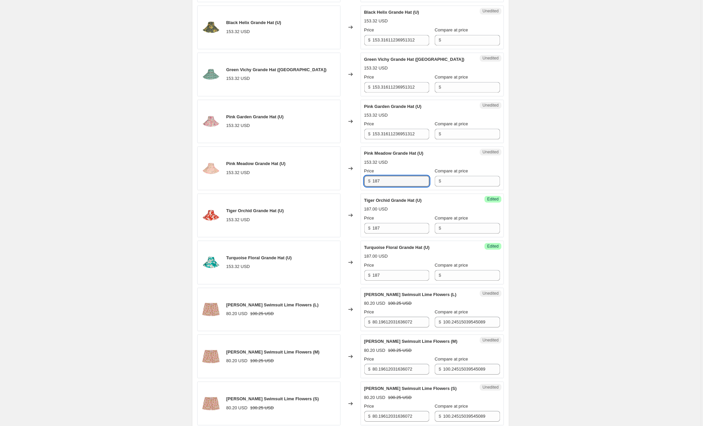
scroll to position [382, 0]
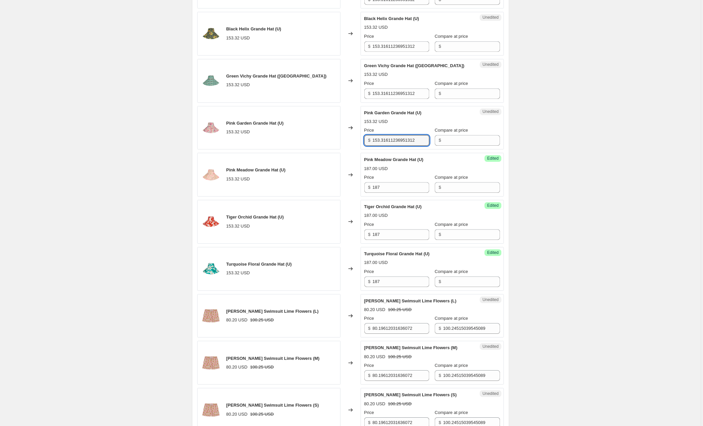
drag, startPoint x: 424, startPoint y: 139, endPoint x: 350, endPoint y: 143, distance: 73.9
click at [350, 143] on div "Pink Garden Grande Hat (U) 153.32 USD Changed to Unedited Pink Garden Grande Ha…" at bounding box center [350, 128] width 306 height 44
drag, startPoint x: 423, startPoint y: 94, endPoint x: 351, endPoint y: 93, distance: 72.4
click at [351, 93] on div "Green Vichy Grande Hat (U) 153.32 USD Changed to Unedited Green Vichy Grande Ha…" at bounding box center [350, 81] width 306 height 44
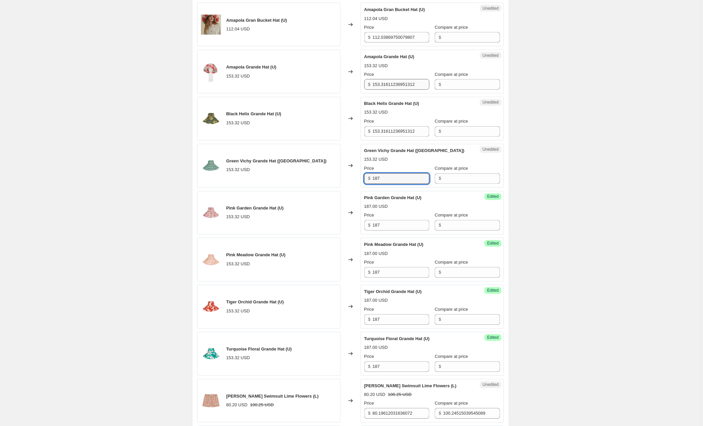
scroll to position [297, 0]
drag, startPoint x: 423, startPoint y: 133, endPoint x: 359, endPoint y: 133, distance: 64.1
click at [359, 133] on div "Black Helix Grande Hat (U) 153.32 USD Changed to Unedited Black Helix Grande Ha…" at bounding box center [350, 119] width 306 height 44
drag, startPoint x: 425, startPoint y: 39, endPoint x: 341, endPoint y: 38, distance: 84.5
click at [341, 38] on div "Amapola Gran Bucket Hat (U) 112.04 USD Changed to Unedited Amapola Gran Bucket …" at bounding box center [350, 25] width 306 height 44
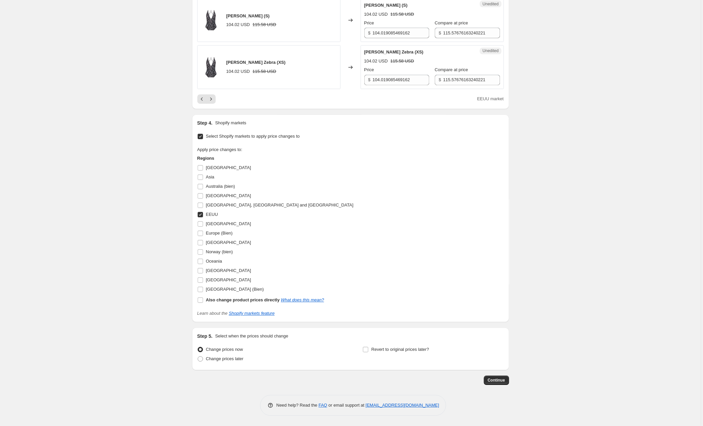
scroll to position [1151, 0]
click at [202, 99] on icon "Previous" at bounding box center [202, 99] width 7 height 7
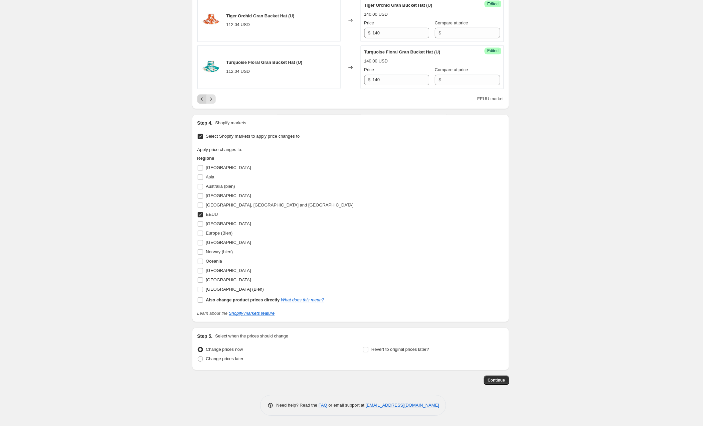
click at [202, 97] on icon "Previous" at bounding box center [202, 98] width 2 height 3
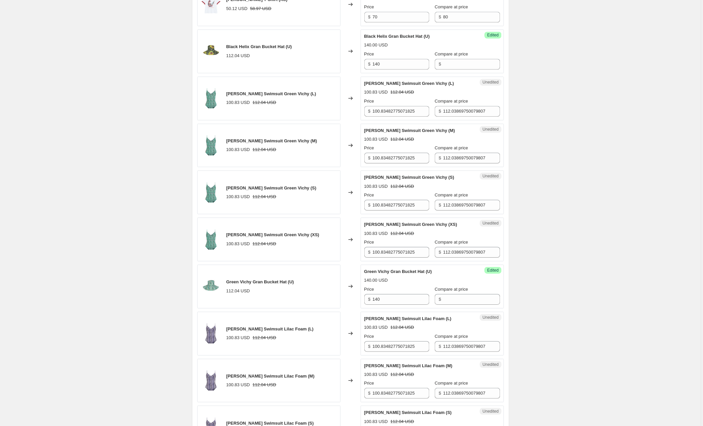
scroll to position [519, 0]
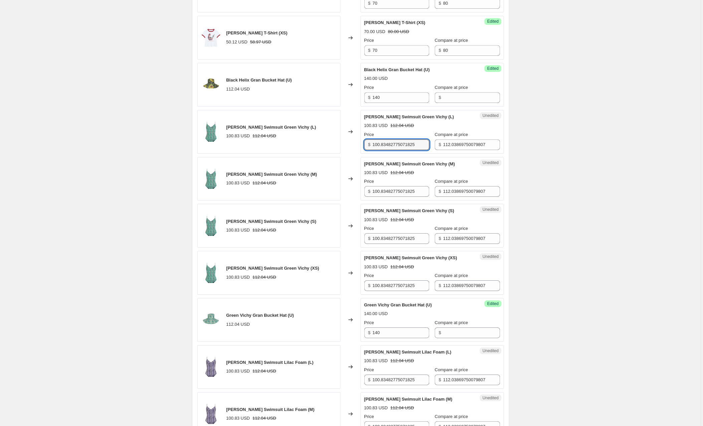
drag, startPoint x: 423, startPoint y: 147, endPoint x: 347, endPoint y: 146, distance: 75.8
click at [347, 146] on div "[PERSON_NAME] Swimsuit Green Vichy (L) 100.83 USD 112.04 USD Changed to Unedite…" at bounding box center [350, 132] width 306 height 44
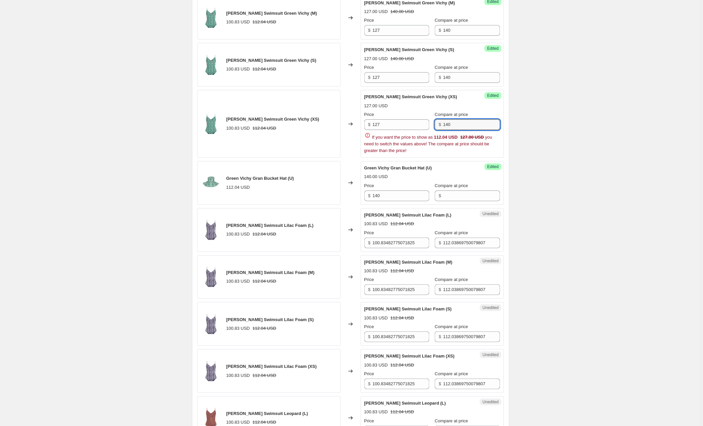
scroll to position [681, 0]
click at [405, 246] on div "Langosta Unisex T-Shirt (S) 50.12 USD 58.97 USD Changed to Success Edited Lango…" at bounding box center [350, 98] width 306 height 961
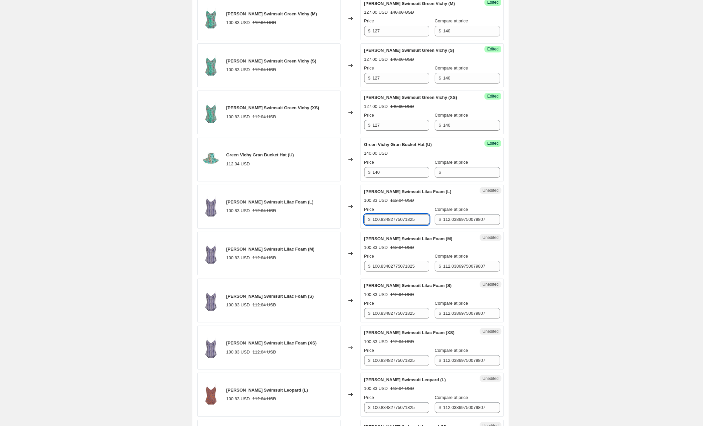
scroll to position [678, 0]
drag, startPoint x: 424, startPoint y: 221, endPoint x: 359, endPoint y: 223, distance: 64.8
click at [359, 223] on div "[PERSON_NAME] Swimsuit Lilac Foam (L) 100.83 USD 112.04 USD Changed to Unedited…" at bounding box center [350, 208] width 306 height 44
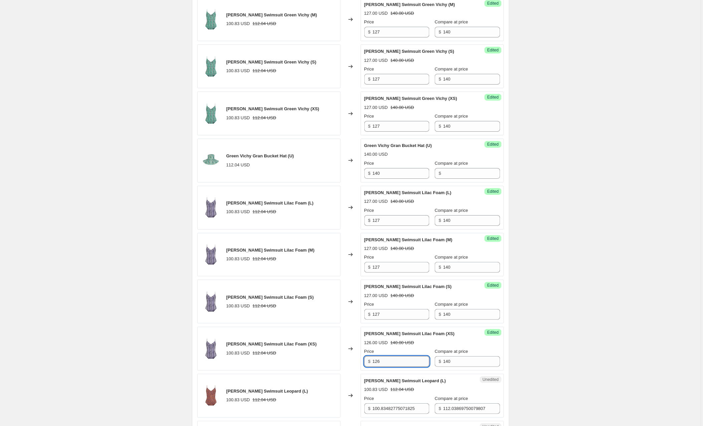
click at [400, 365] on input "126" at bounding box center [401, 361] width 57 height 11
click at [566, 344] on div "Create new price [MEDICAL_DATA]. This page is ready Create new price [MEDICAL_D…" at bounding box center [350, 108] width 701 height 1573
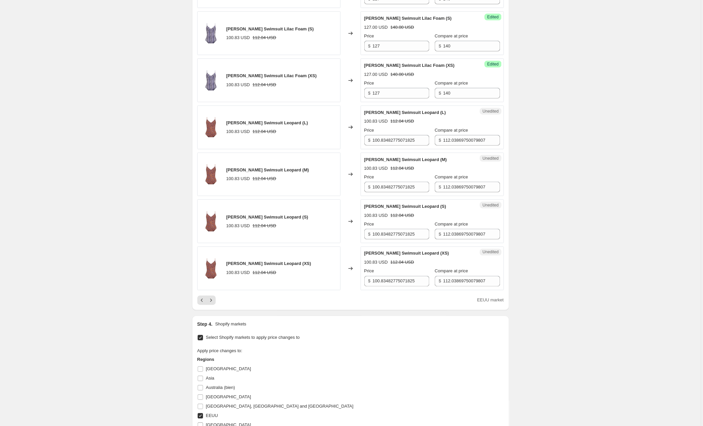
scroll to position [938, 0]
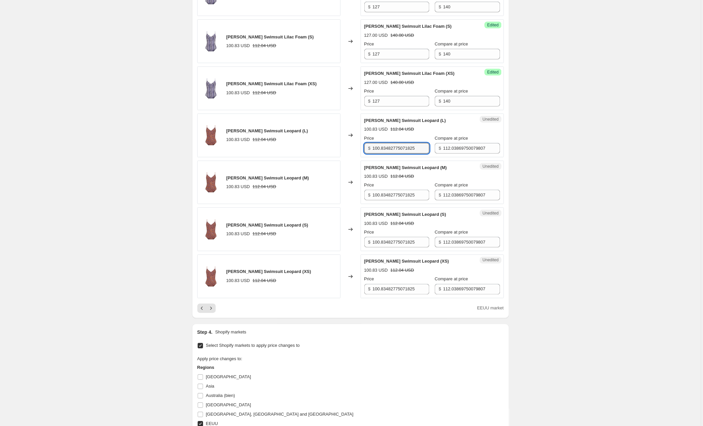
drag, startPoint x: 426, startPoint y: 150, endPoint x: 360, endPoint y: 151, distance: 66.4
click at [360, 151] on div "[PERSON_NAME] Swimsuit Leopard (L) 100.83 USD 112.04 USD Changed to Unedited [P…" at bounding box center [350, 135] width 306 height 44
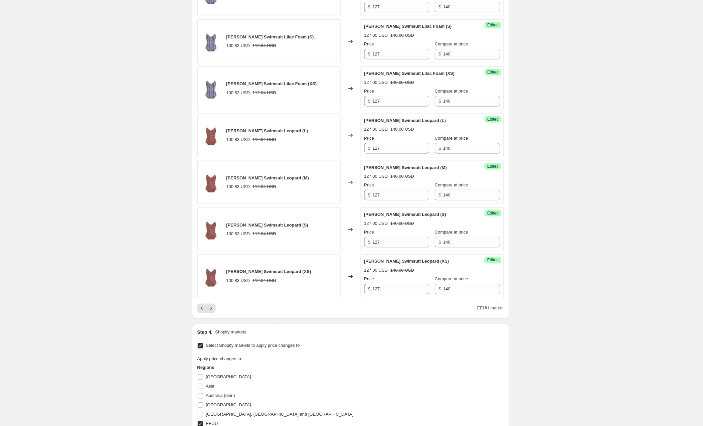
click at [213, 311] on icon "Next" at bounding box center [211, 308] width 7 height 7
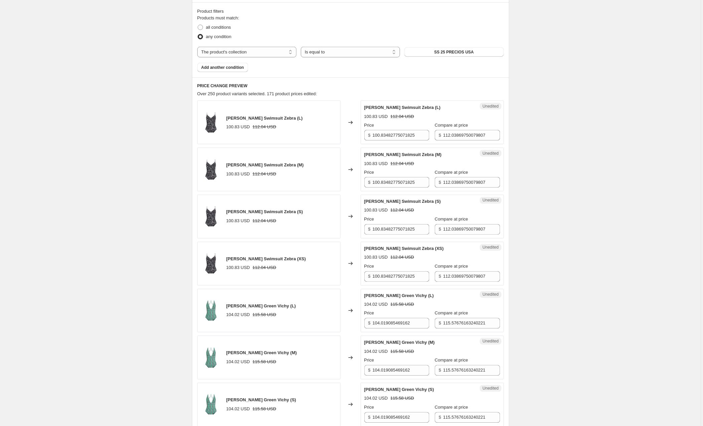
scroll to position [199, 0]
drag, startPoint x: 425, startPoint y: 136, endPoint x: 359, endPoint y: 137, distance: 66.1
click at [359, 137] on div "[PERSON_NAME] Swimsuit Zebra (L) 100.83 USD 112.04 USD Changed to Unedited [PER…" at bounding box center [350, 123] width 306 height 44
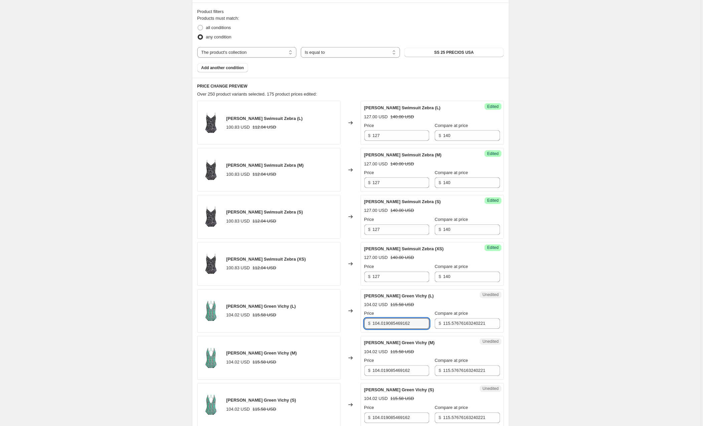
drag, startPoint x: 420, startPoint y: 348, endPoint x: 357, endPoint y: 311, distance: 74.1
click at [357, 311] on div "[PERSON_NAME] Green Vichy (L) 104.02 USD 115.58 USD Changed to Unedited [PERSON…" at bounding box center [350, 311] width 306 height 44
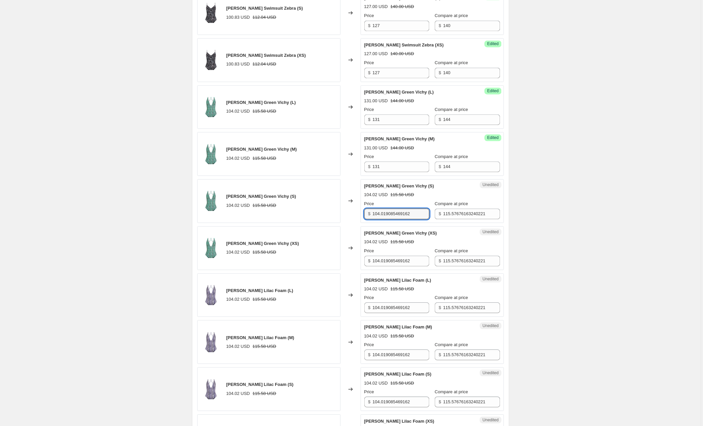
scroll to position [404, 0]
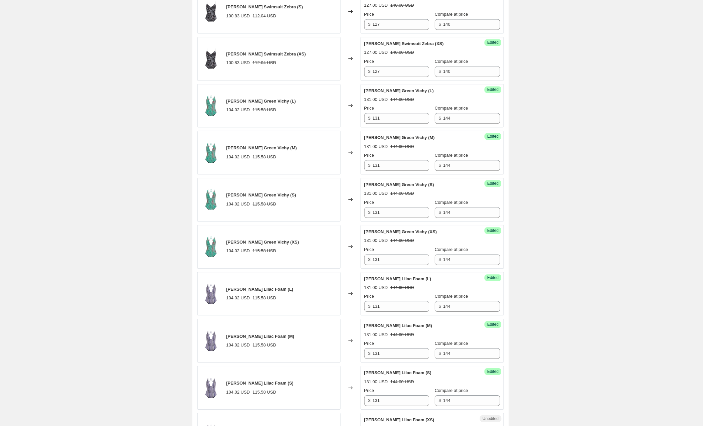
click at [599, 263] on div "Create new price [MEDICAL_DATA]. This page is ready Create new price [MEDICAL_D…" at bounding box center [350, 382] width 701 height 1573
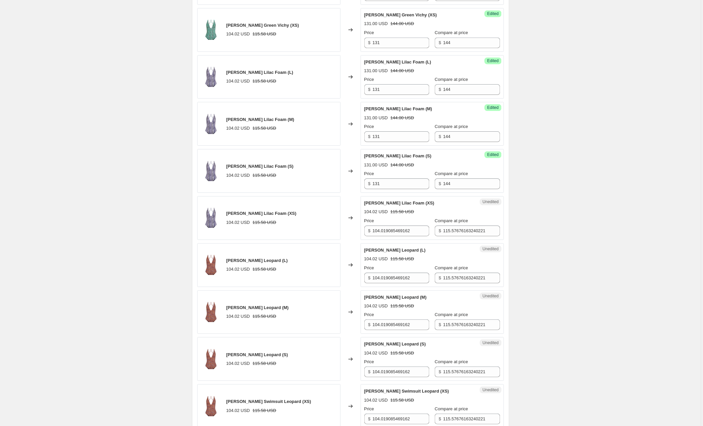
scroll to position [642, 0]
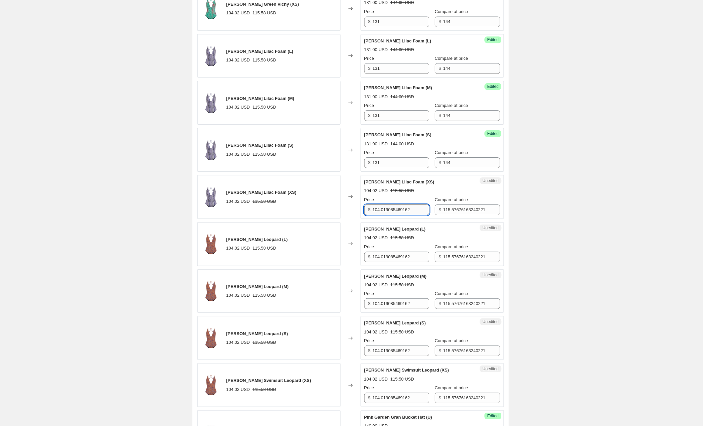
drag, startPoint x: 422, startPoint y: 211, endPoint x: 375, endPoint y: 211, distance: 47.1
click at [375, 211] on input "104.019085469162" at bounding box center [401, 209] width 57 height 11
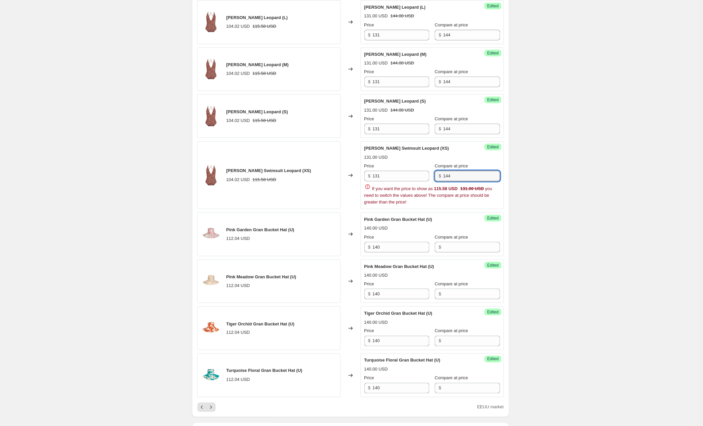
scroll to position [870, 0]
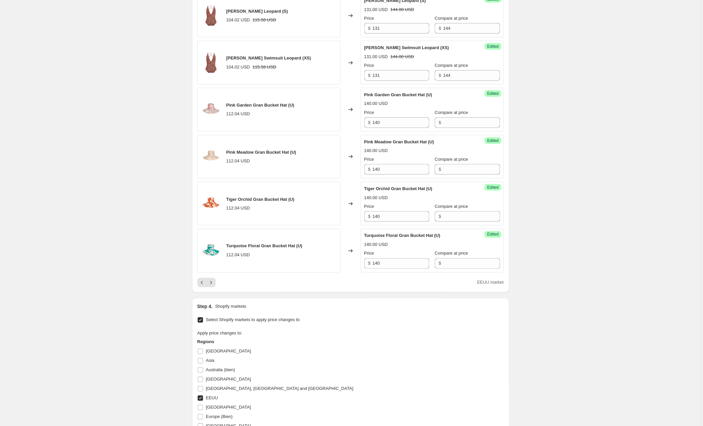
scroll to position [974, 0]
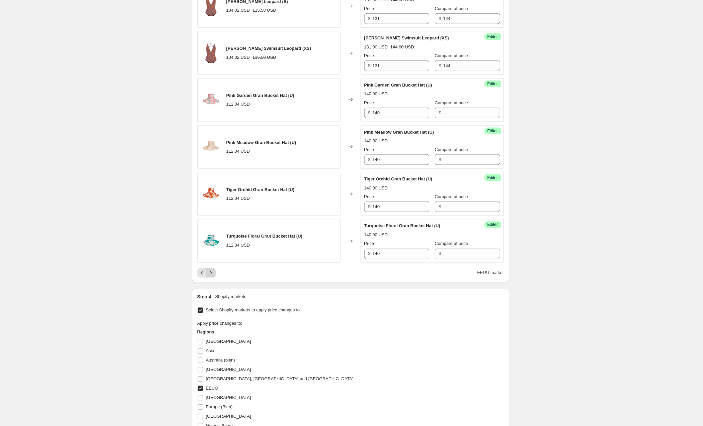
click at [213, 273] on icon "Next" at bounding box center [211, 272] width 7 height 7
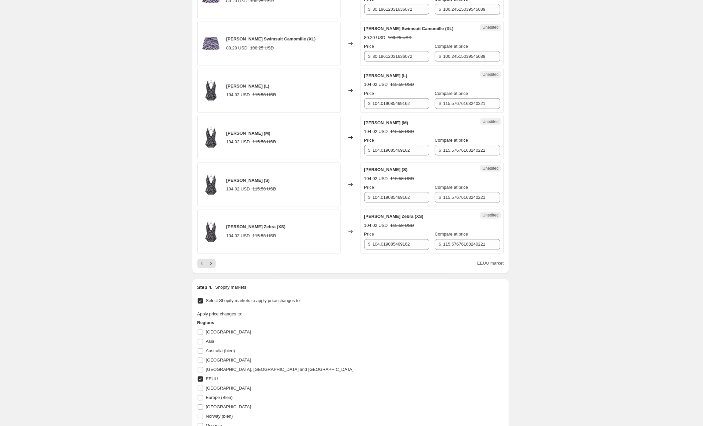
scroll to position [981, 0]
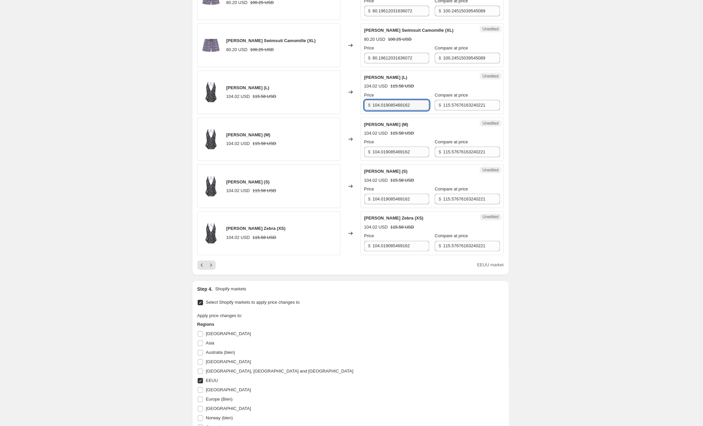
drag, startPoint x: 418, startPoint y: 107, endPoint x: 362, endPoint y: 108, distance: 55.4
click at [362, 108] on div "Unedited [PERSON_NAME] Zebra (L) 104.02 USD 115.58 USD Price $ 104.019085469162…" at bounding box center [432, 92] width 143 height 44
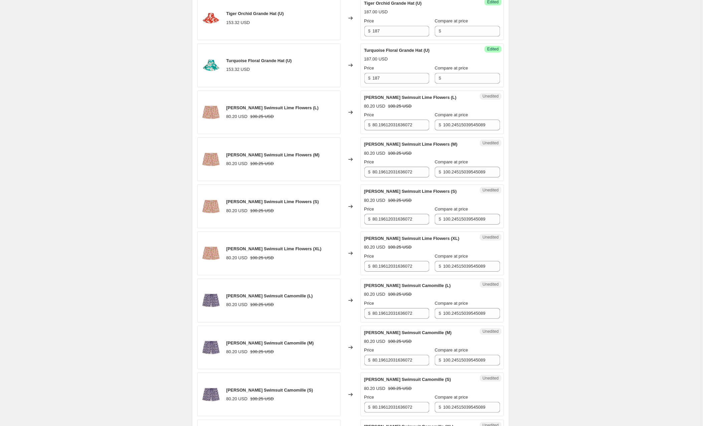
scroll to position [586, 0]
drag, startPoint x: 423, startPoint y: 124, endPoint x: 355, endPoint y: 124, distance: 67.8
click at [355, 124] on div "[PERSON_NAME] Swimsuit Lime Flowers (L) 80.20 USD 100.25 USD Changed to Unedite…" at bounding box center [350, 112] width 306 height 44
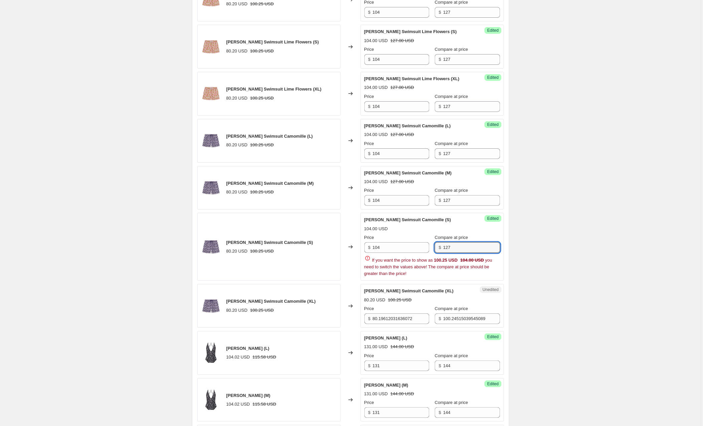
scroll to position [751, 0]
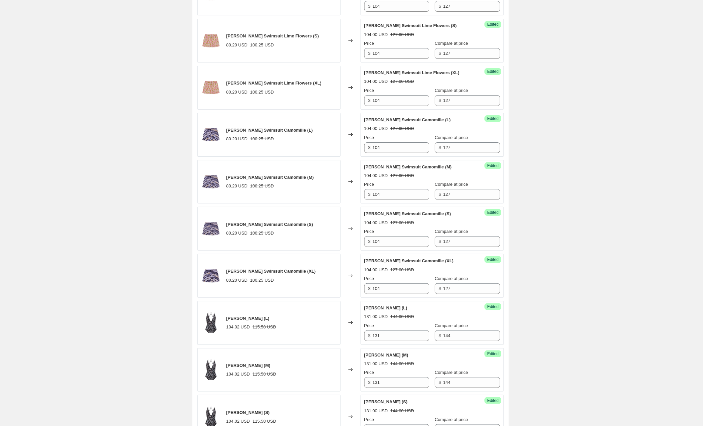
click at [585, 175] on div "Create new price [MEDICAL_DATA]. This page is ready Create new price [MEDICAL_D…" at bounding box center [350, 35] width 701 height 1573
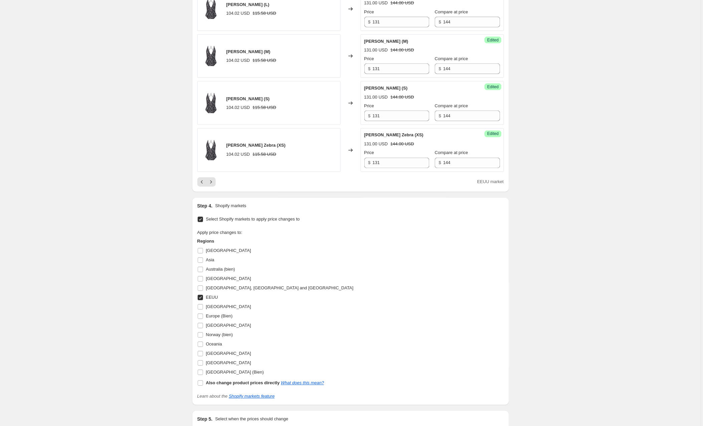
scroll to position [1087, 0]
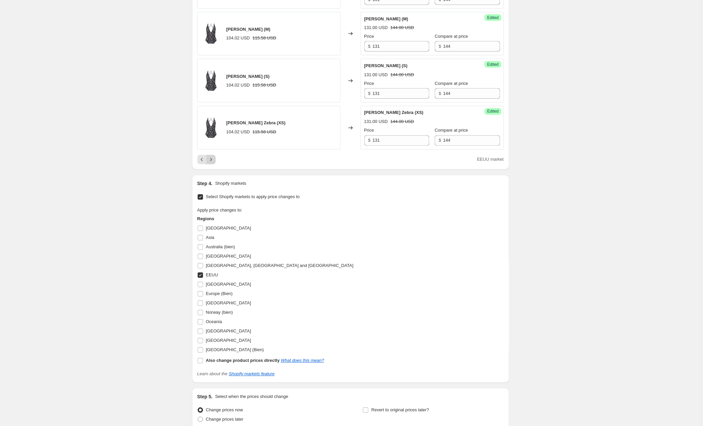
click at [214, 163] on icon "Next" at bounding box center [211, 159] width 7 height 7
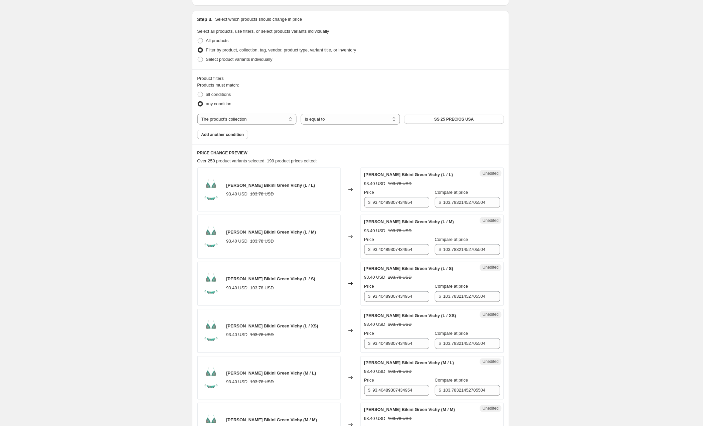
scroll to position [133, 0]
drag, startPoint x: 426, startPoint y: 203, endPoint x: 353, endPoint y: 203, distance: 73.4
click at [353, 203] on div "[PERSON_NAME] Bikini Green Vichy (L / L) 93.40 USD 103.78 USD Changed to Unedit…" at bounding box center [350, 189] width 306 height 44
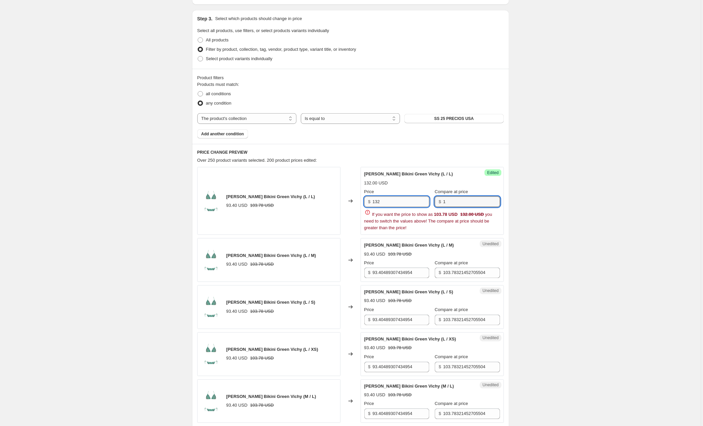
click at [394, 202] on input "132" at bounding box center [401, 201] width 57 height 11
drag, startPoint x: 394, startPoint y: 202, endPoint x: 347, endPoint y: 201, distance: 46.1
click at [347, 201] on div "[PERSON_NAME] Bikini Green Vichy (L / L) 93.40 USD 103.78 USD Changed to Succes…" at bounding box center [350, 201] width 306 height 68
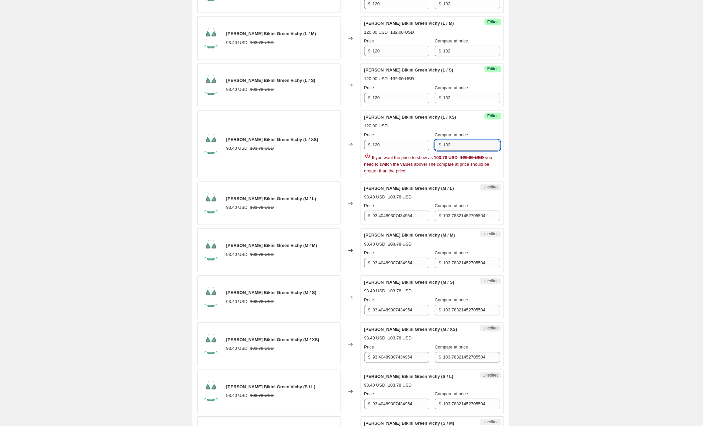
scroll to position [337, 0]
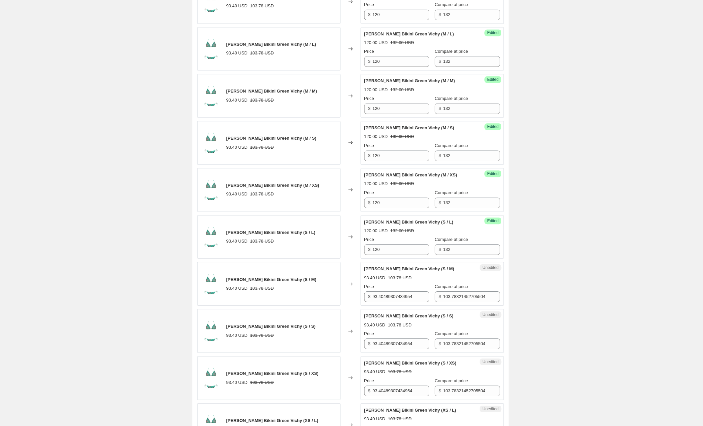
scroll to position [505, 0]
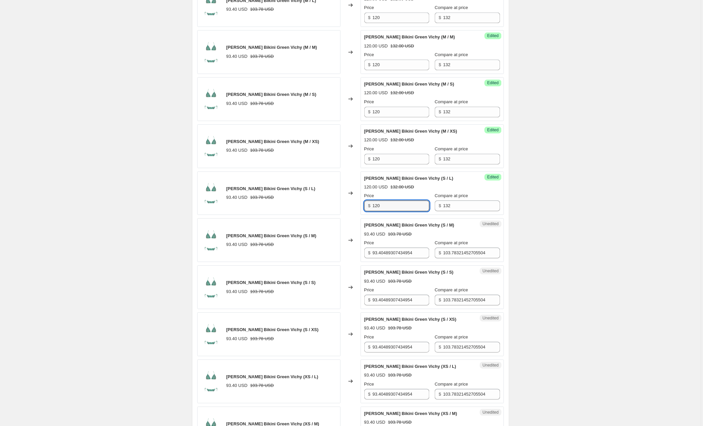
drag, startPoint x: 390, startPoint y: 209, endPoint x: 359, endPoint y: 208, distance: 30.4
click at [359, 208] on div "[PERSON_NAME] Green Vichy (S / L) 93.40 USD 103.78 USD Changed to Success Edite…" at bounding box center [350, 193] width 306 height 44
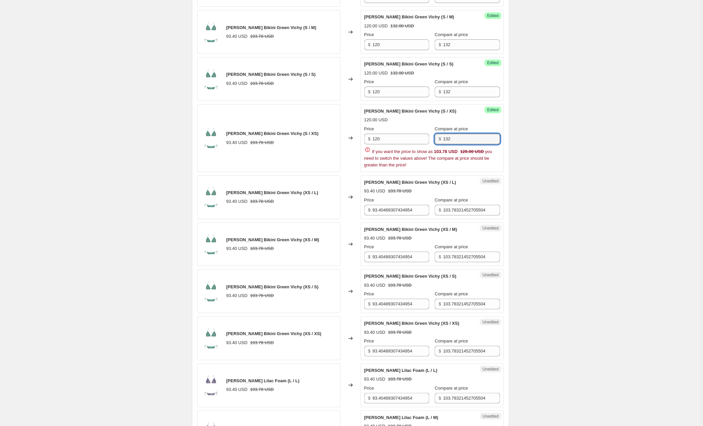
scroll to position [713, 0]
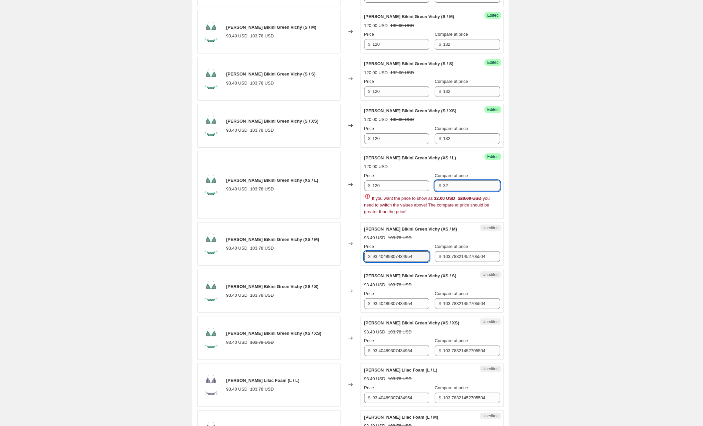
click at [445, 187] on input "32" at bounding box center [471, 185] width 57 height 11
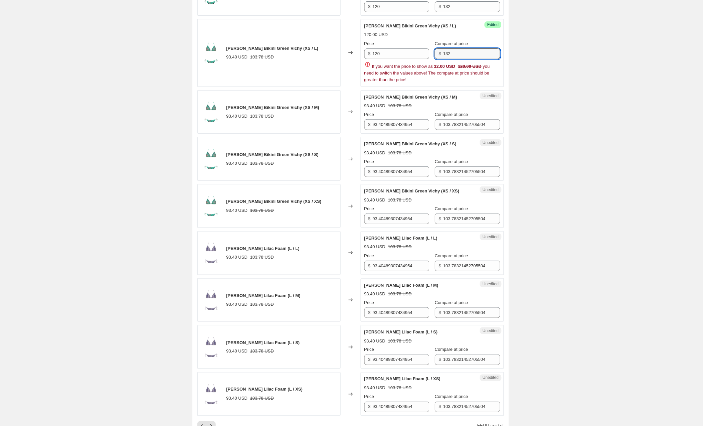
scroll to position [845, 0]
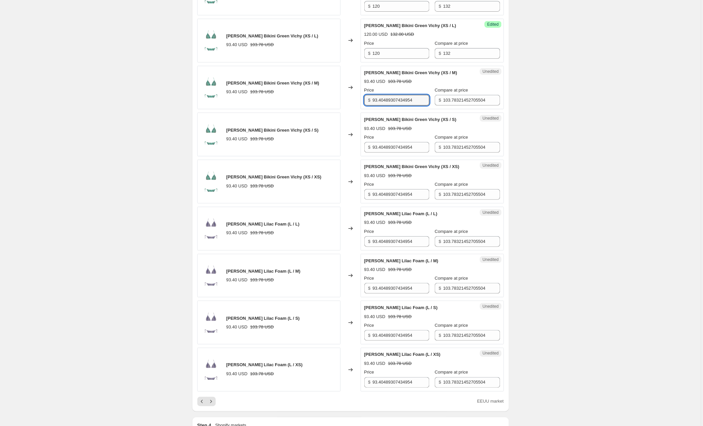
drag, startPoint x: 400, startPoint y: 125, endPoint x: 370, endPoint y: 87, distance: 48.2
click at [370, 87] on div "[PERSON_NAME] Bikini Green Vichy (XS / M) 93.40 USD 103.78 USD Price $ 93.40489…" at bounding box center [432, 87] width 136 height 36
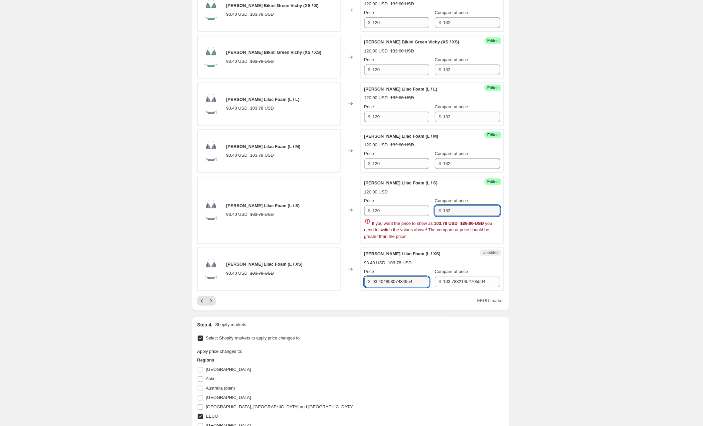
scroll to position [971, 0]
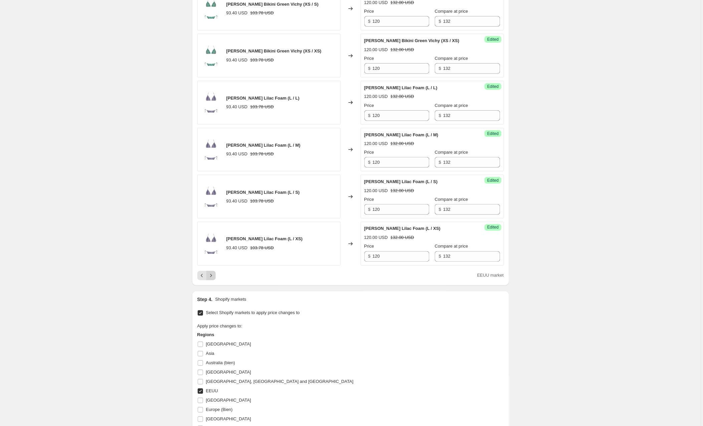
click at [214, 279] on icon "Next" at bounding box center [211, 275] width 7 height 7
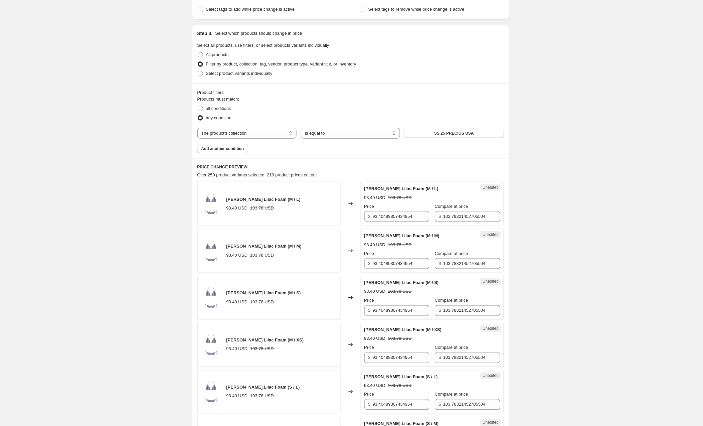
scroll to position [120, 0]
drag, startPoint x: 426, startPoint y: 213, endPoint x: 354, endPoint y: 214, distance: 72.1
click at [354, 214] on div "[PERSON_NAME] Bikini Lilac Foam (M / L) 93.40 USD 103.78 USD Changed to Unedite…" at bounding box center [350, 202] width 306 height 44
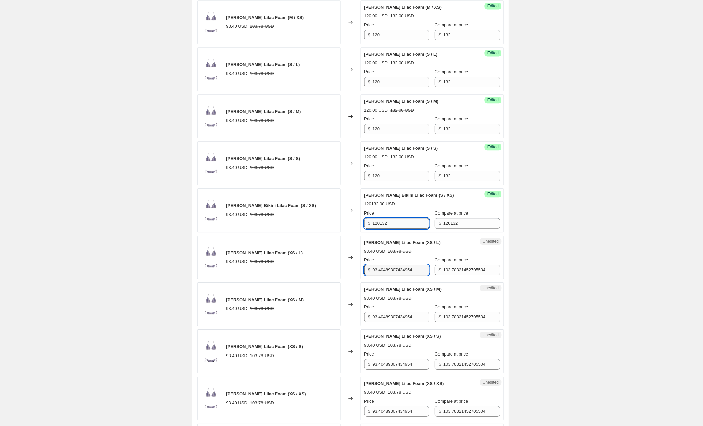
scroll to position [442, 0]
drag, startPoint x: 415, startPoint y: 224, endPoint x: 352, endPoint y: 223, distance: 62.8
click at [352, 223] on div "[PERSON_NAME] Lilac Foam (S / XS) 93.40 USD 103.78 USD Changed to Success Edite…" at bounding box center [350, 209] width 306 height 44
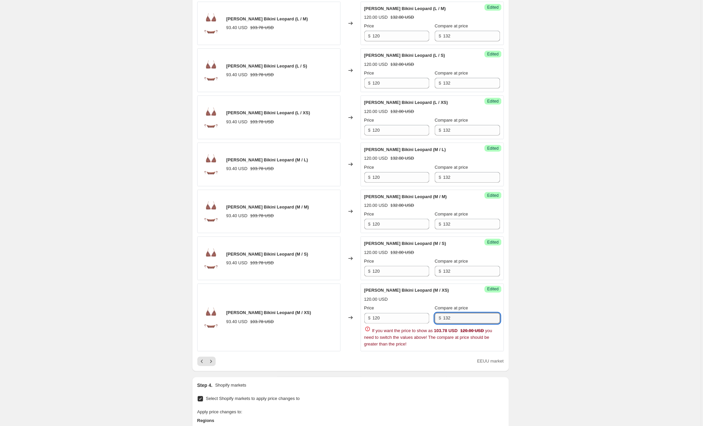
scroll to position [913, 0]
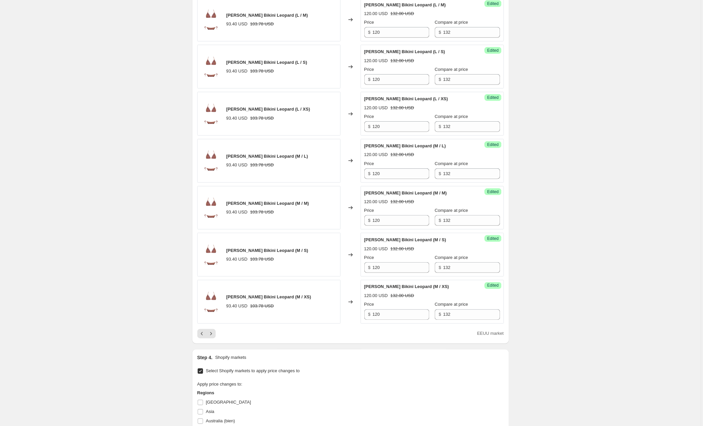
click at [212, 336] on icon "Next" at bounding box center [211, 333] width 7 height 7
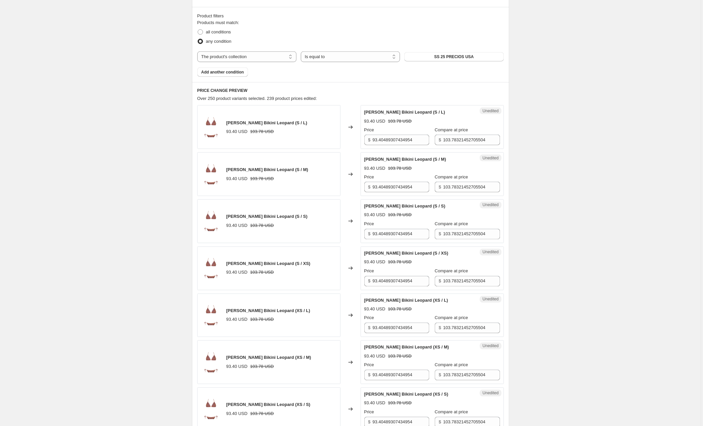
scroll to position [185, 0]
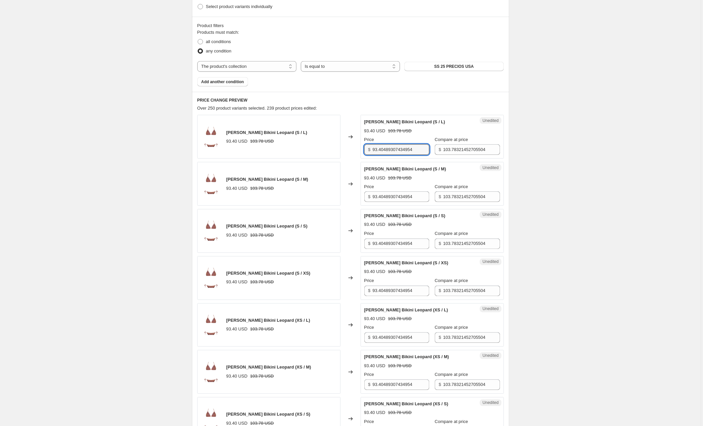
drag, startPoint x: 426, startPoint y: 151, endPoint x: 335, endPoint y: 151, distance: 90.5
click at [335, 151] on div "[PERSON_NAME] Bikini Leopard (S / L) 93.40 USD 103.78 USD Changed to Unedited […" at bounding box center [350, 137] width 306 height 44
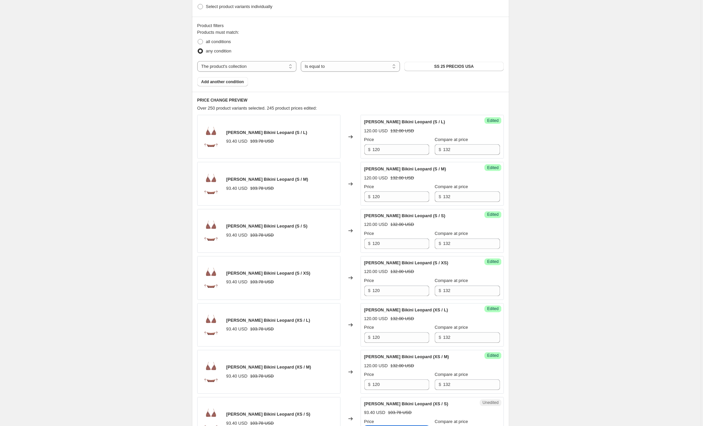
scroll to position [405, 0]
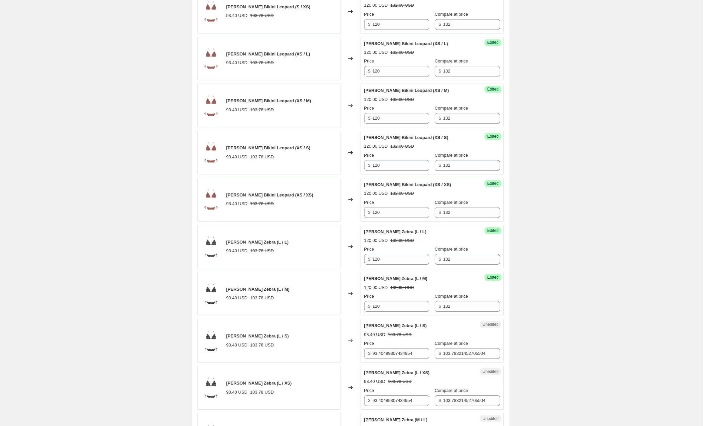
click at [574, 221] on div "Create new price [MEDICAL_DATA]. This page is ready Create new price [MEDICAL_D…" at bounding box center [350, 335] width 701 height 1573
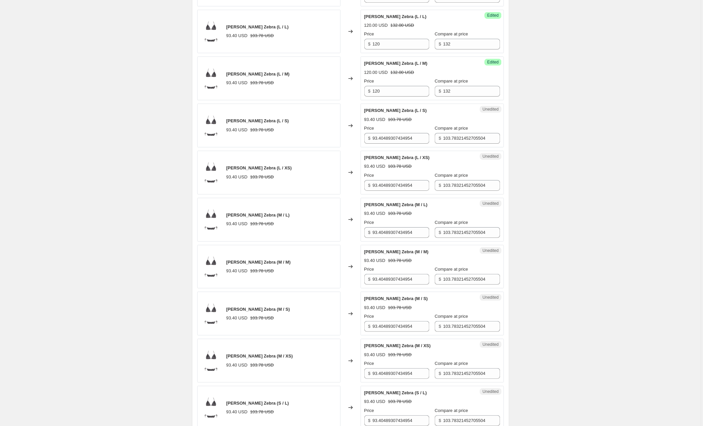
scroll to position [669, 0]
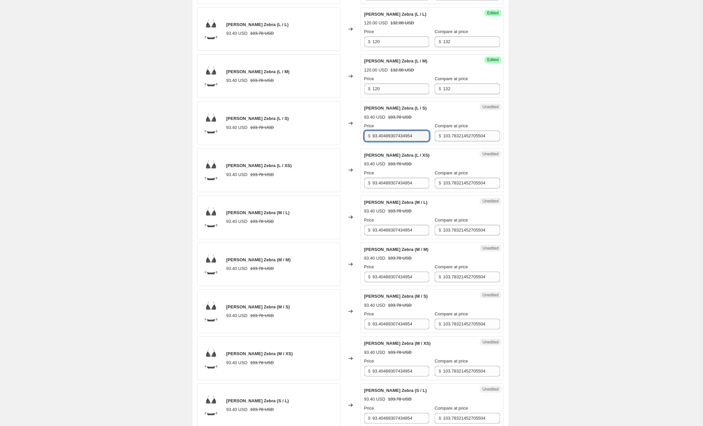
drag, startPoint x: 402, startPoint y: 136, endPoint x: 353, endPoint y: 135, distance: 49.1
click at [353, 135] on div "[PERSON_NAME] Zebra (L / S) 93.40 USD 103.78 USD Changed to Unedited [PERSON_NA…" at bounding box center [350, 123] width 306 height 44
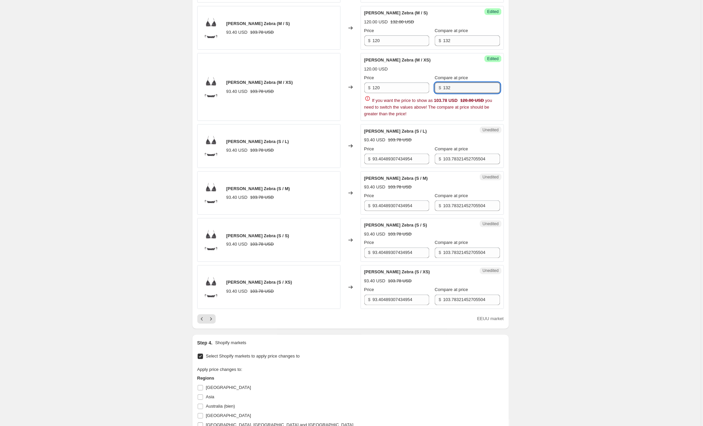
scroll to position [953, 0]
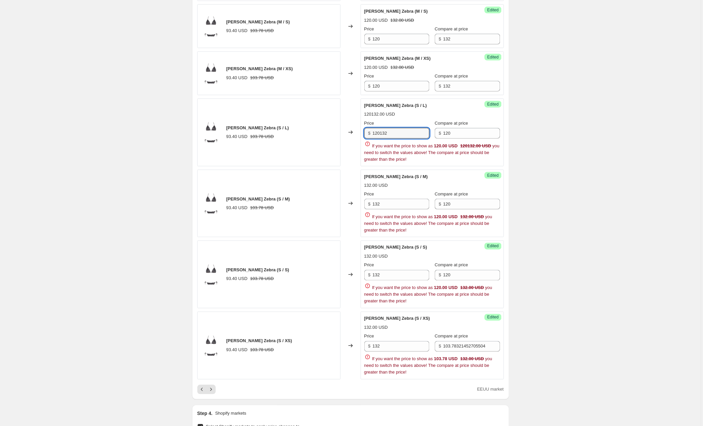
drag, startPoint x: 403, startPoint y: 136, endPoint x: 350, endPoint y: 135, distance: 52.4
click at [350, 135] on div "[PERSON_NAME] Zebra (S / L) 93.40 USD 103.78 USD Changed to Success Edited [PER…" at bounding box center [350, 132] width 306 height 68
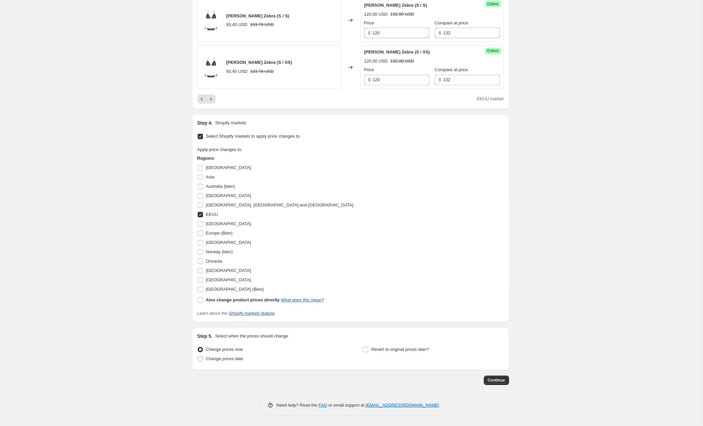
scroll to position [1151, 0]
click at [214, 97] on icon "Next" at bounding box center [211, 99] width 7 height 7
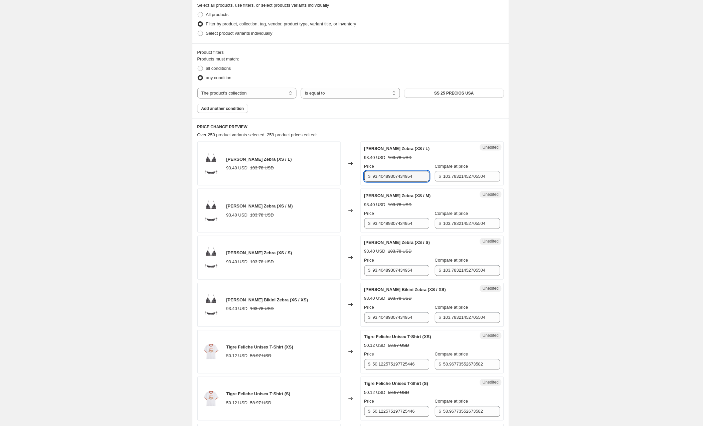
scroll to position [160, 0]
drag, startPoint x: 424, startPoint y: 177, endPoint x: 335, endPoint y: 173, distance: 88.9
click at [335, 173] on div "[PERSON_NAME] Zebra (XS / L) 93.40 USD 103.78 USD Changed to Unedited [PERSON_N…" at bounding box center [350, 162] width 306 height 44
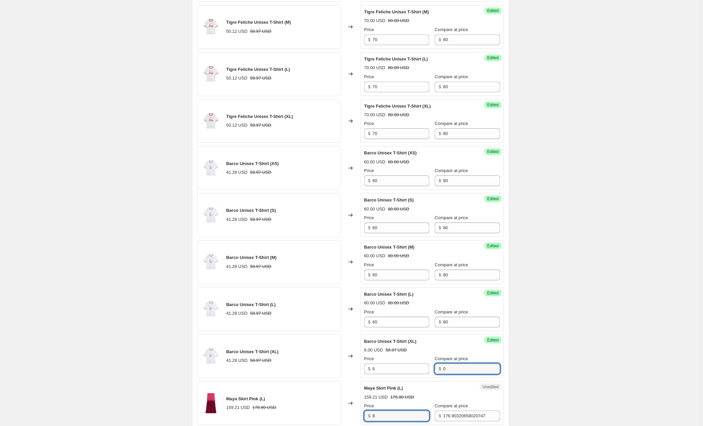
scroll to position [805, 0]
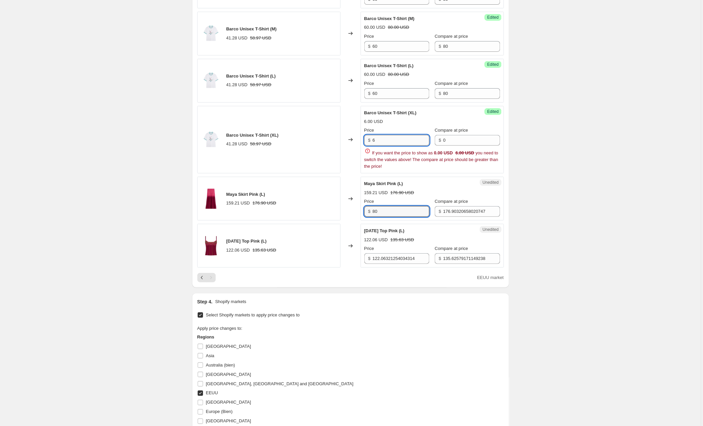
click at [393, 141] on input "6" at bounding box center [401, 140] width 57 height 11
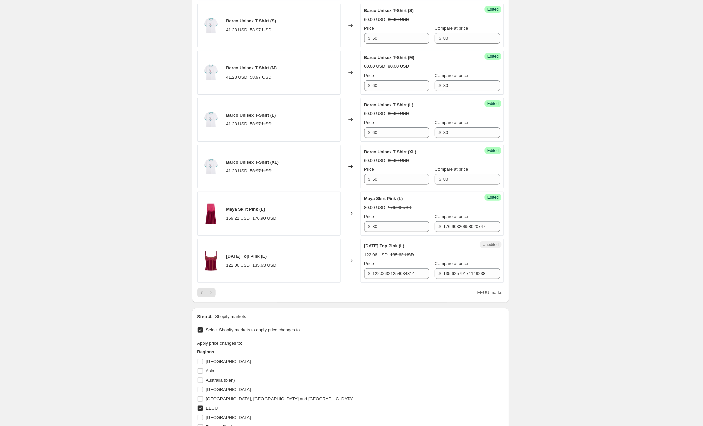
scroll to position [768, 0]
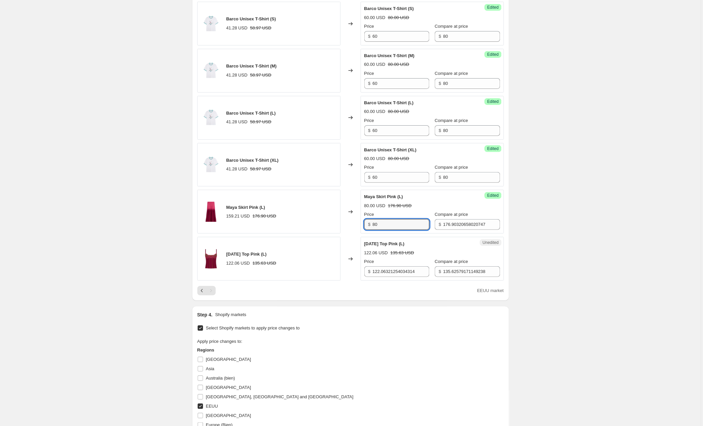
drag, startPoint x: 352, startPoint y: 226, endPoint x: 326, endPoint y: 227, distance: 26.4
click at [326, 227] on div "Maya Skirt Pink (L) 159.21 USD 176.90 USD Changed to Success Edited Maya Skirt …" at bounding box center [350, 212] width 306 height 44
click at [331, 350] on div "Select Shopify markets to apply price changes to Apply price changes to: Region…" at bounding box center [350, 415] width 306 height 185
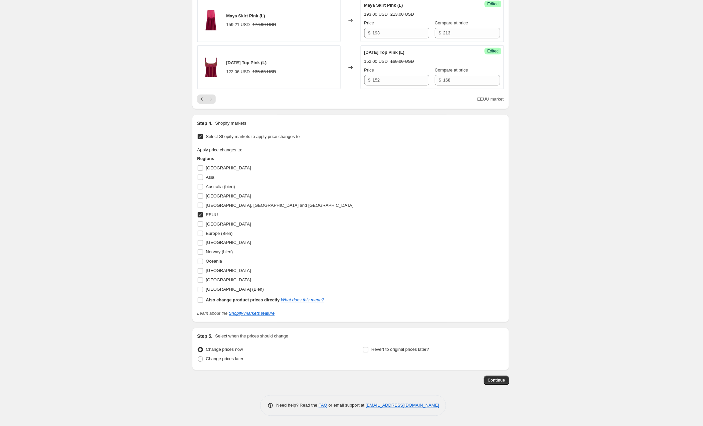
scroll to position [963, 0]
click at [492, 381] on span "Continue" at bounding box center [496, 380] width 17 height 5
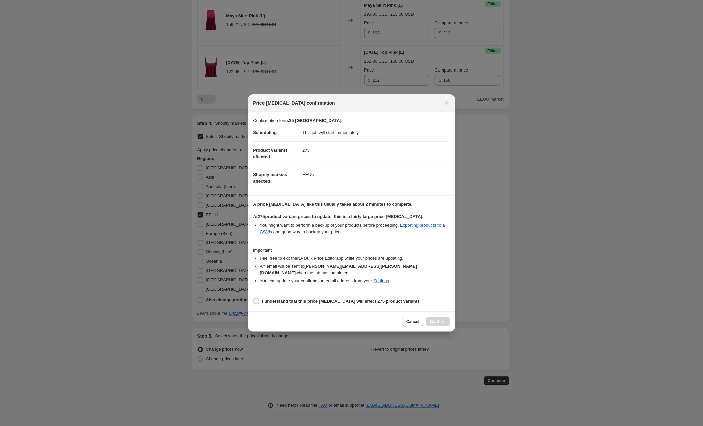
click at [255, 298] on input "I understand that this price [MEDICAL_DATA] will affect 275 product variants" at bounding box center [256, 300] width 5 height 5
click at [437, 319] on span "Confirm" at bounding box center [437, 321] width 15 height 5
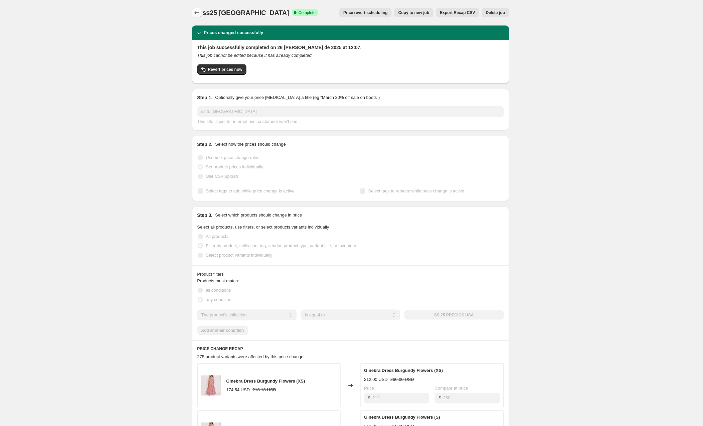
click at [197, 10] on icon "Price change jobs" at bounding box center [196, 12] width 7 height 7
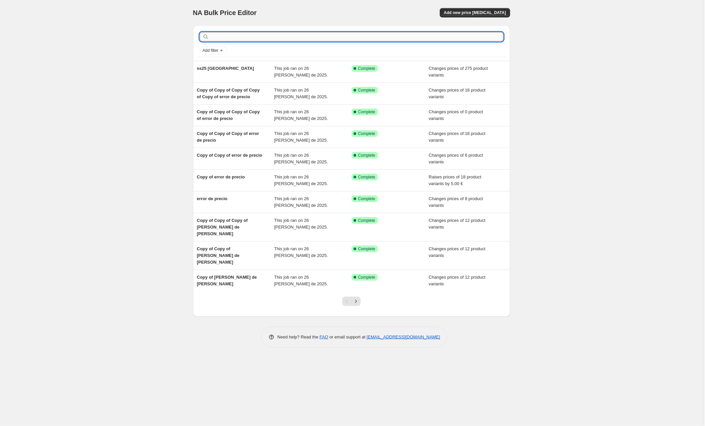
click at [222, 35] on input "text" at bounding box center [356, 36] width 293 height 9
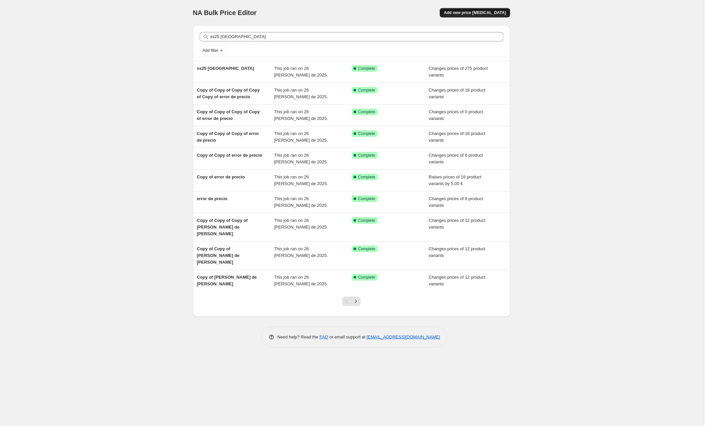
click at [482, 14] on span "Add new price [MEDICAL_DATA]" at bounding box center [475, 12] width 62 height 5
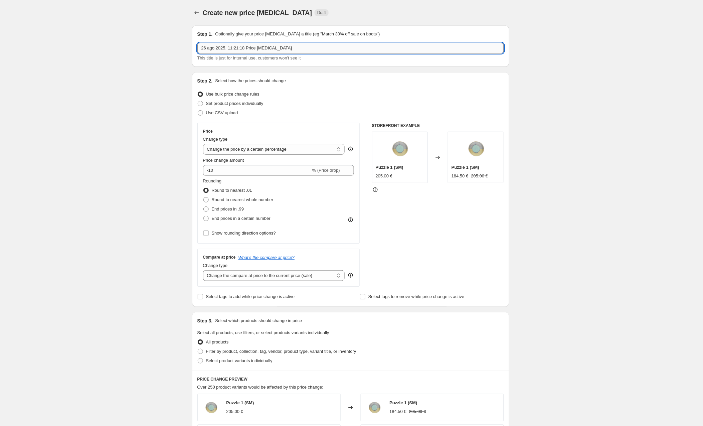
click at [230, 48] on input "26 ago 2025, 11:21:18 Price [MEDICAL_DATA]" at bounding box center [350, 48] width 306 height 11
drag, startPoint x: 310, startPoint y: 48, endPoint x: 168, endPoint y: 39, distance: 142.8
click at [168, 39] on div "Create new price [MEDICAL_DATA]. This page is ready Create new price [MEDICAL_D…" at bounding box center [350, 352] width 701 height 705
click at [213, 48] on input "price usa 2" at bounding box center [350, 48] width 306 height 11
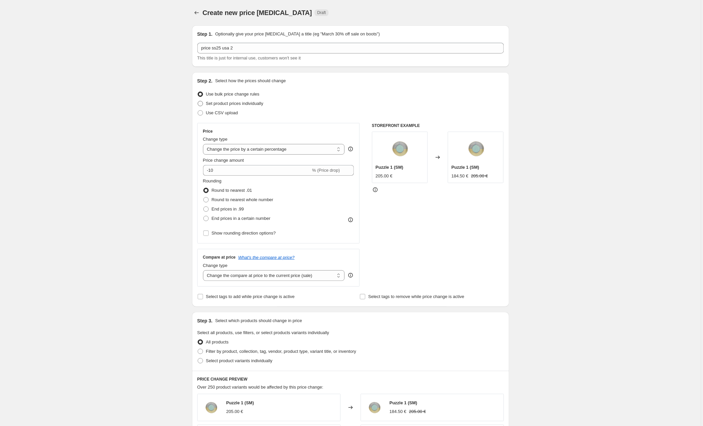
click at [202, 102] on span at bounding box center [200, 103] width 5 height 5
click at [198, 101] on input "Set product prices individually" at bounding box center [198, 101] width 0 height 0
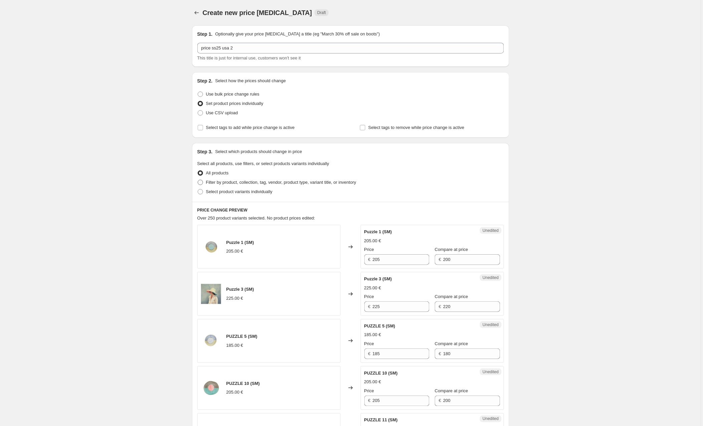
click at [201, 181] on span at bounding box center [200, 182] width 5 height 5
click at [198, 180] on input "Filter by product, collection, tag, vendor, product type, variant title, or inv…" at bounding box center [198, 180] width 0 height 0
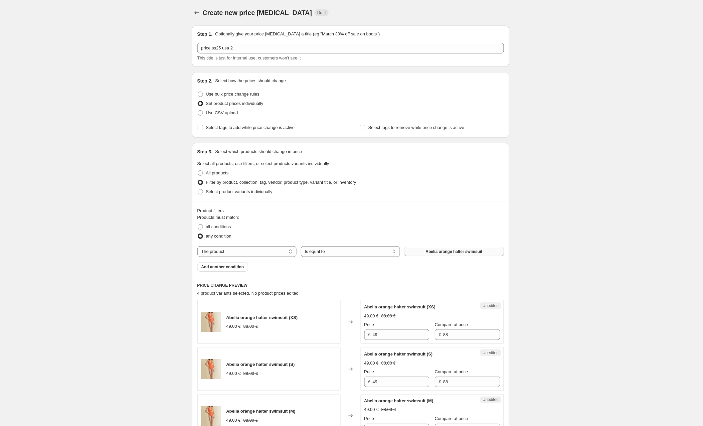
click at [430, 250] on button "Abelia orange halter swimsuit" at bounding box center [453, 251] width 99 height 9
click at [218, 266] on span "Add another condition" at bounding box center [222, 266] width 43 height 5
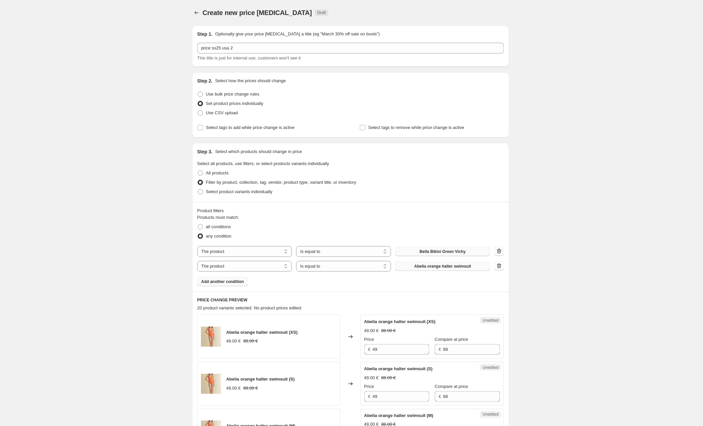
click at [449, 266] on span "Abelia orange halter swimsuit" at bounding box center [442, 265] width 57 height 5
click at [221, 281] on span "Add another condition" at bounding box center [222, 281] width 43 height 5
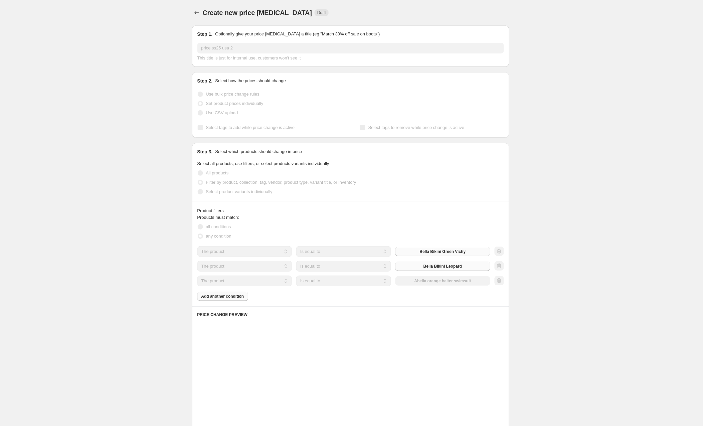
scroll to position [0, 0]
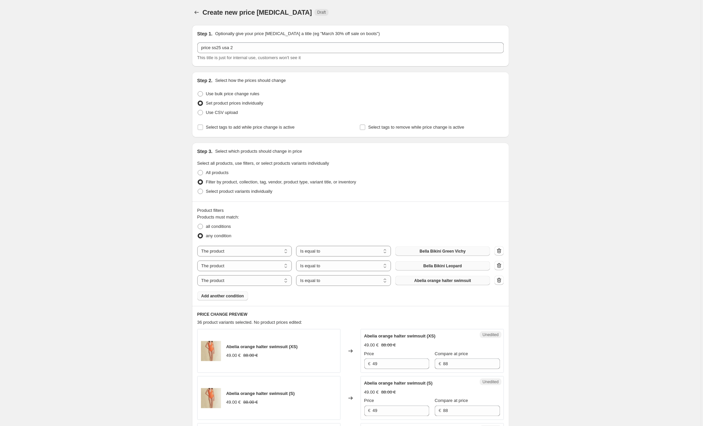
click at [423, 281] on span "Abelia orange halter swimsuit" at bounding box center [442, 280] width 57 height 5
click at [431, 283] on span "Abelia orange halter swimsuit" at bounding box center [442, 280] width 57 height 5
click at [218, 297] on span "Add another condition" at bounding box center [222, 295] width 43 height 5
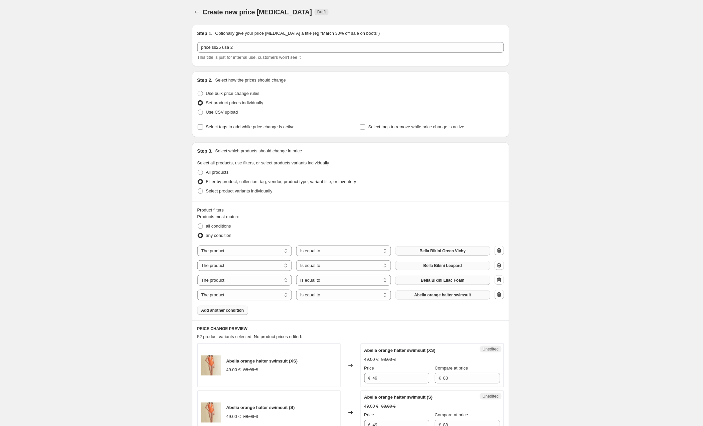
click at [435, 294] on span "Abelia orange halter swimsuit" at bounding box center [442, 294] width 57 height 5
click at [223, 313] on span "Add another condition" at bounding box center [222, 310] width 43 height 5
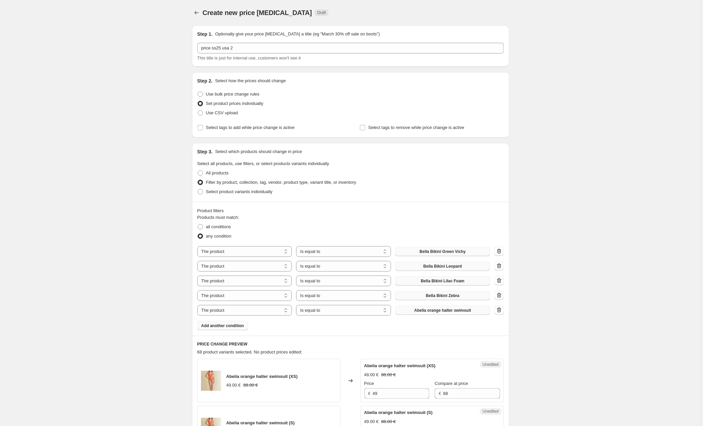
click at [415, 312] on span "Abelia orange halter swimsuit" at bounding box center [442, 309] width 57 height 5
click at [226, 326] on span "Add another condition" at bounding box center [222, 325] width 43 height 5
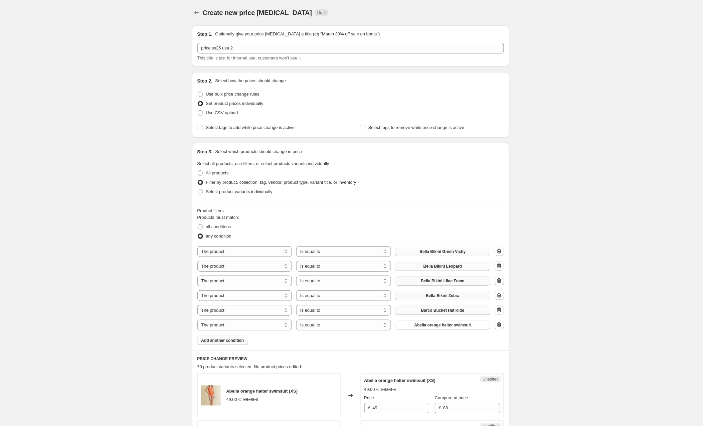
scroll to position [2, 0]
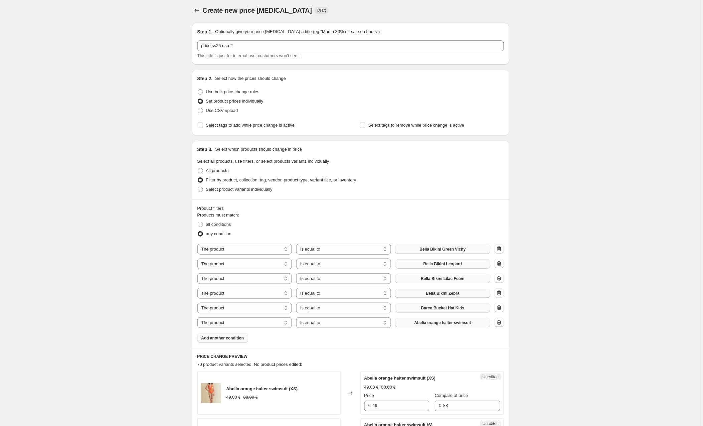
click at [418, 324] on span "Abelia orange halter swimsuit" at bounding box center [442, 322] width 57 height 5
click at [222, 338] on span "Add another condition" at bounding box center [222, 337] width 43 height 5
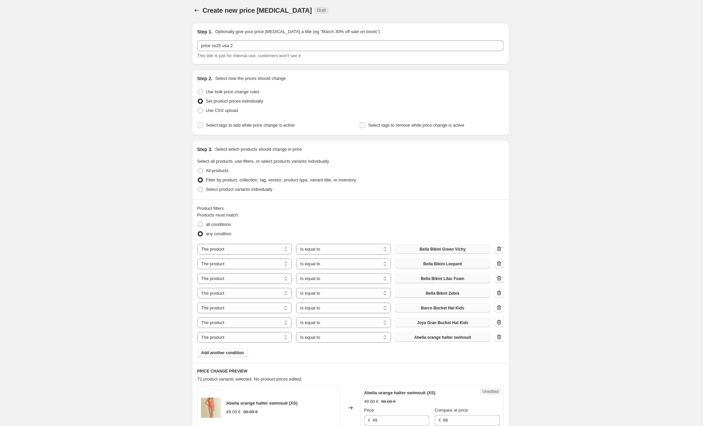
click at [417, 341] on button "Abelia orange halter swimsuit" at bounding box center [442, 336] width 95 height 9
click at [217, 353] on span "Add another condition" at bounding box center [222, 352] width 43 height 5
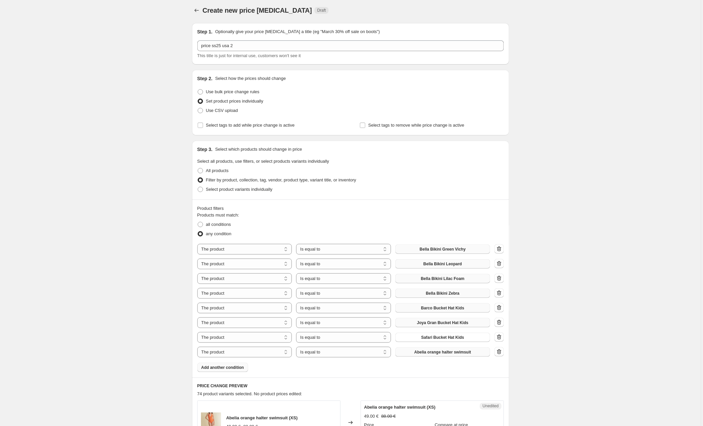
click at [428, 352] on span "Abelia orange halter swimsuit" at bounding box center [442, 351] width 57 height 5
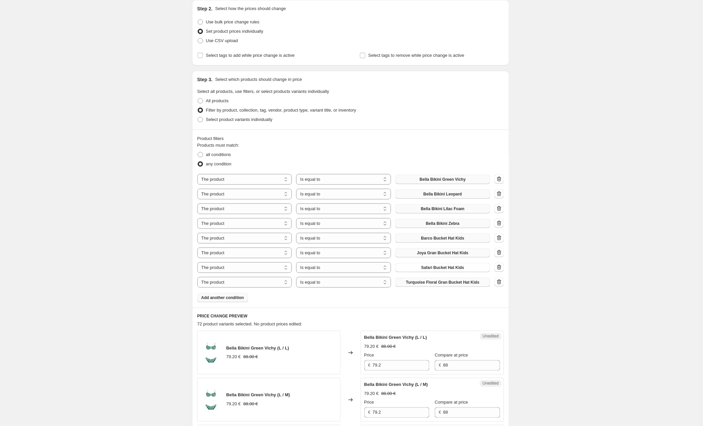
scroll to position [119, 0]
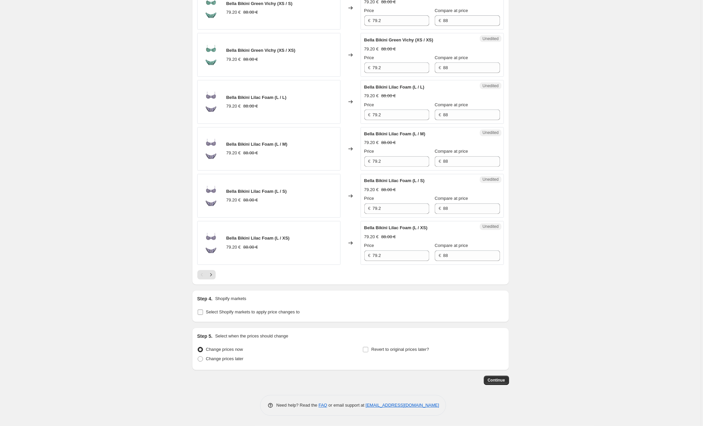
click at [201, 310] on input "Select Shopify markets to apply price changes to" at bounding box center [200, 311] width 5 height 5
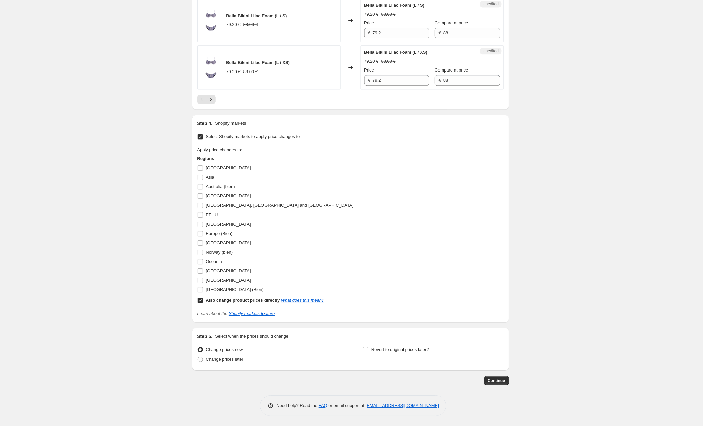
scroll to position [1254, 0]
click at [200, 214] on input "EEUU" at bounding box center [200, 214] width 5 height 5
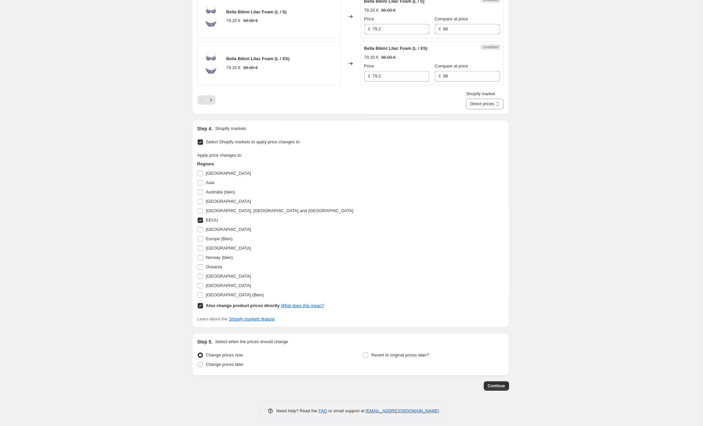
click at [201, 308] on input "Also change product prices directly What does this mean?" at bounding box center [200, 305] width 5 height 5
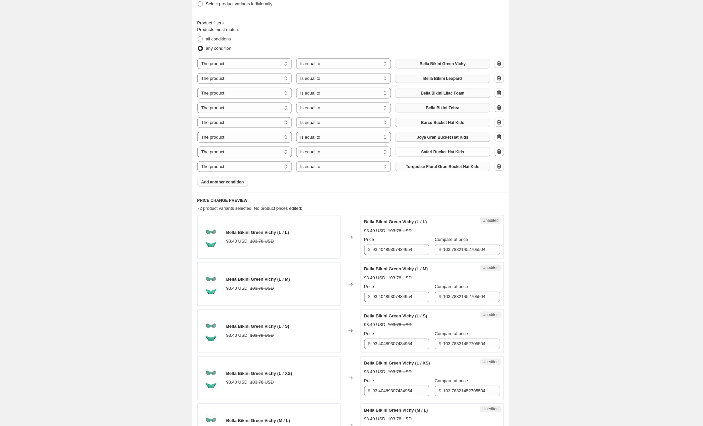
scroll to position [163, 0]
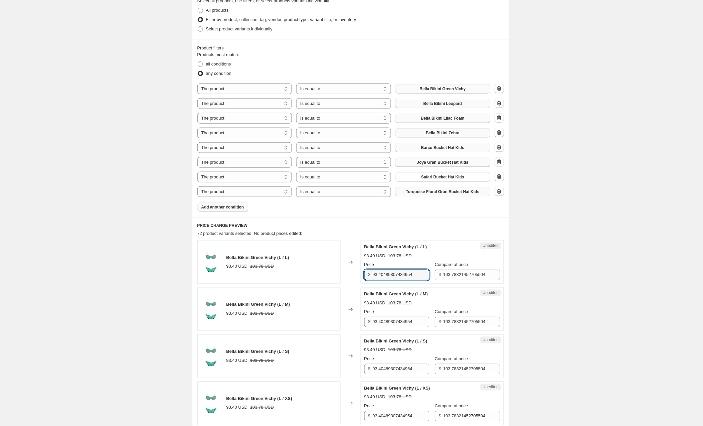
drag, startPoint x: 424, startPoint y: 274, endPoint x: 344, endPoint y: 272, distance: 79.8
click at [344, 272] on div "Bella Bikini Green Vichy (L / L) 93.40 USD 103.78 USD Changed to Unedited Bella…" at bounding box center [350, 262] width 306 height 44
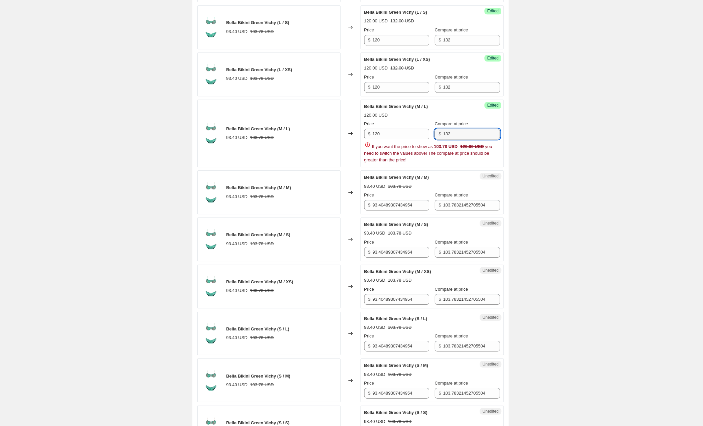
scroll to position [495, 0]
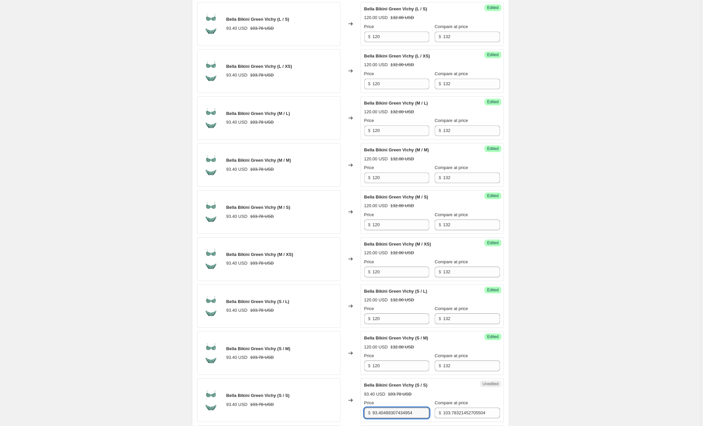
click at [579, 202] on div "Create new price [MEDICAL_DATA]. This page is ready Create new price [MEDICAL_D…" at bounding box center [350, 343] width 701 height 1676
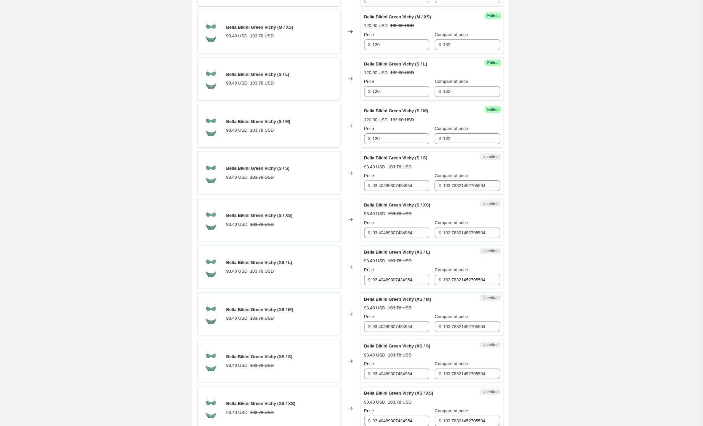
scroll to position [731, 0]
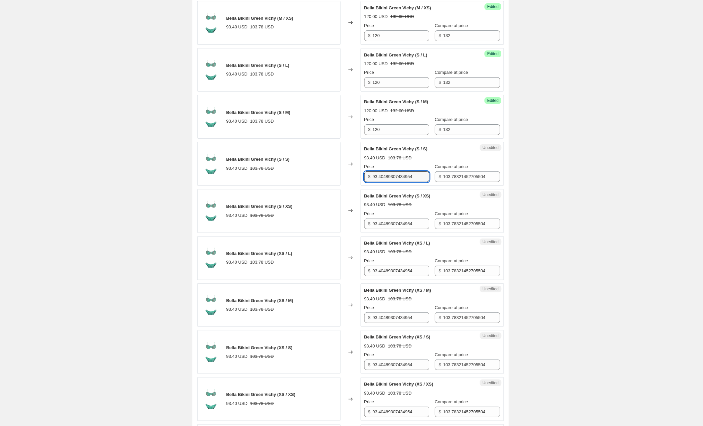
drag, startPoint x: 423, startPoint y: 177, endPoint x: 362, endPoint y: 175, distance: 61.8
click at [362, 175] on div "Unedited Bella Bikini Green Vichy (S / S) 93.40 USD 103.78 USD Price $ 93.40489…" at bounding box center [432, 164] width 143 height 44
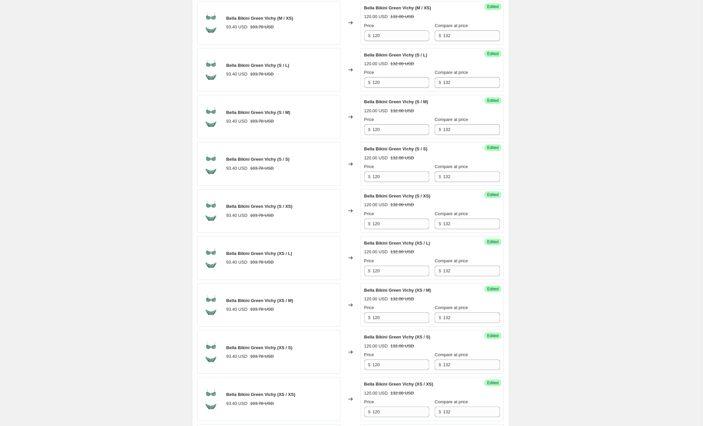
scroll to position [979, 0]
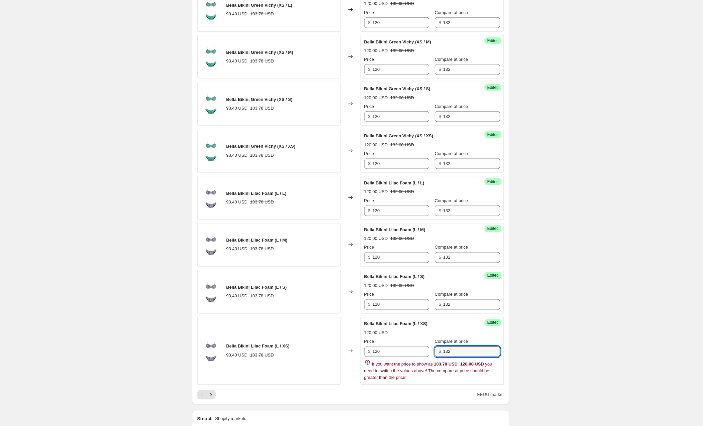
drag, startPoint x: 301, startPoint y: 379, endPoint x: 248, endPoint y: 389, distance: 54.5
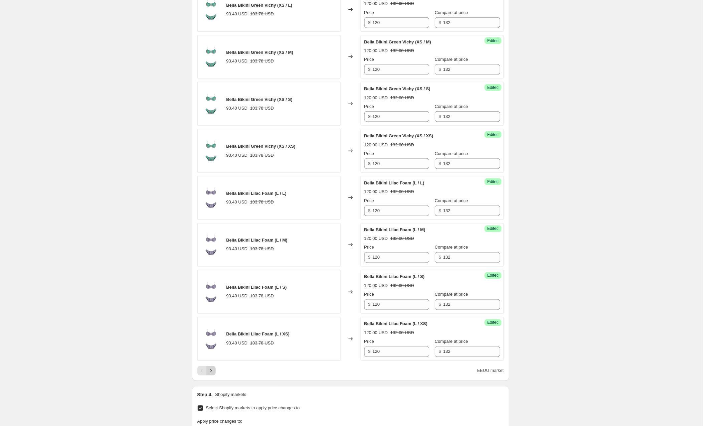
click at [211, 370] on icon "Next" at bounding box center [211, 370] width 7 height 7
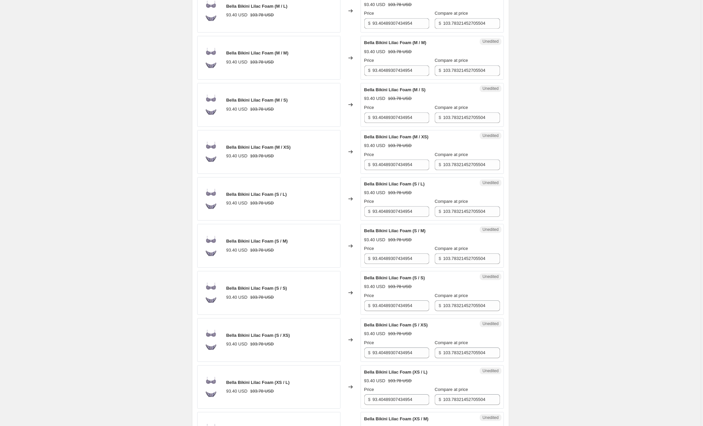
scroll to position [350, 0]
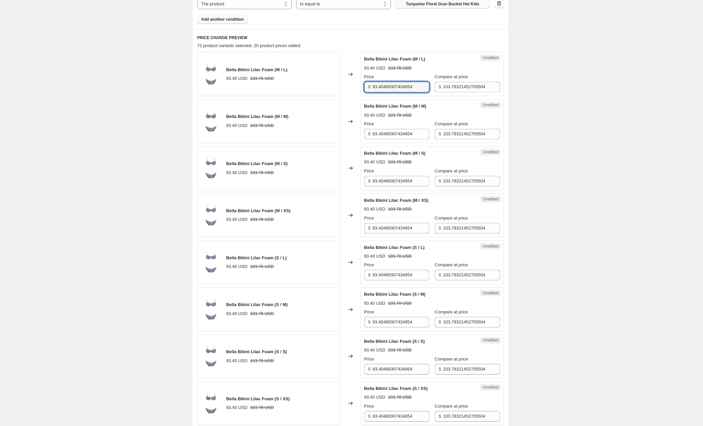
drag, startPoint x: 421, startPoint y: 88, endPoint x: 346, endPoint y: 89, distance: 74.8
click at [346, 89] on div "Bella Bikini Lilac Foam (M / L) 93.40 USD 103.78 USD Changed to Unedited Bella …" at bounding box center [350, 74] width 306 height 44
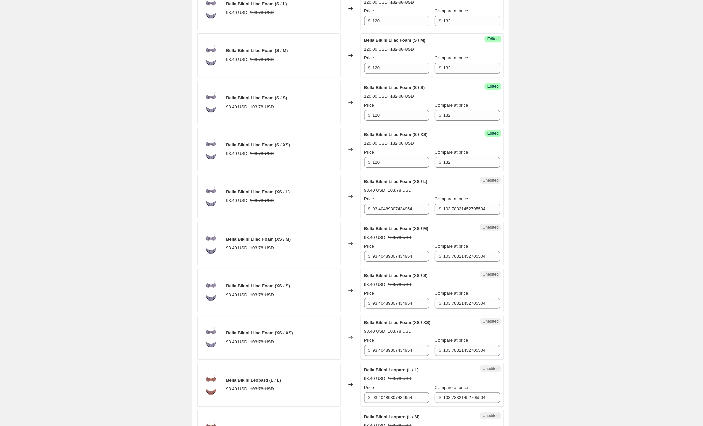
scroll to position [611, 0]
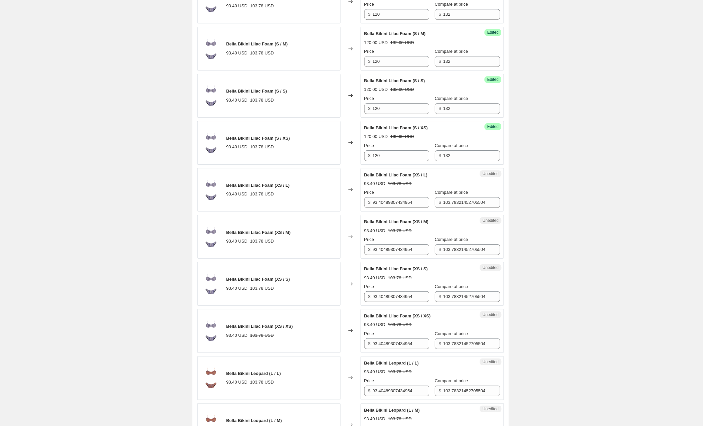
click at [591, 181] on div "Create new price [MEDICAL_DATA]. This page is ready Create new price [MEDICAL_D…" at bounding box center [350, 227] width 701 height 1676
click at [383, 204] on input "93.40489307434954" at bounding box center [401, 202] width 57 height 11
drag, startPoint x: 422, startPoint y: 204, endPoint x: 358, endPoint y: 206, distance: 63.8
click at [358, 206] on div "Bella Bikini Lilac Foam (XS / L) 93.40 USD 103.78 USD Changed to Unedited Bella…" at bounding box center [350, 190] width 306 height 44
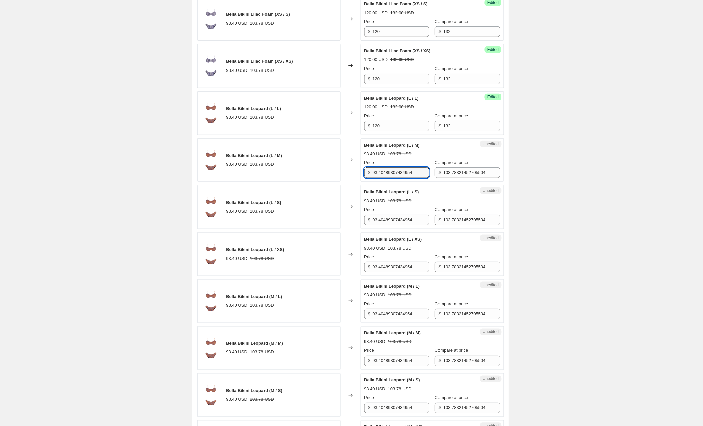
scroll to position [877, 0]
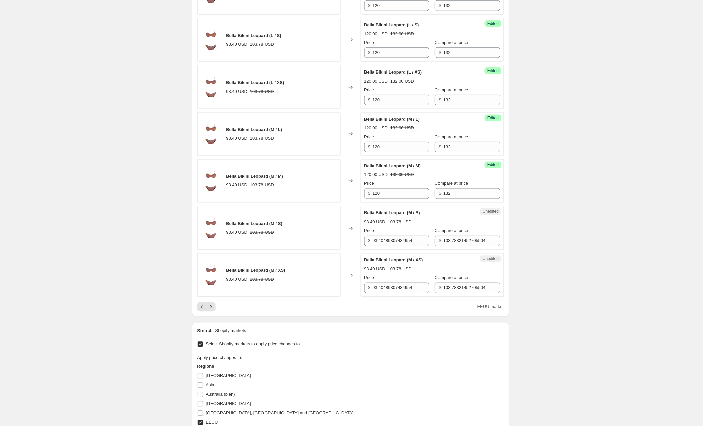
scroll to position [1043, 0]
drag, startPoint x: 424, startPoint y: 243, endPoint x: 350, endPoint y: 243, distance: 73.1
click at [350, 243] on div "Bella Bikini Leopard (M / S) 93.40 USD 103.78 USD Changed to Unedited Bella Bik…" at bounding box center [350, 227] width 306 height 44
click at [210, 306] on icon "Next" at bounding box center [211, 306] width 7 height 7
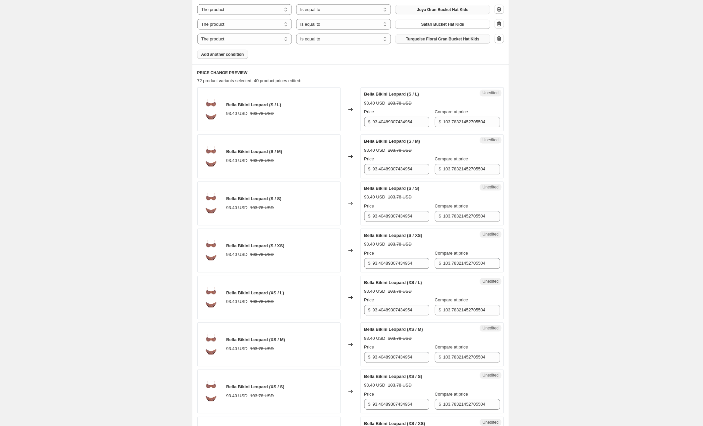
scroll to position [245, 0]
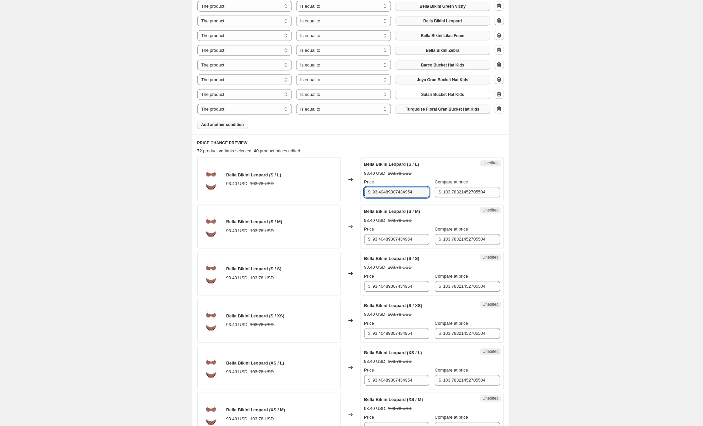
drag, startPoint x: 425, startPoint y: 193, endPoint x: 363, endPoint y: 194, distance: 62.1
click at [363, 194] on div "Unedited Bella Bikini Leopard (S / L) 93.40 USD 103.78 USD Price $ 93.404893074…" at bounding box center [432, 180] width 143 height 44
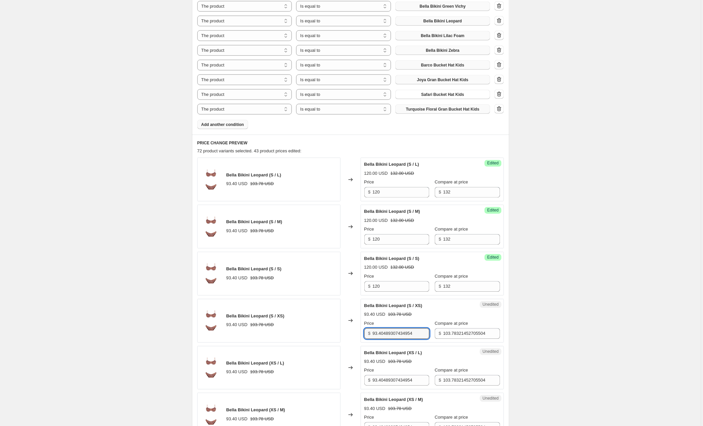
drag, startPoint x: 422, startPoint y: 360, endPoint x: 344, endPoint y: 356, distance: 77.5
drag, startPoint x: 424, startPoint y: 333, endPoint x: 352, endPoint y: 332, distance: 71.8
click at [352, 332] on div "Bella Bikini Leopard (S / XS) 93.40 USD 103.78 USD Changed to Unedited Bella Bi…" at bounding box center [350, 321] width 306 height 44
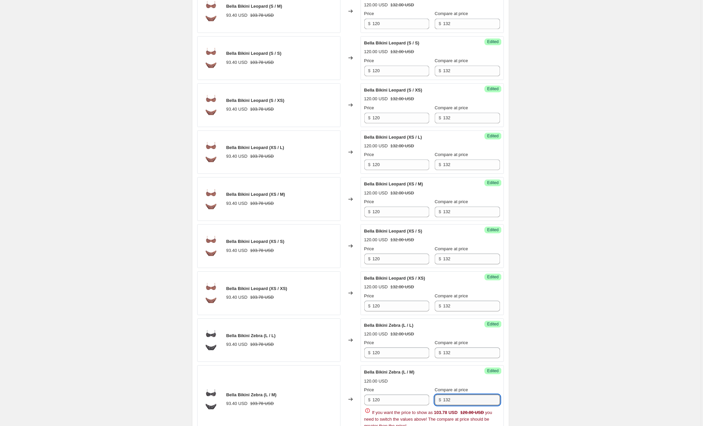
scroll to position [468, 0]
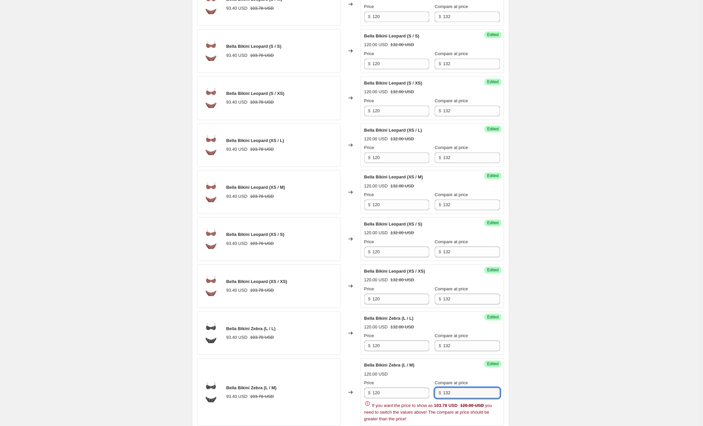
click at [580, 334] on div "Create new price [MEDICAL_DATA]. This page is ready Create new price [MEDICAL_D…" at bounding box center [350, 382] width 701 height 1700
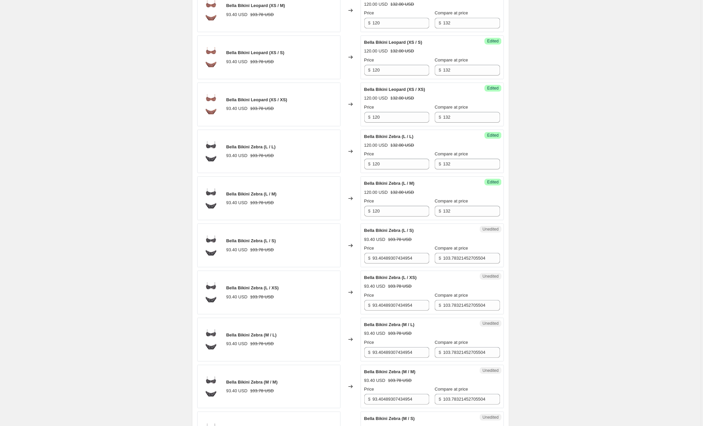
scroll to position [653, 0]
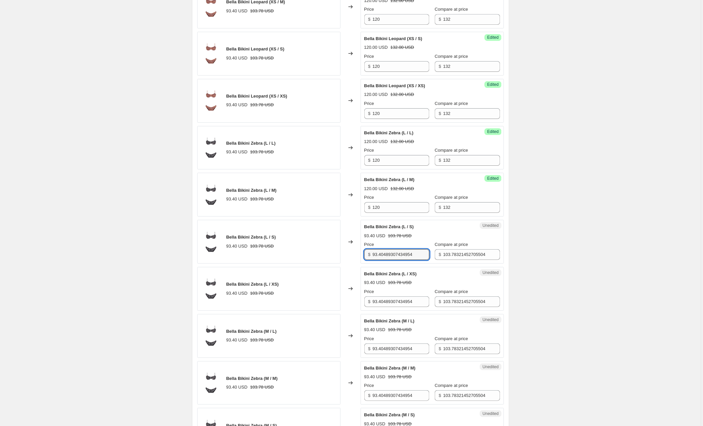
drag, startPoint x: 422, startPoint y: 256, endPoint x: 346, endPoint y: 255, distance: 75.8
click at [346, 255] on div "Bella Bikini Zebra (L / S) 93.40 USD 103.78 USD Changed to Unedited [PERSON_NAM…" at bounding box center [350, 242] width 306 height 44
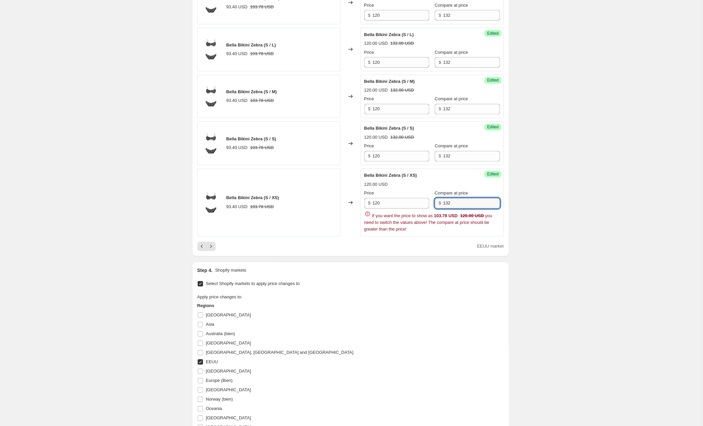
scroll to position [1138, 0]
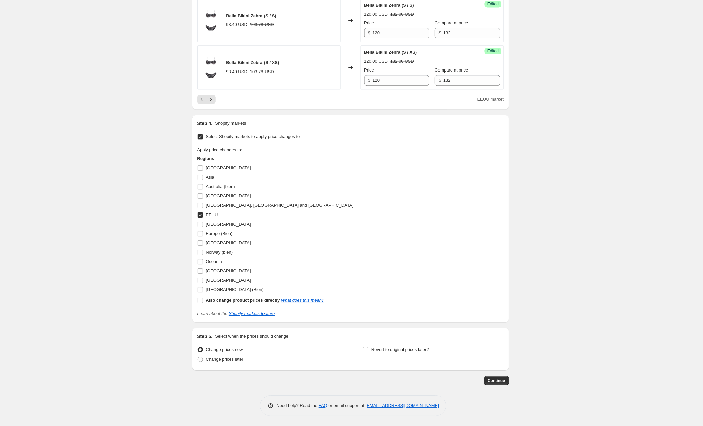
scroll to position [1254, 0]
click at [212, 99] on icon "Next" at bounding box center [211, 99] width 7 height 7
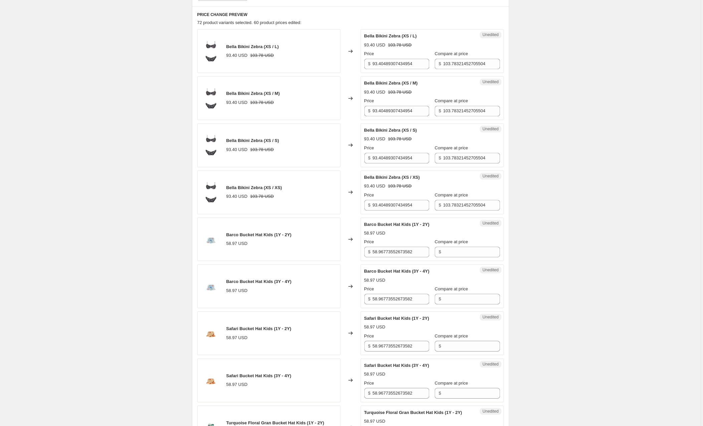
scroll to position [370, 0]
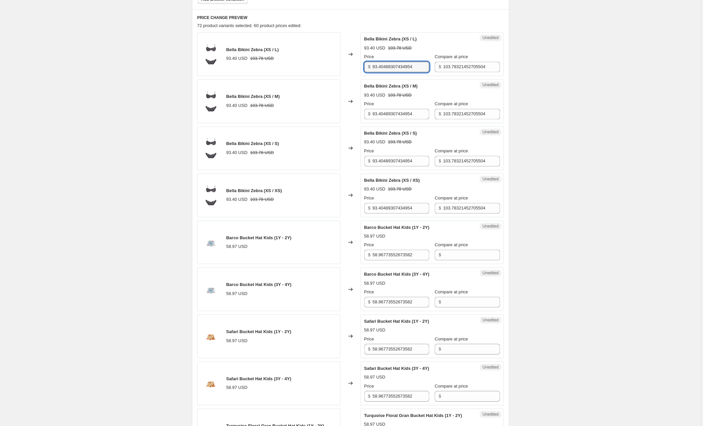
drag, startPoint x: 422, startPoint y: 68, endPoint x: 360, endPoint y: 64, distance: 62.6
click at [360, 64] on div "Bella Bikini Zebra (XS / L) 93.40 USD 103.78 USD Changed to Unedited [PERSON_NA…" at bounding box center [350, 54] width 306 height 44
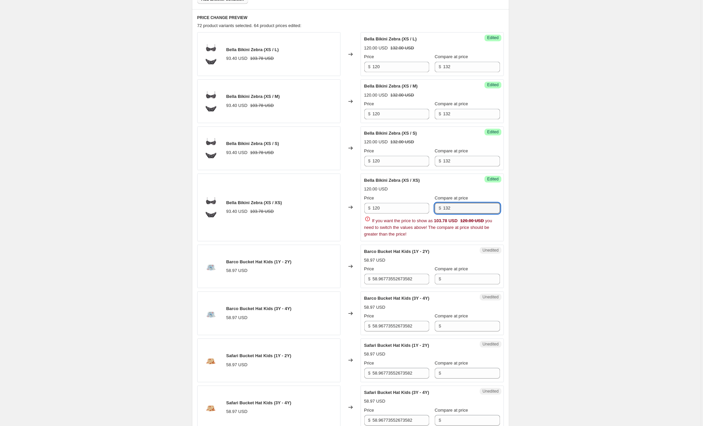
click at [530, 252] on div "Create new price [MEDICAL_DATA]. This page is ready Create new price [MEDICAL_D…" at bounding box center [350, 292] width 701 height 1324
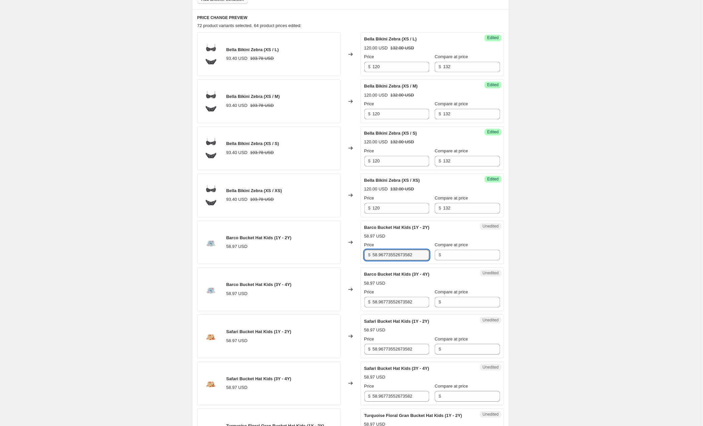
drag, startPoint x: 422, startPoint y: 254, endPoint x: 309, endPoint y: 253, distance: 112.8
click at [309, 253] on div "Barco Bucket Hat Kids (1Y - 2Y) 58.97 USD Changed to Unedited Barco Bucket Hat …" at bounding box center [350, 243] width 306 height 44
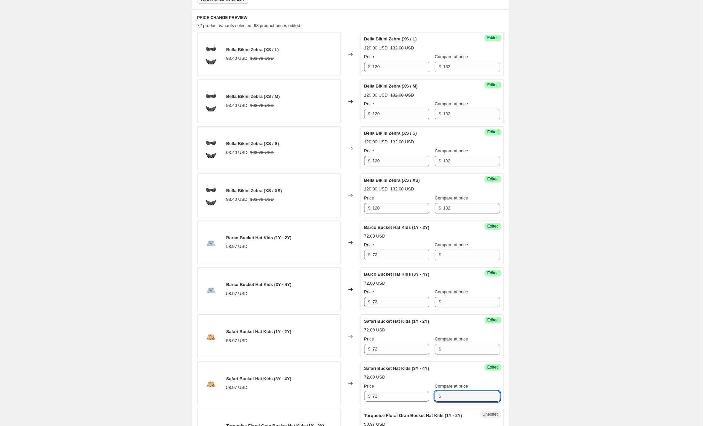
scroll to position [602, 0]
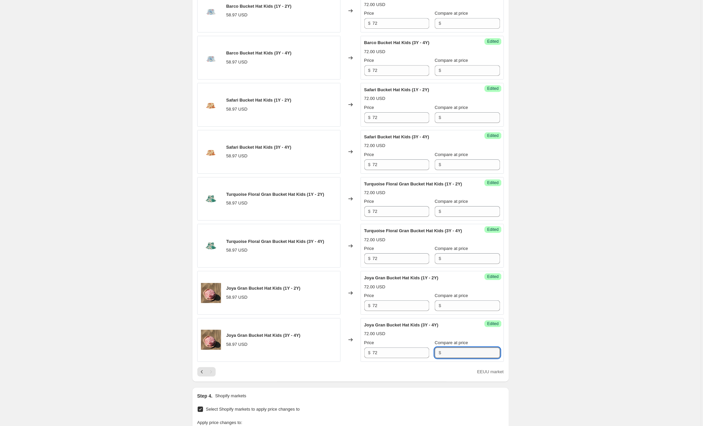
click at [278, 360] on div "Joya Gran Bucket Hat Kids (3Y - 4Y) 58.97 USD" at bounding box center [268, 340] width 143 height 44
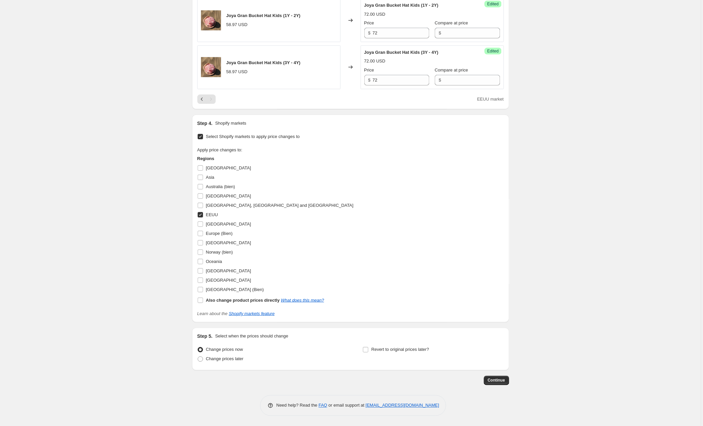
scroll to position [870, 0]
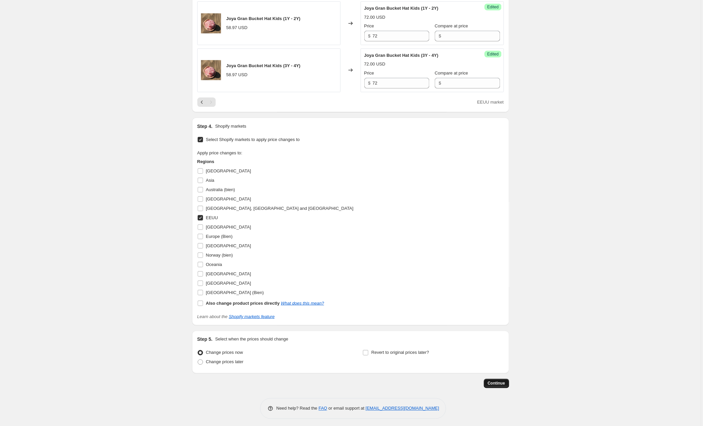
click at [493, 386] on span "Continue" at bounding box center [496, 383] width 17 height 5
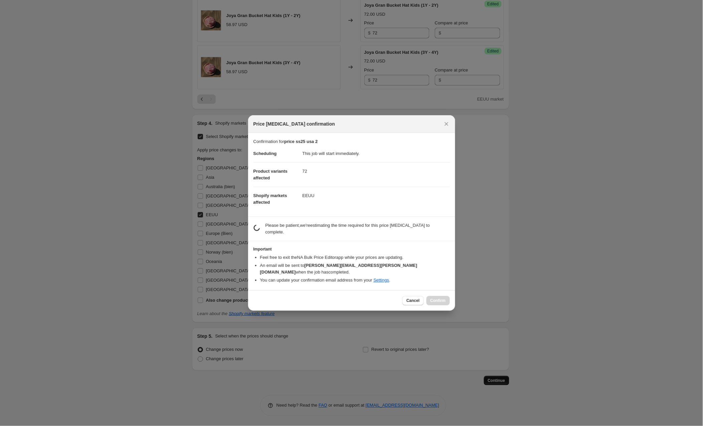
scroll to position [871, 0]
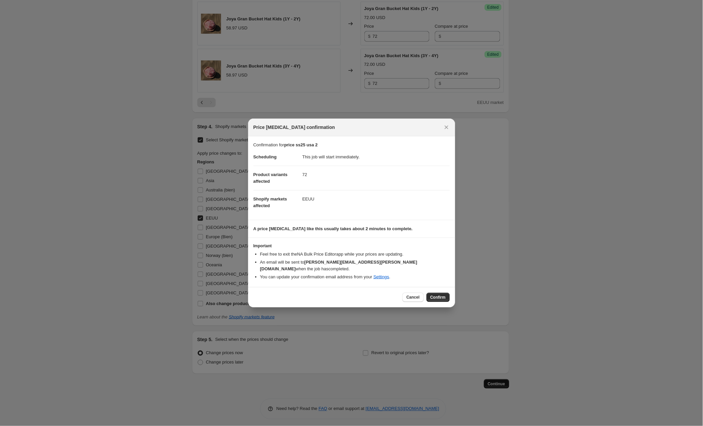
click at [442, 294] on html "Home Settings Plans Skip to content Create new price [MEDICAL_DATA]. This page …" at bounding box center [351, 213] width 703 height 426
click at [439, 292] on html "Home Settings Plans Skip to content Create new price [MEDICAL_DATA]. This page …" at bounding box center [351, 213] width 703 height 426
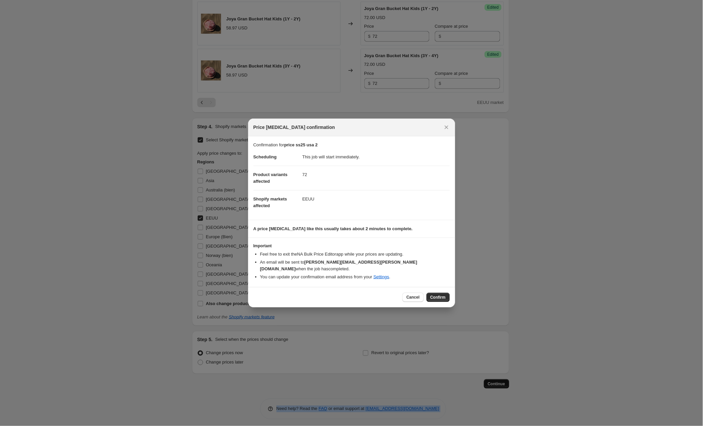
click at [438, 293] on html "Home Settings Plans Skip to content Create new price [MEDICAL_DATA]. This page …" at bounding box center [351, 213] width 703 height 426
click at [510, 233] on html "Home Settings Plans Skip to content Create new price [MEDICAL_DATA]. This page …" at bounding box center [351, 213] width 703 height 426
drag, startPoint x: 493, startPoint y: 388, endPoint x: 523, endPoint y: 110, distance: 279.4
click at [523, 110] on html "Home Settings Plans Skip to content Create new price [MEDICAL_DATA]. This page …" at bounding box center [351, 213] width 703 height 426
drag, startPoint x: 523, startPoint y: 110, endPoint x: 223, endPoint y: 43, distance: 307.4
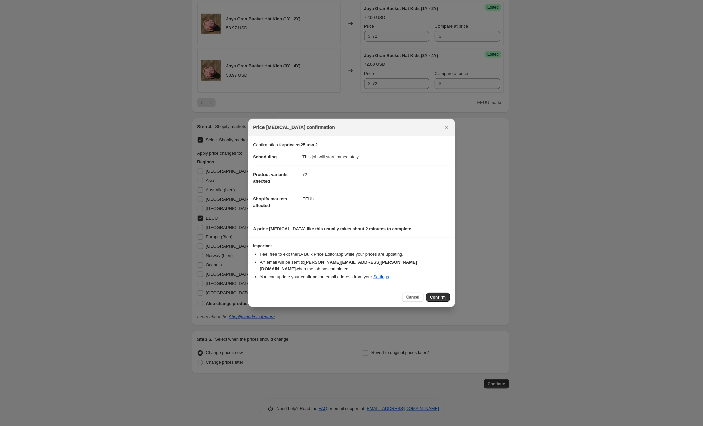
click at [223, 43] on html "Home Settings Plans Skip to content Create new price [MEDICAL_DATA]. This page …" at bounding box center [351, 213] width 703 height 426
click at [37, 72] on html "Home Settings Plans Skip to content Create new price [MEDICAL_DATA]. This page …" at bounding box center [351, 213] width 703 height 426
drag, startPoint x: 223, startPoint y: 43, endPoint x: 439, endPoint y: 292, distance: 329.4
click at [439, 292] on html "Home Settings Plans Skip to content Create new price [MEDICAL_DATA]. This page …" at bounding box center [351, 213] width 703 height 426
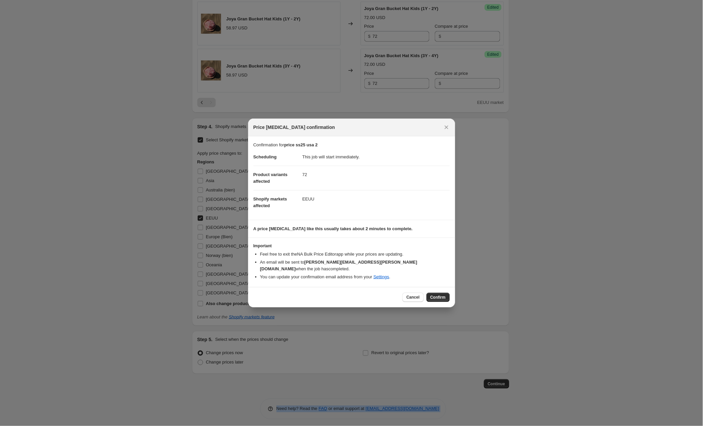
click at [439, 292] on html "Home Settings Plans Skip to content Create new price [MEDICAL_DATA]. This page …" at bounding box center [351, 213] width 703 height 426
click at [438, 296] on html "Home Settings Plans Skip to content Create new price [MEDICAL_DATA]. This page …" at bounding box center [351, 213] width 703 height 426
drag, startPoint x: 439, startPoint y: 292, endPoint x: 438, endPoint y: 296, distance: 4.1
click at [438, 296] on html "Home Settings Plans Skip to content Create new price [MEDICAL_DATA]. This page …" at bounding box center [351, 213] width 703 height 426
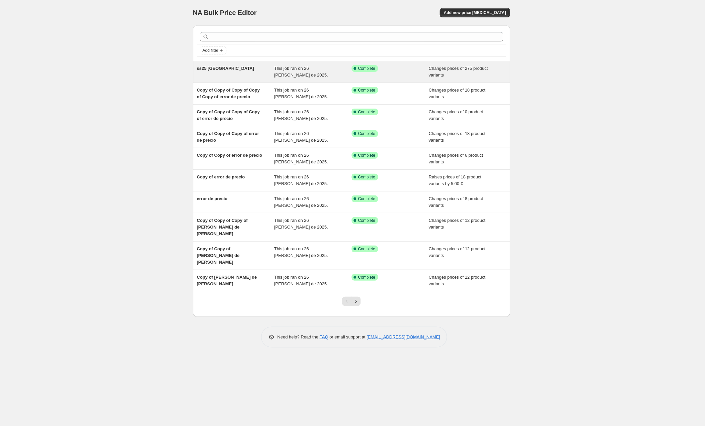
click at [213, 68] on span "ss25 [GEOGRAPHIC_DATA]" at bounding box center [225, 68] width 57 height 5
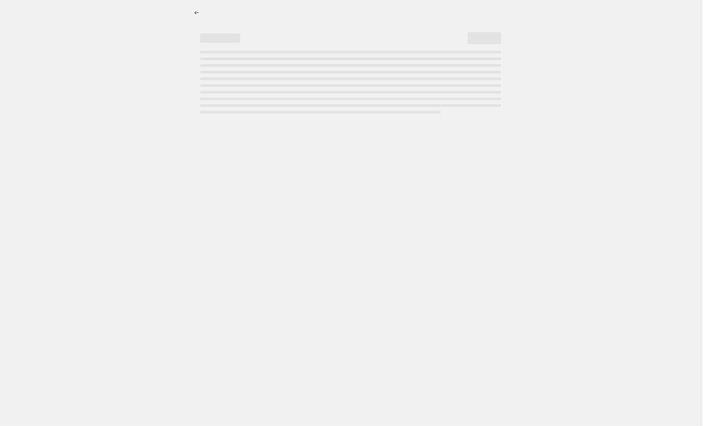
select select "collection"
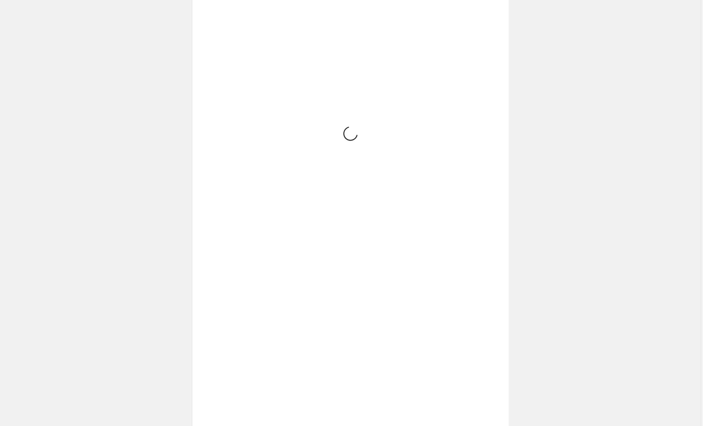
scroll to position [493, 0]
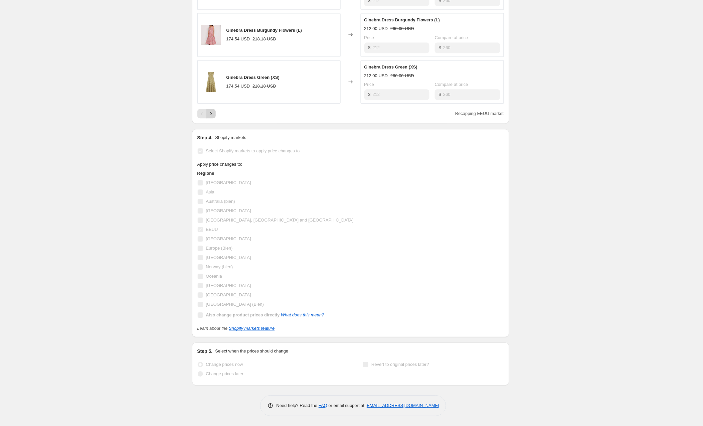
click at [214, 110] on icon "Next" at bounding box center [211, 113] width 7 height 7
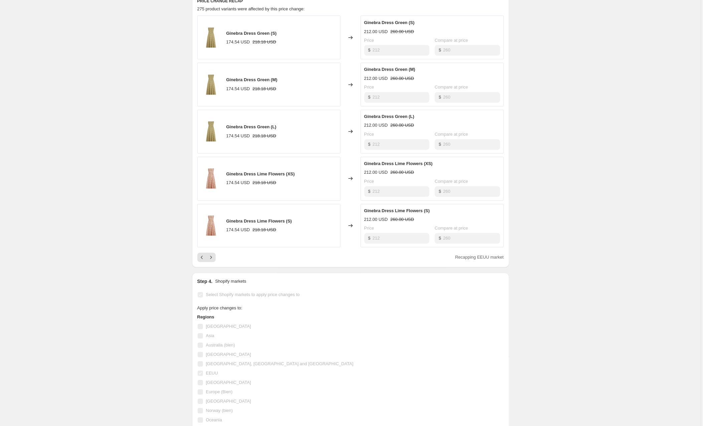
scroll to position [380, 0]
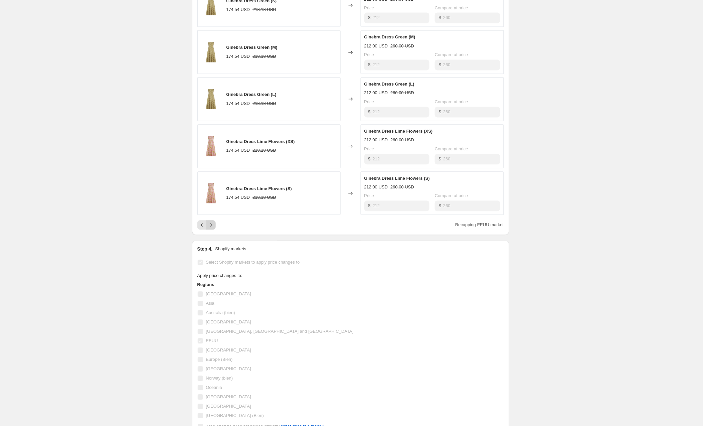
click at [214, 228] on icon "Next" at bounding box center [211, 225] width 7 height 7
click at [214, 227] on icon "Next" at bounding box center [211, 225] width 7 height 7
